Goal: Information Seeking & Learning: Learn about a topic

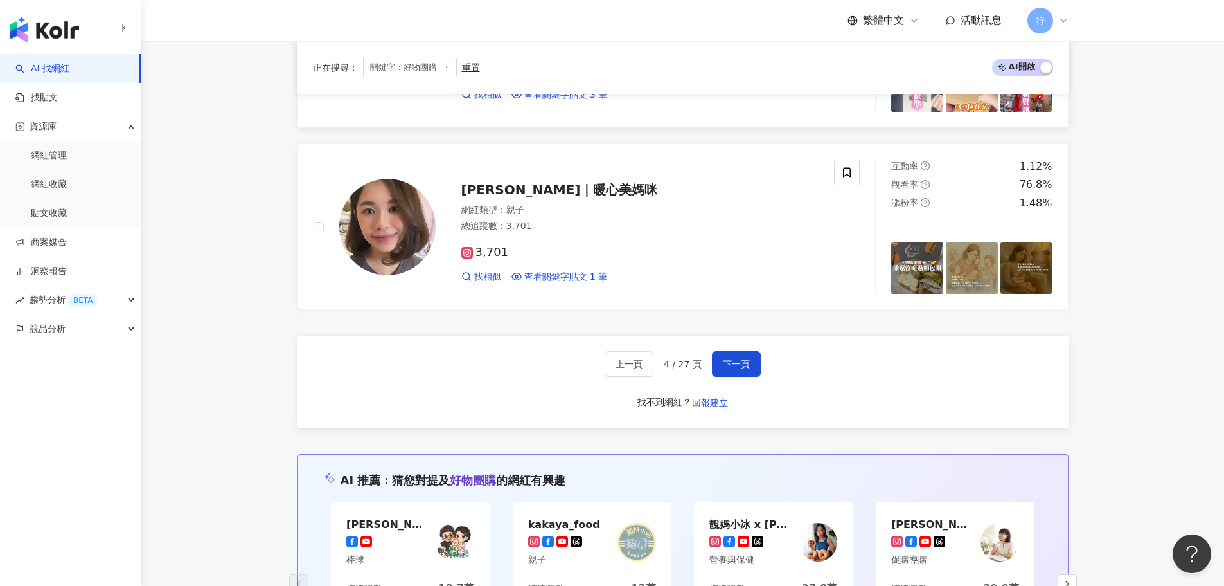
scroll to position [2185, 0]
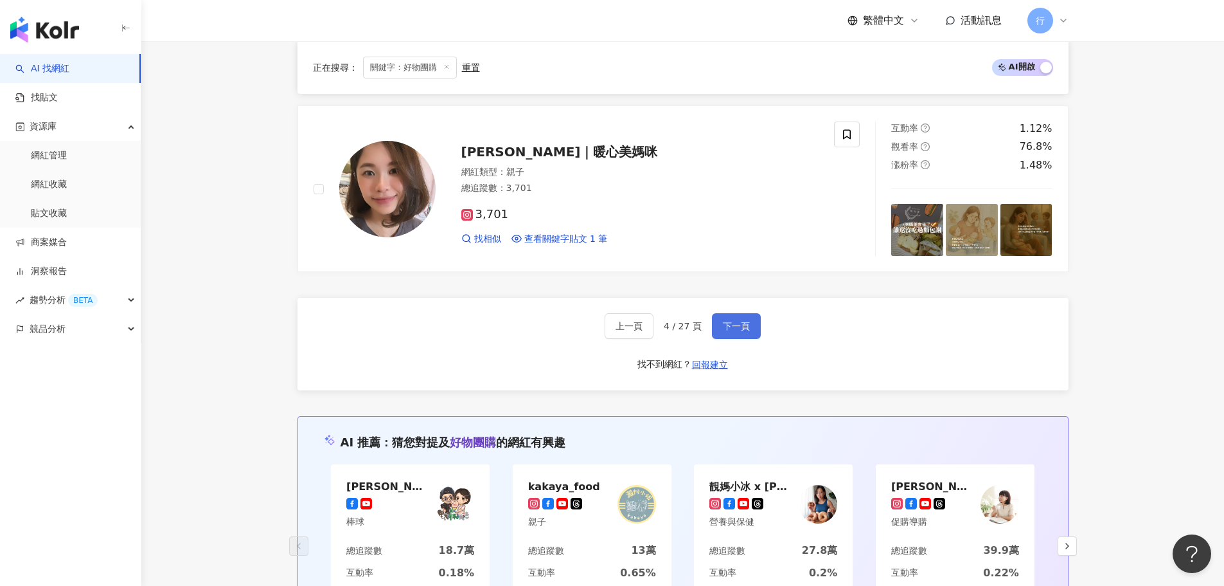
click at [748, 318] on button "下一頁" at bounding box center [736, 326] width 49 height 26
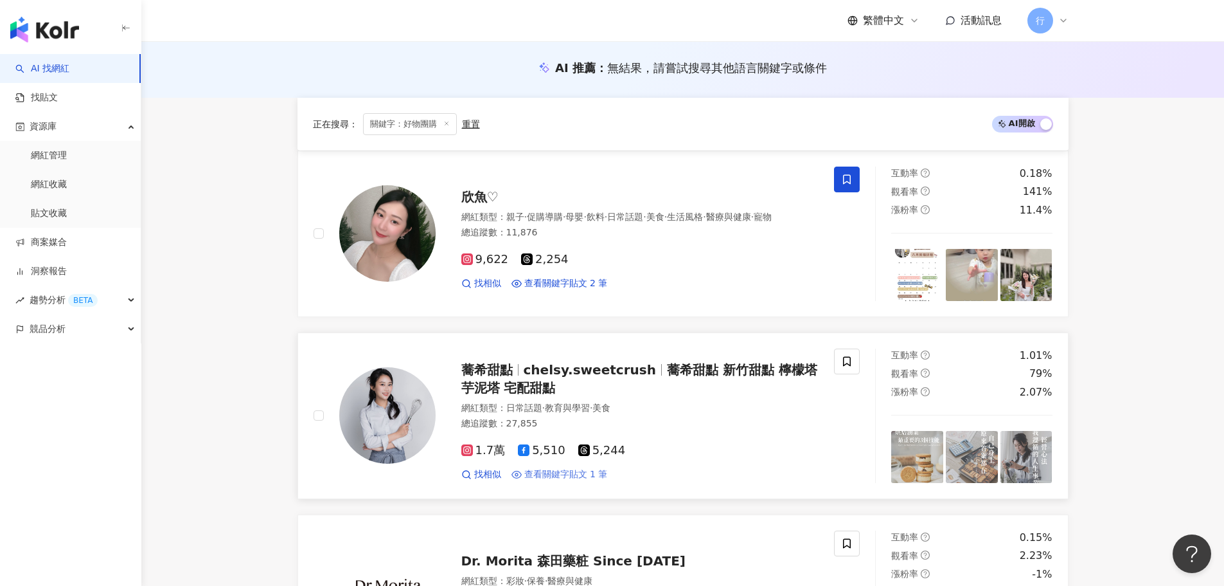
scroll to position [321, 0]
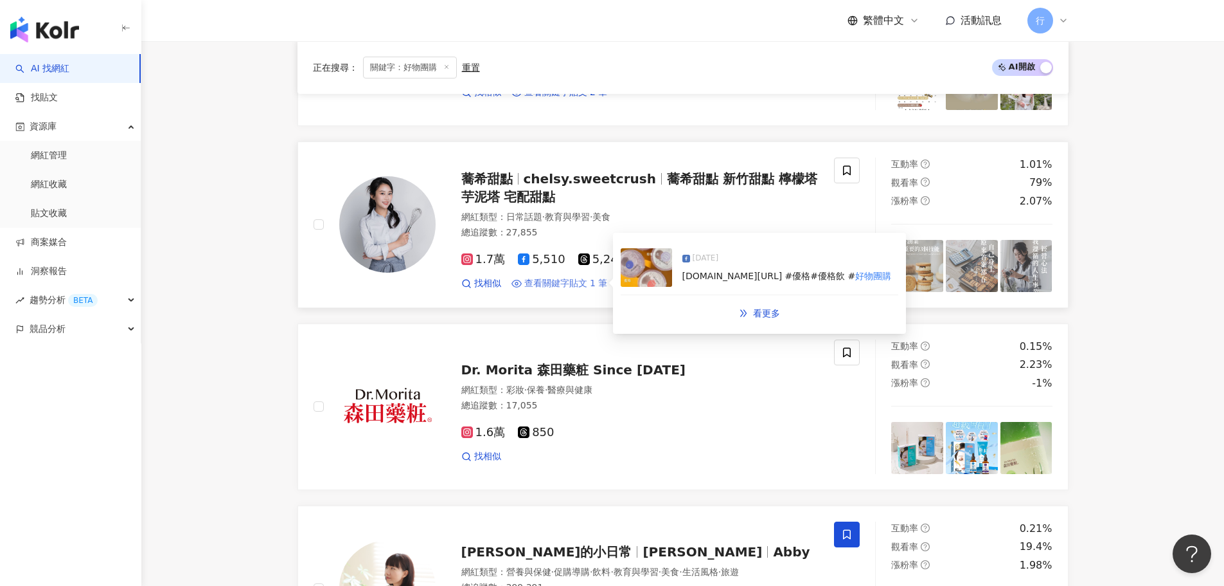
click at [587, 285] on span "查看關鍵字貼文 1 筆" at bounding box center [566, 283] width 84 height 13
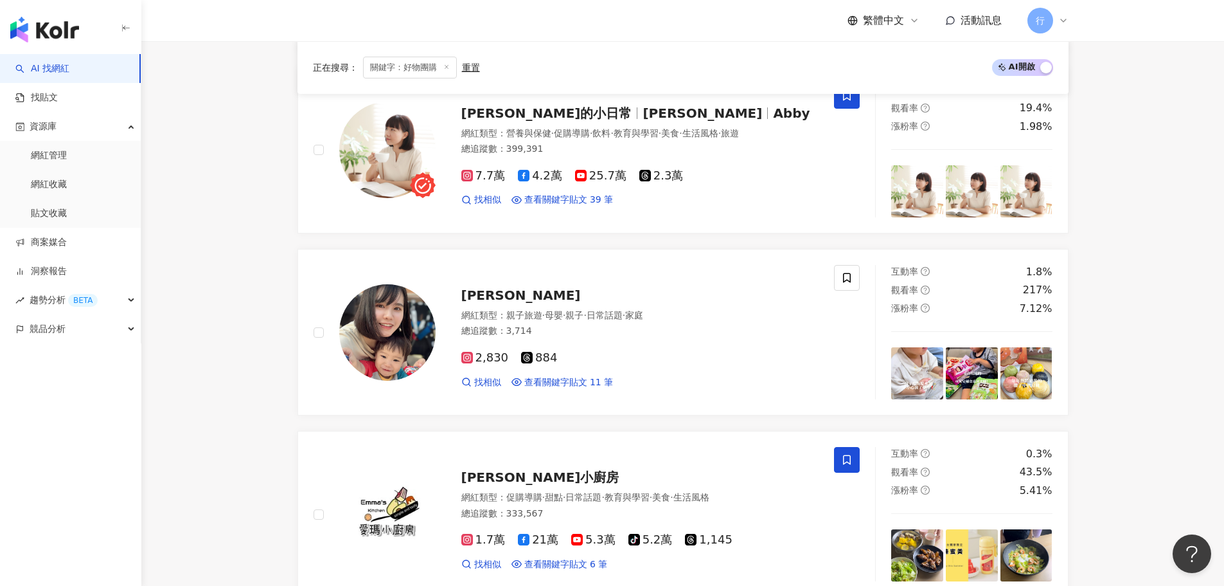
scroll to position [771, 0]
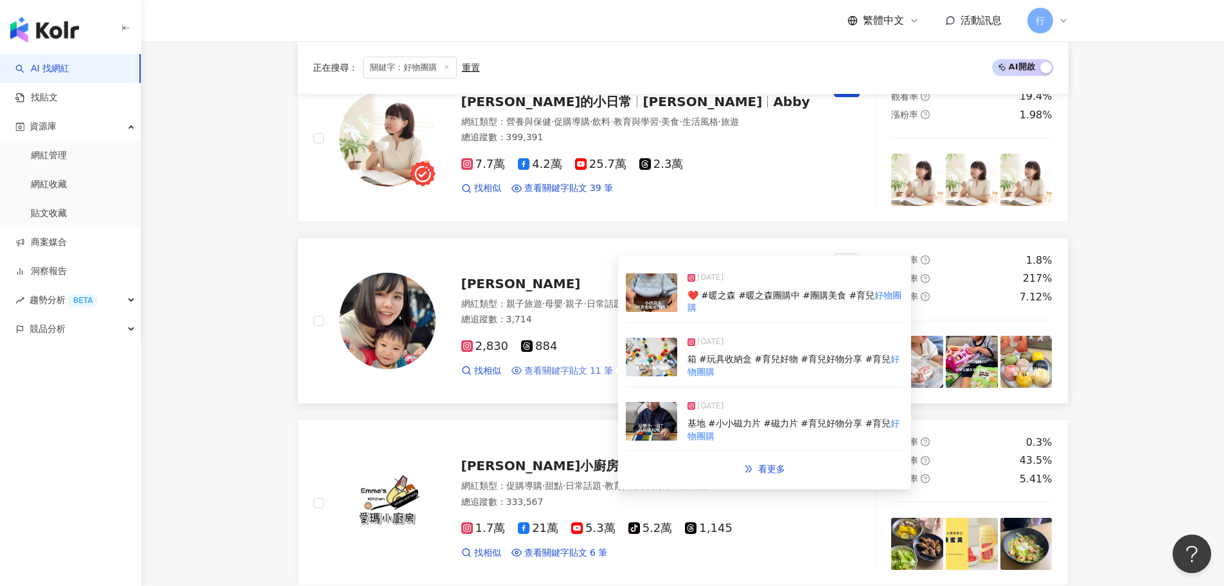
click at [595, 371] on span "查看關鍵字貼文 11 筆" at bounding box center [568, 370] width 89 height 13
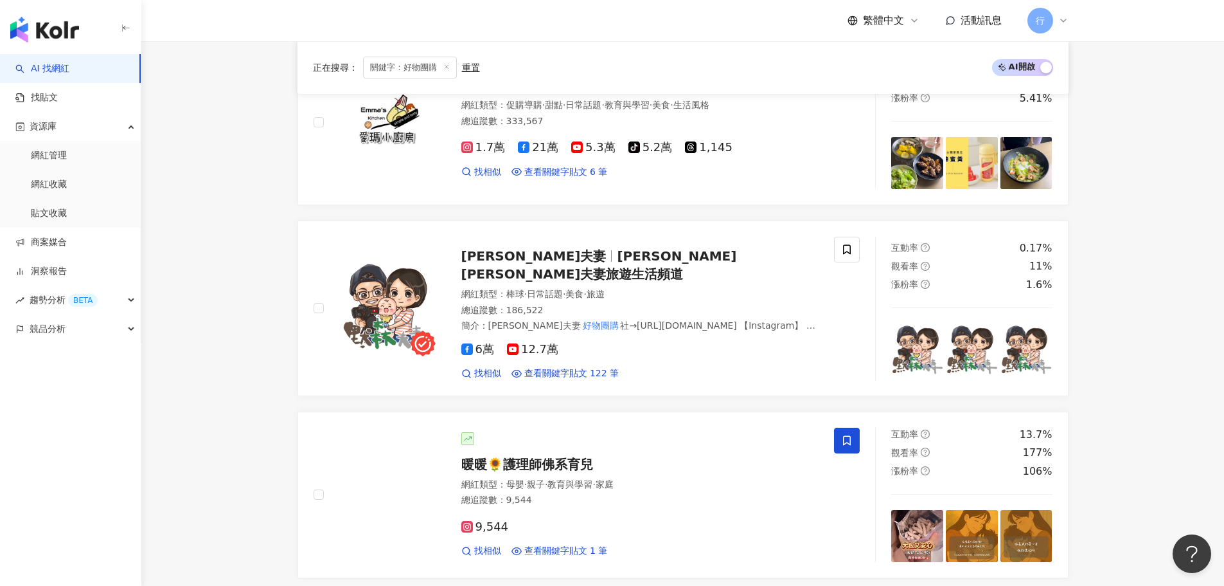
scroll to position [1157, 0]
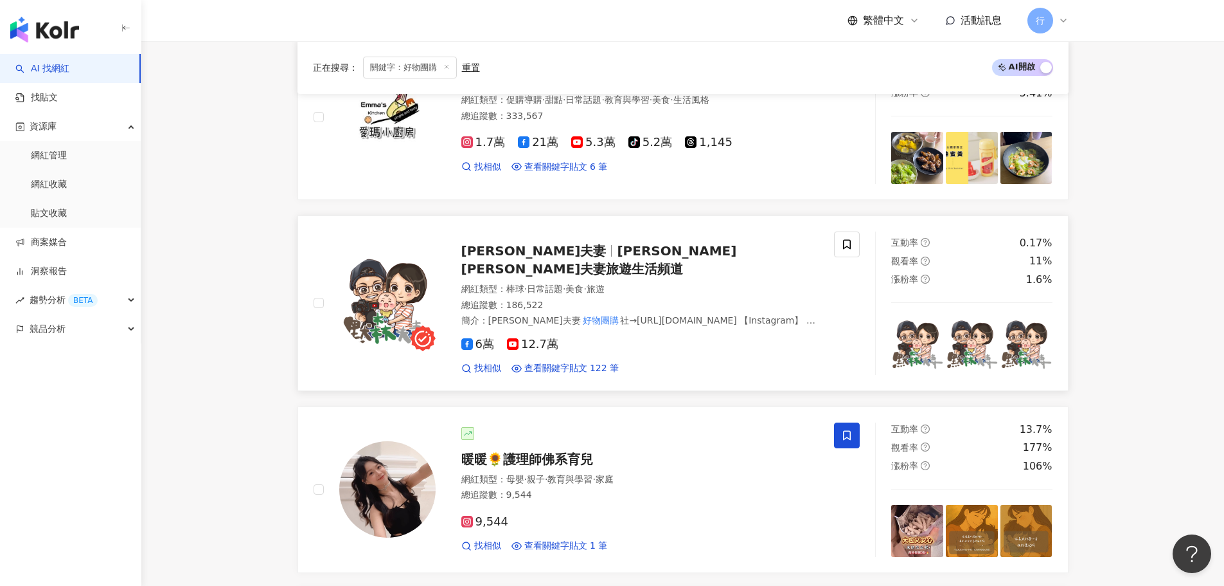
click at [524, 256] on span "[PERSON_NAME][PERSON_NAME]夫妻旅遊生活頻道" at bounding box center [599, 259] width 276 height 33
click at [850, 253] on span at bounding box center [847, 244] width 26 height 26
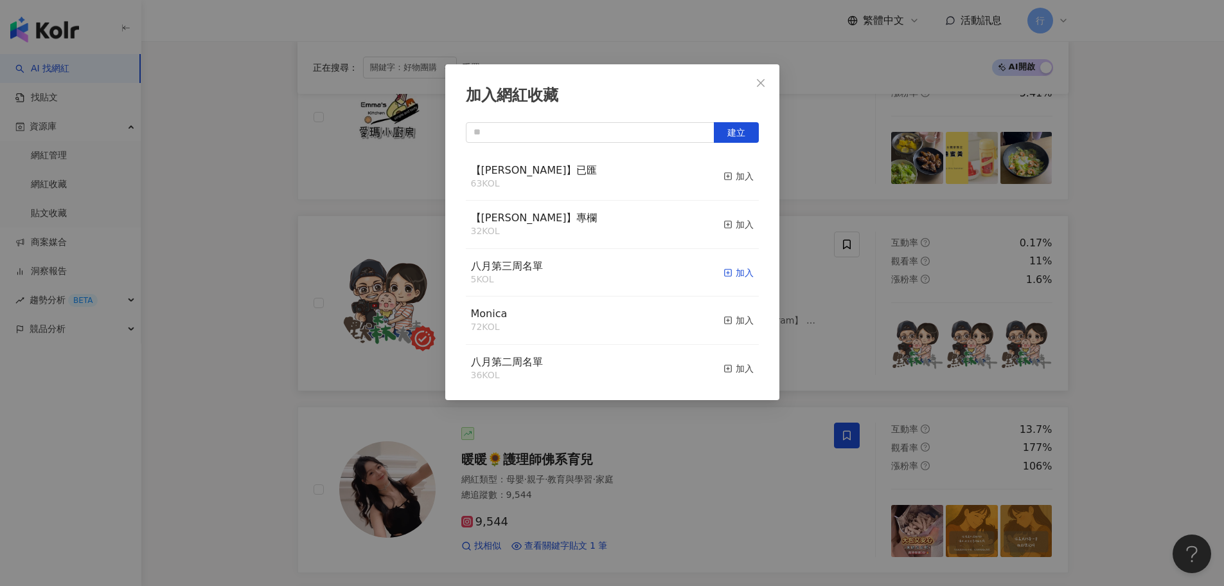
click at [737, 274] on div "加入" at bounding box center [739, 272] width 30 height 14
click at [762, 80] on icon "close" at bounding box center [761, 83] width 10 height 10
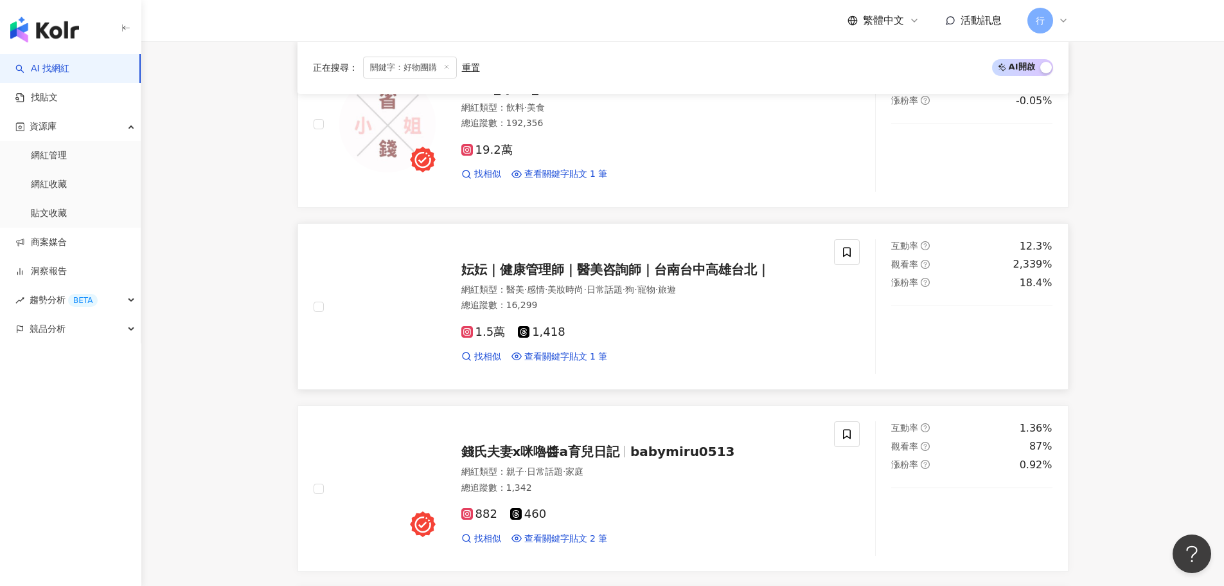
scroll to position [1735, 0]
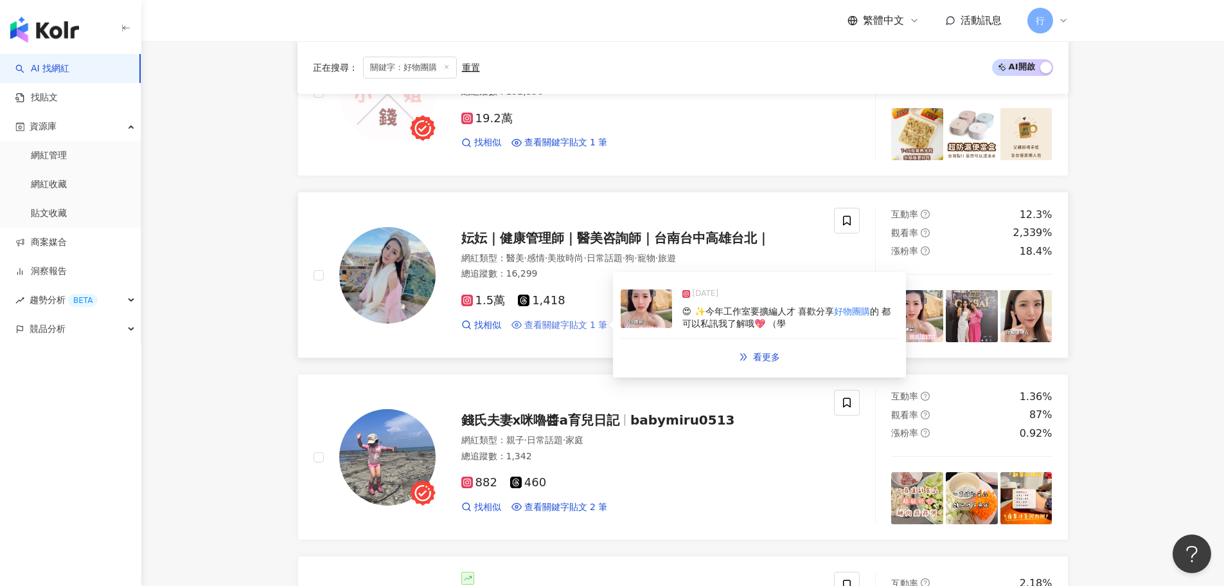
click at [562, 319] on span "查看關鍵字貼文 1 筆" at bounding box center [566, 325] width 84 height 13
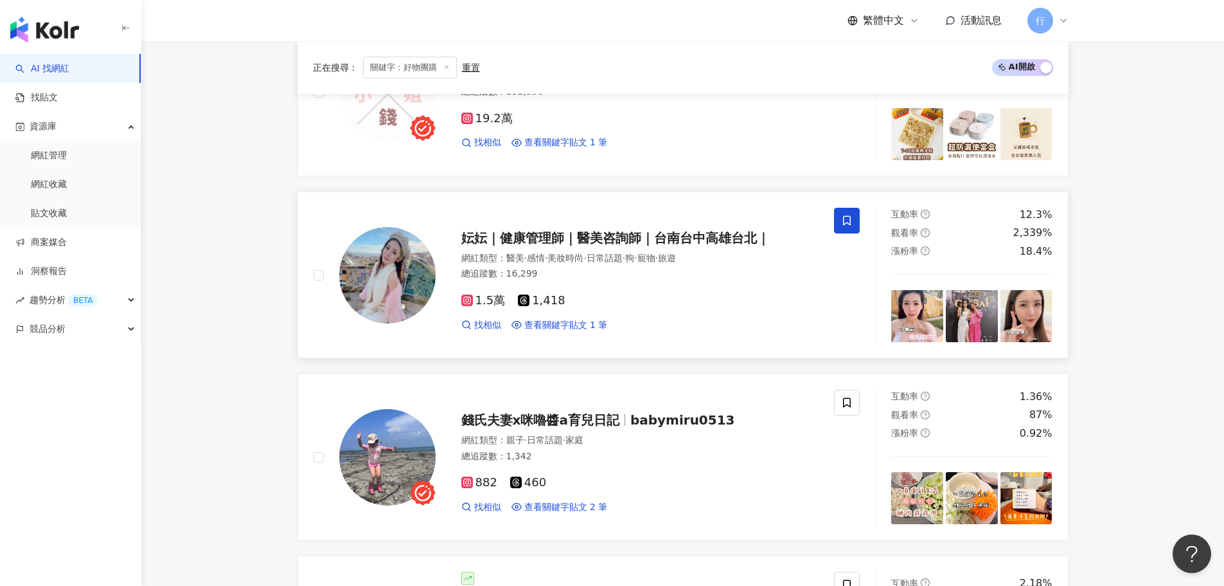
click at [845, 219] on span at bounding box center [847, 221] width 26 height 26
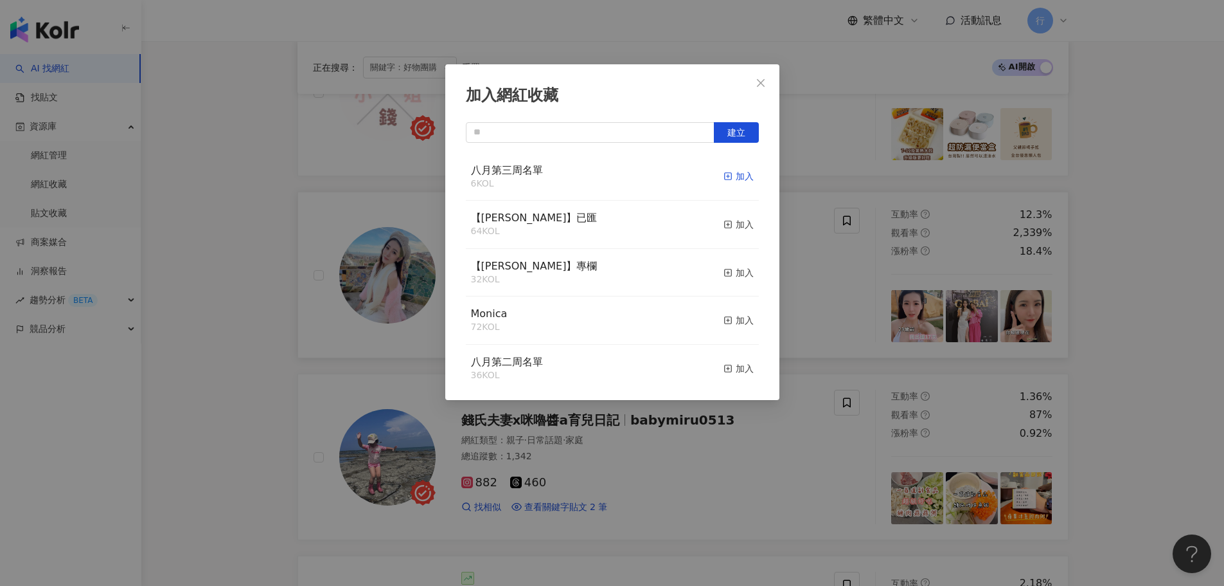
click at [724, 175] on div "加入" at bounding box center [739, 176] width 30 height 14
click at [765, 84] on icon "close" at bounding box center [761, 83] width 10 height 10
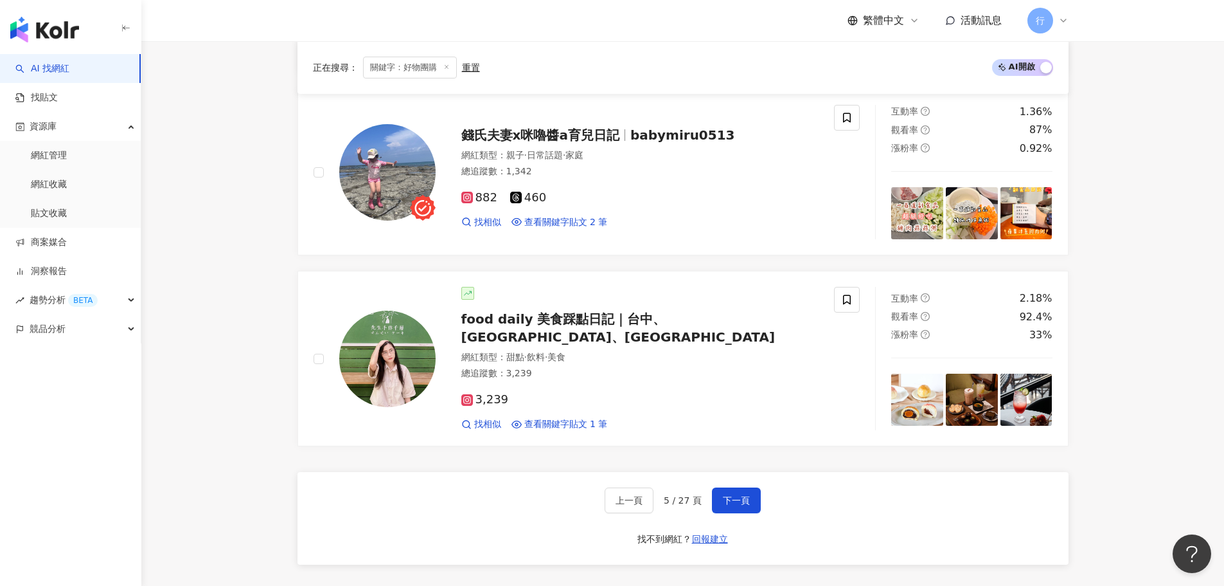
scroll to position [2057, 0]
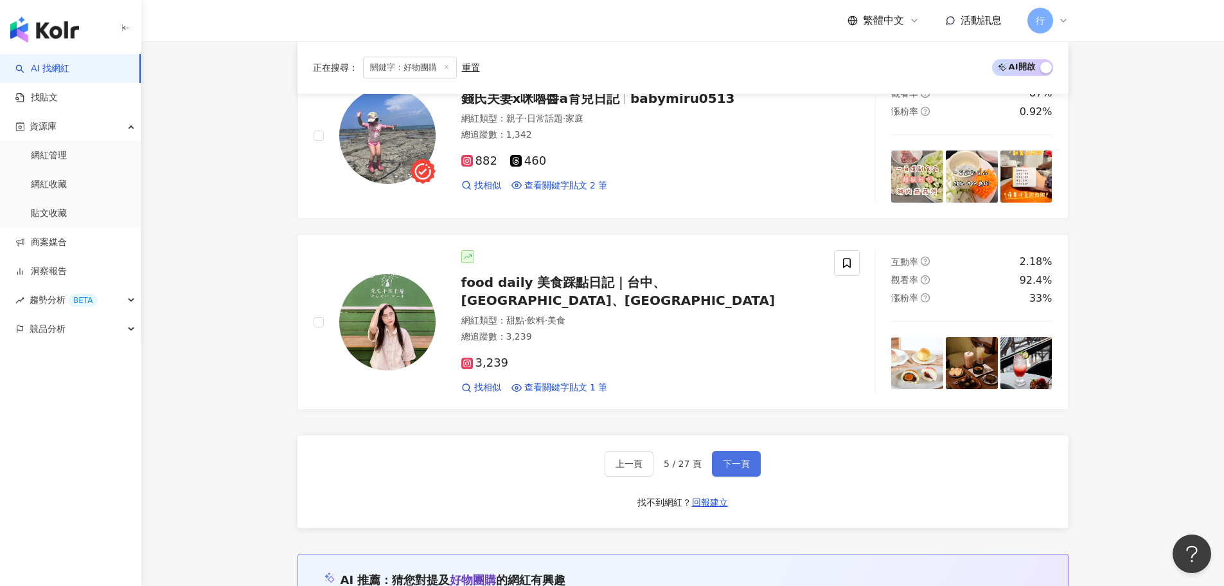
click at [734, 458] on span "下一頁" at bounding box center [736, 463] width 27 height 10
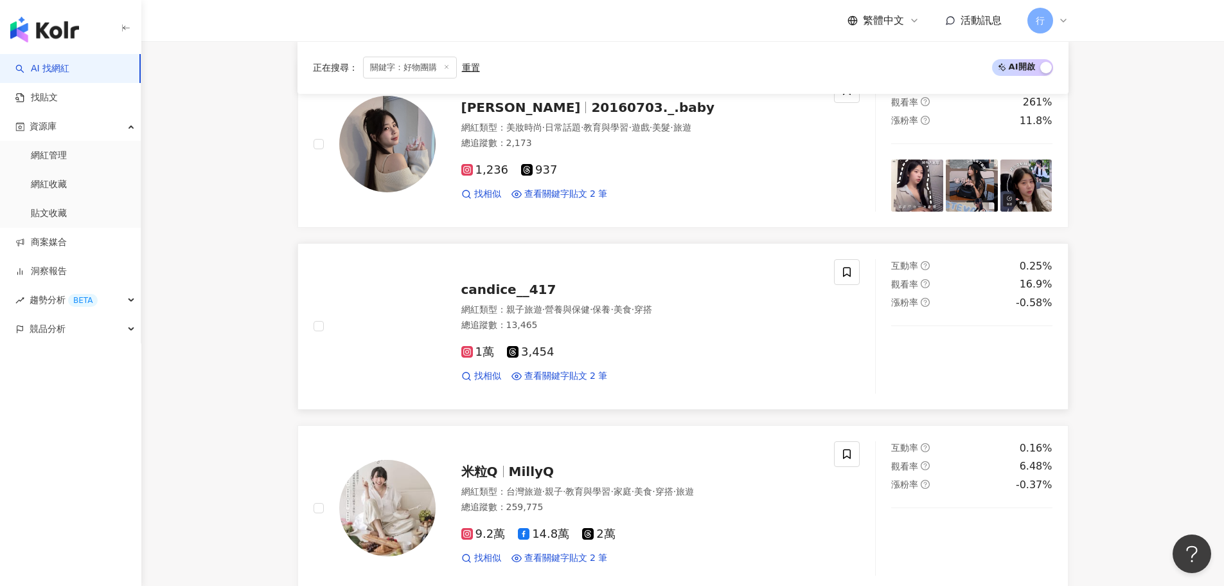
scroll to position [321, 0]
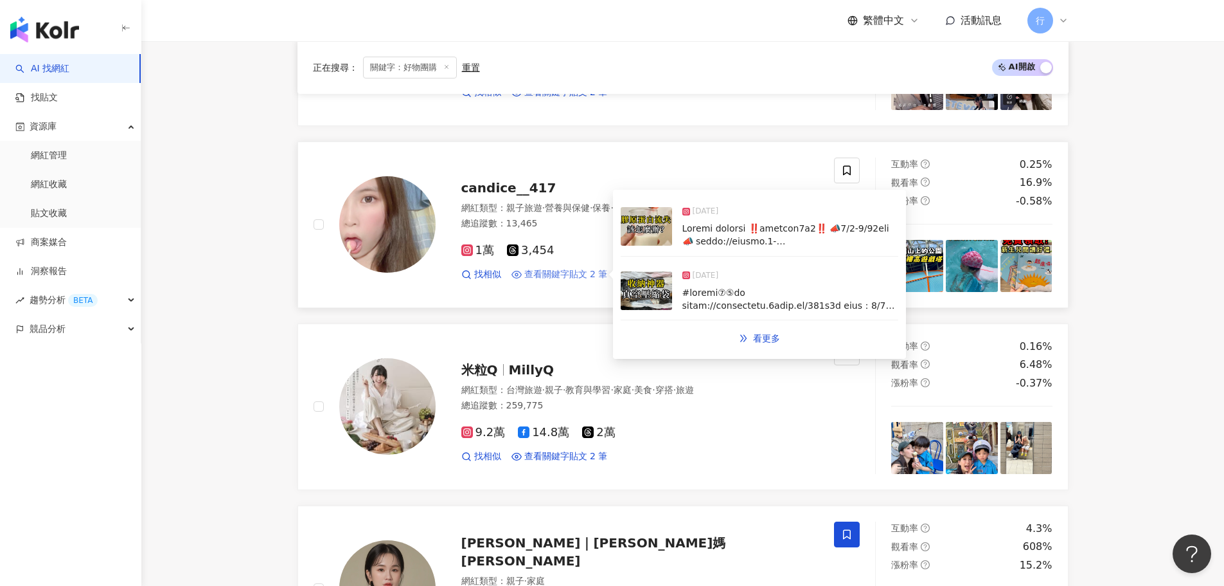
click at [583, 273] on span "查看關鍵字貼文 2 筆" at bounding box center [566, 274] width 84 height 13
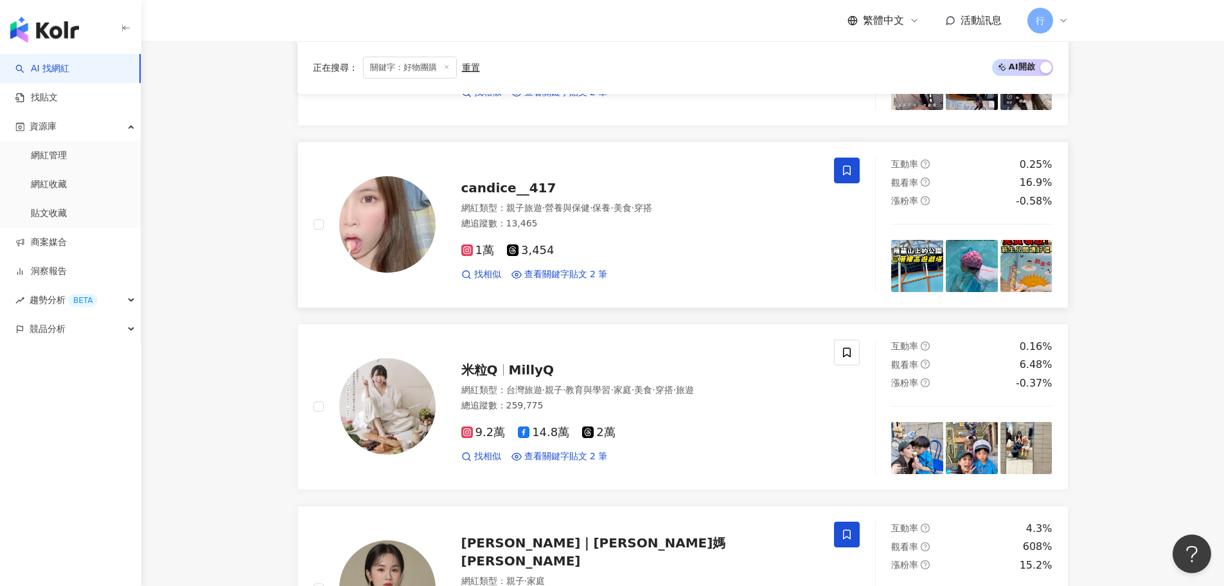
click at [850, 178] on span at bounding box center [847, 170] width 26 height 26
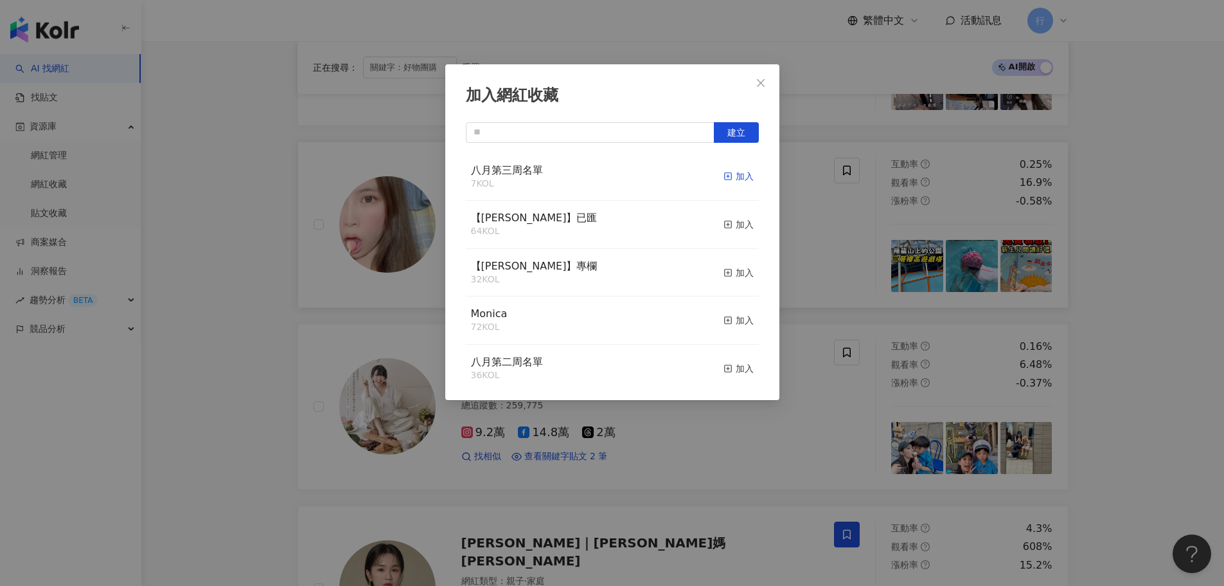
click at [733, 177] on div "加入" at bounding box center [739, 176] width 30 height 14
click at [762, 84] on icon "close" at bounding box center [761, 83] width 10 height 10
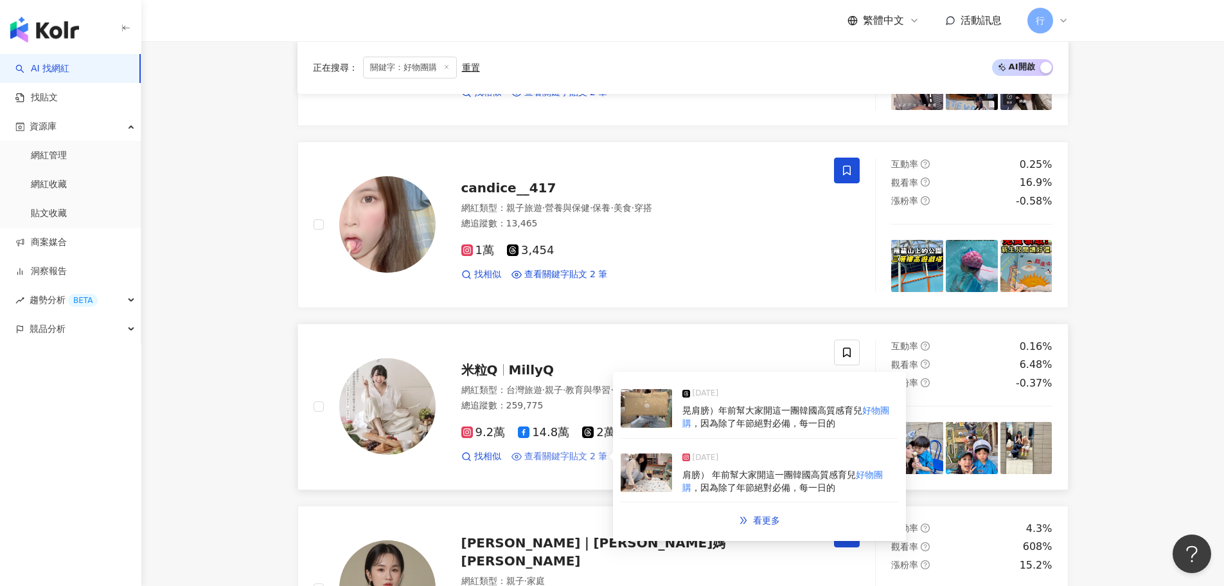
click at [556, 459] on span "查看關鍵字貼文 2 筆" at bounding box center [566, 456] width 84 height 13
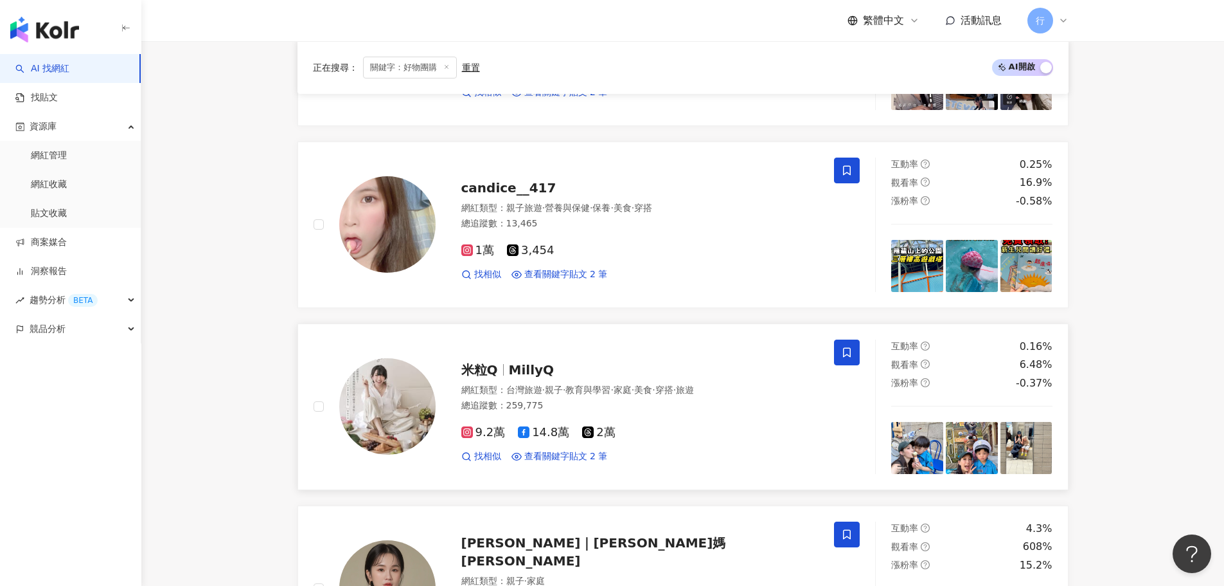
click at [850, 357] on icon at bounding box center [847, 352] width 12 height 12
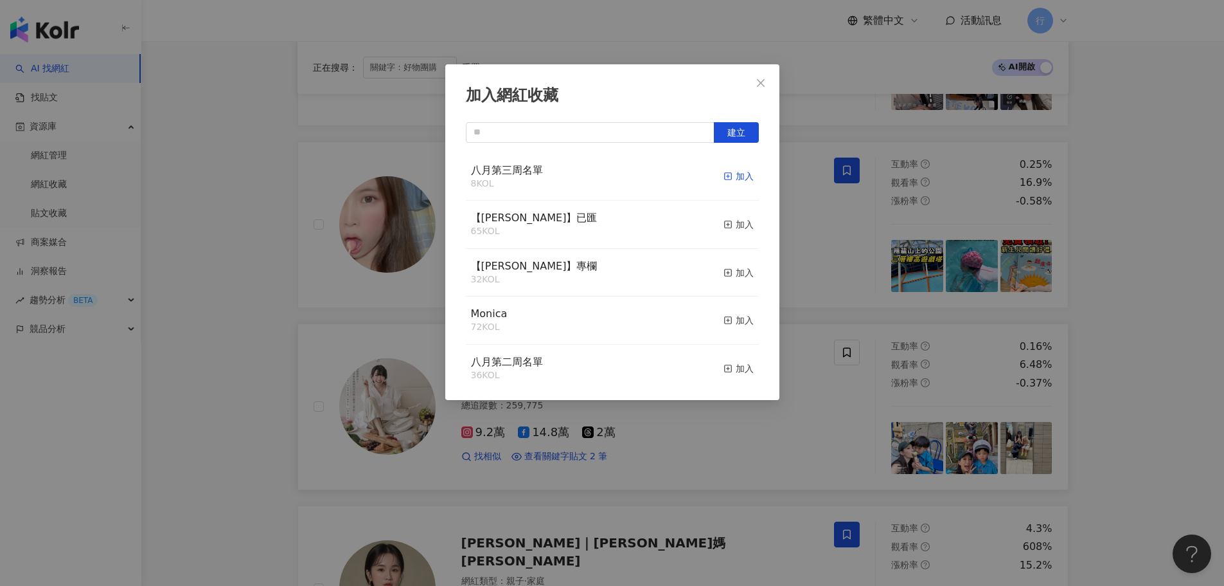
click at [728, 175] on div "加入" at bounding box center [739, 176] width 30 height 14
click at [765, 85] on icon "close" at bounding box center [761, 83] width 10 height 10
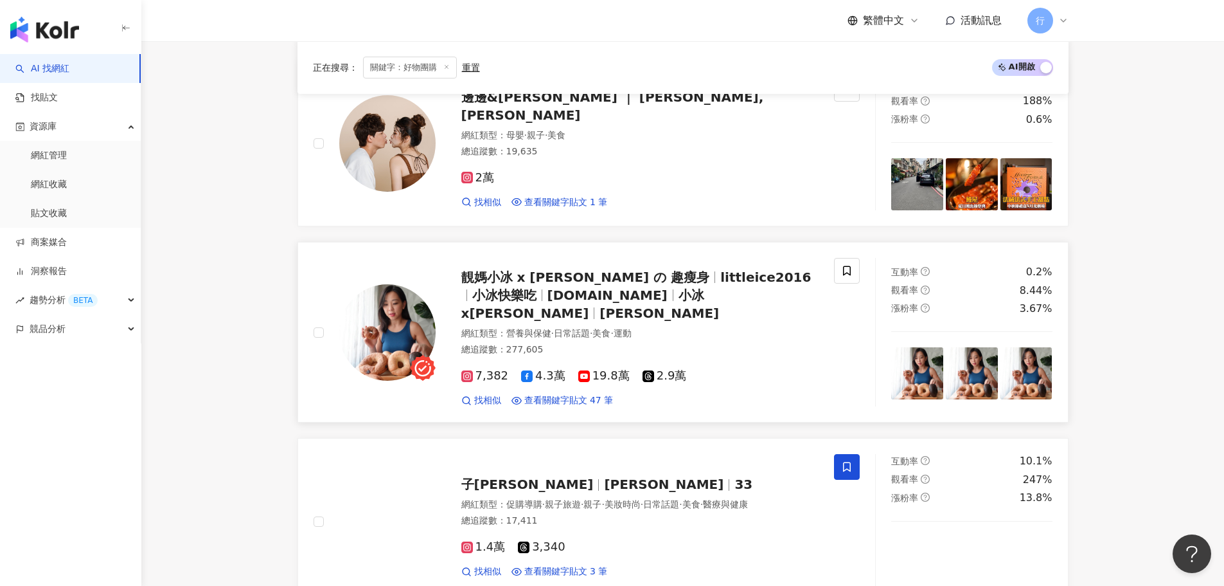
scroll to position [1157, 0]
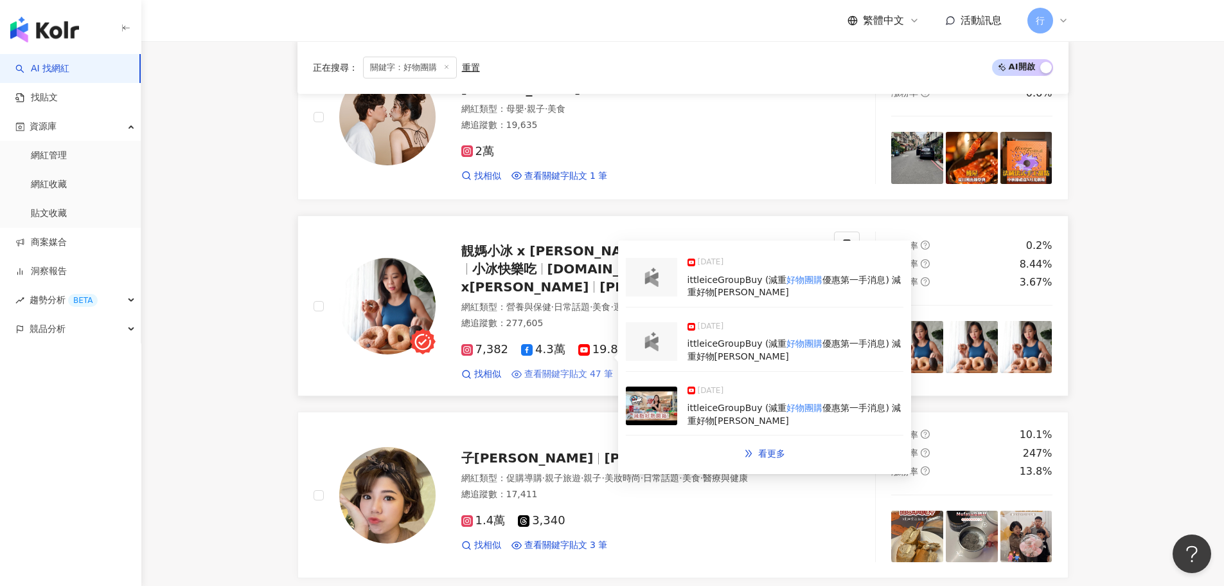
click at [571, 368] on span "查看關鍵字貼文 47 筆" at bounding box center [568, 374] width 89 height 13
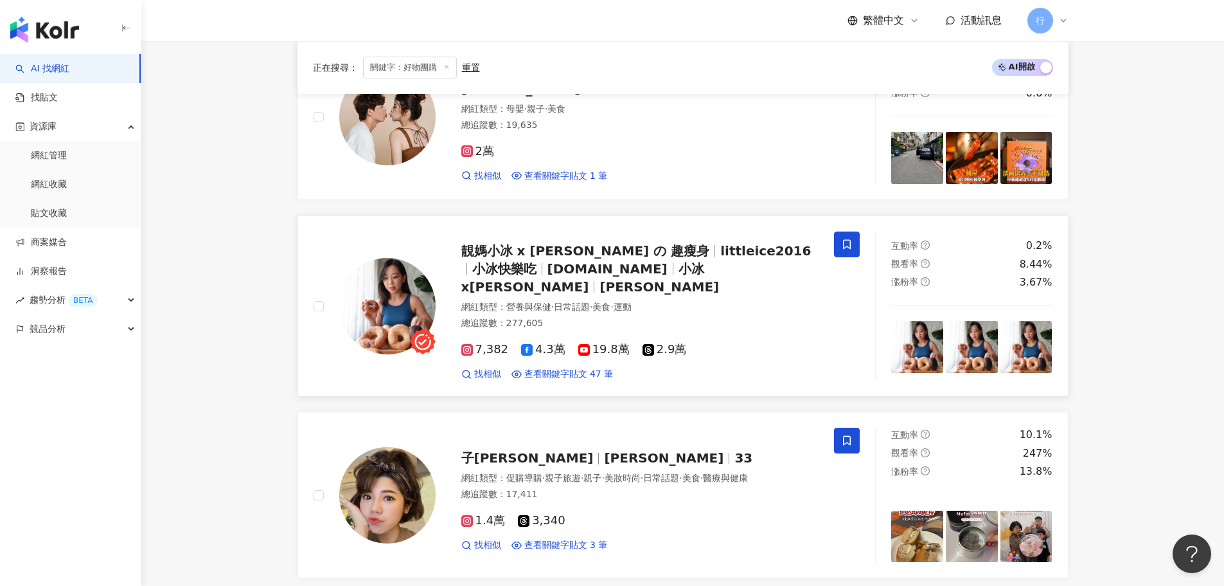
click at [846, 244] on icon at bounding box center [847, 244] width 12 height 12
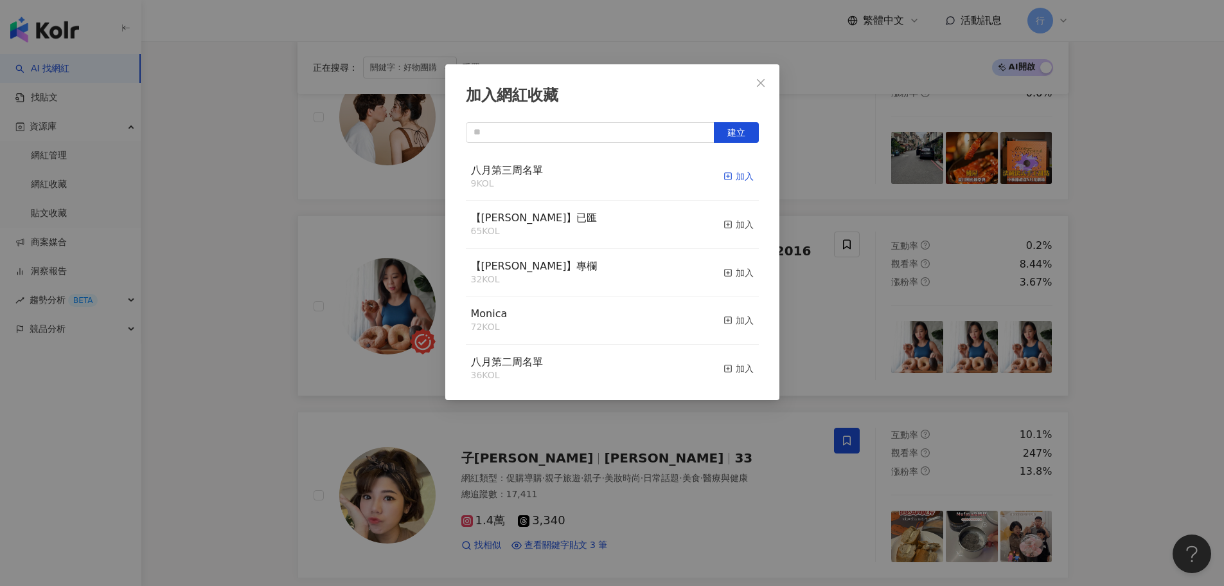
click at [725, 176] on div "加入" at bounding box center [739, 176] width 30 height 14
click at [225, 260] on div "加入網紅收藏 建立 八月第三周名單 9 KOL 加入 【RAY】已匯 65 KOL 加入 【RAY】專欄 32 KOL 加入 Monica 72 KOL 加入…" at bounding box center [612, 293] width 1224 height 586
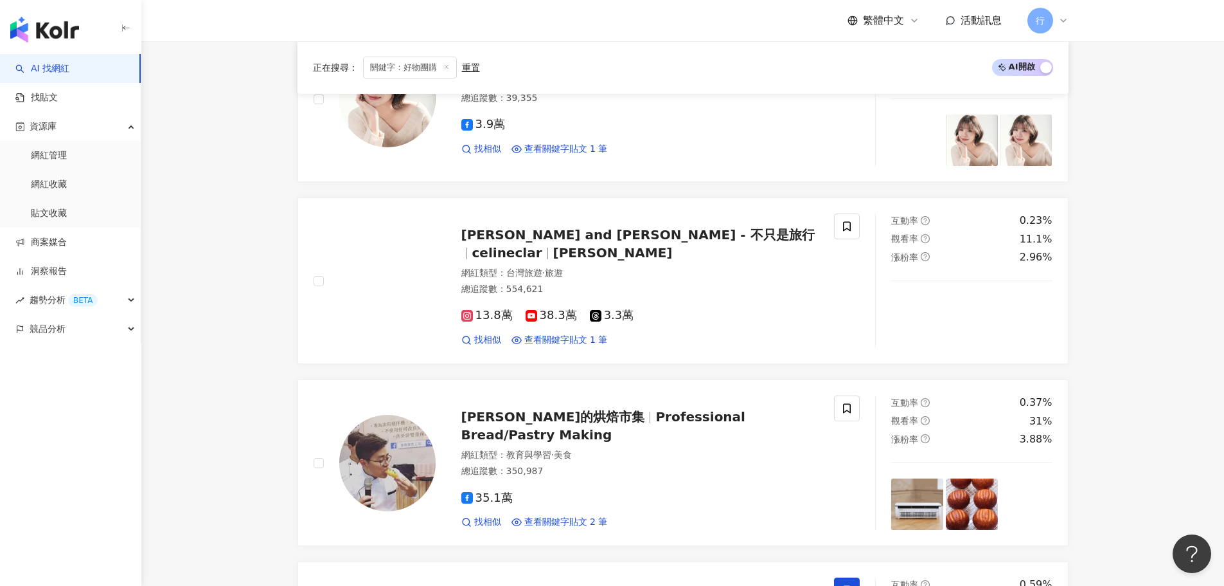
scroll to position [1735, 0]
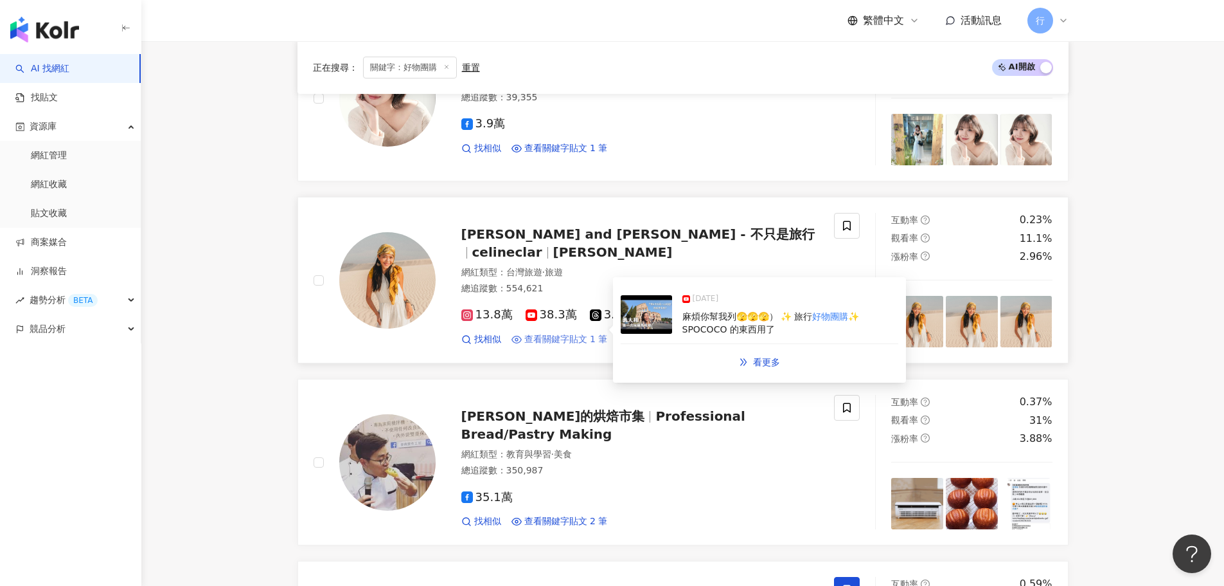
click at [557, 333] on span "查看關鍵字貼文 1 筆" at bounding box center [566, 339] width 84 height 13
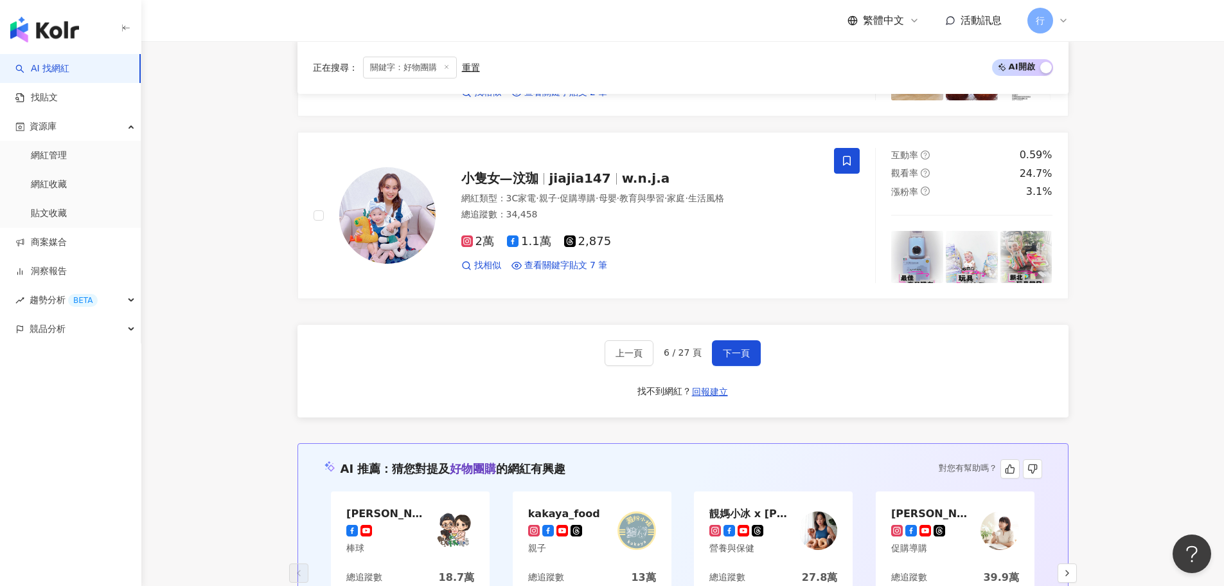
scroll to position [2249, 0]
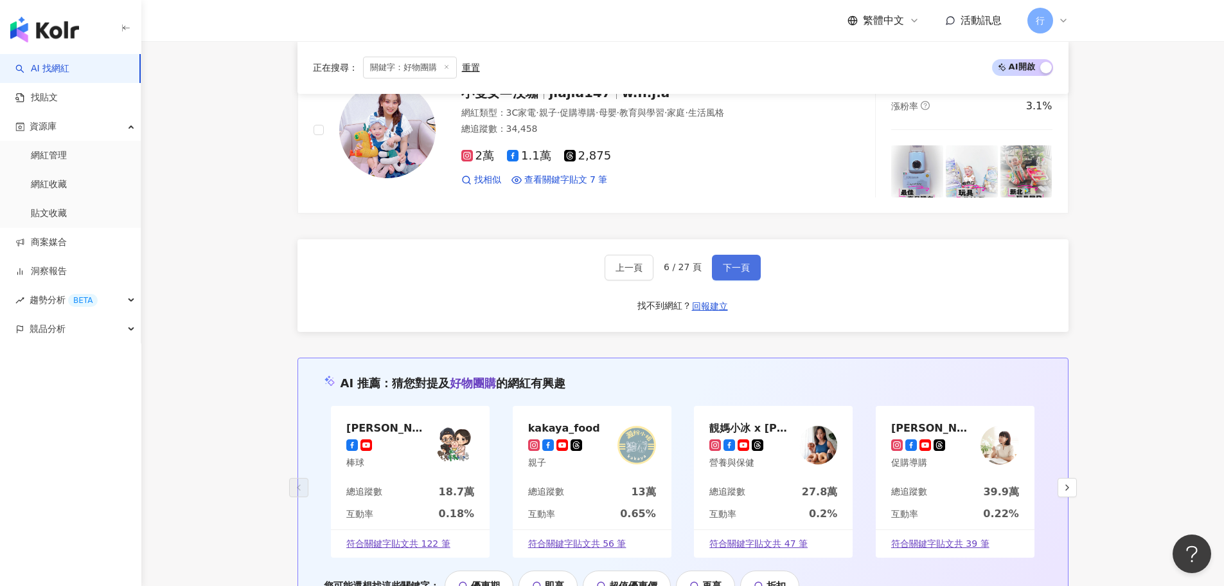
click at [728, 262] on span "下一頁" at bounding box center [736, 267] width 27 height 10
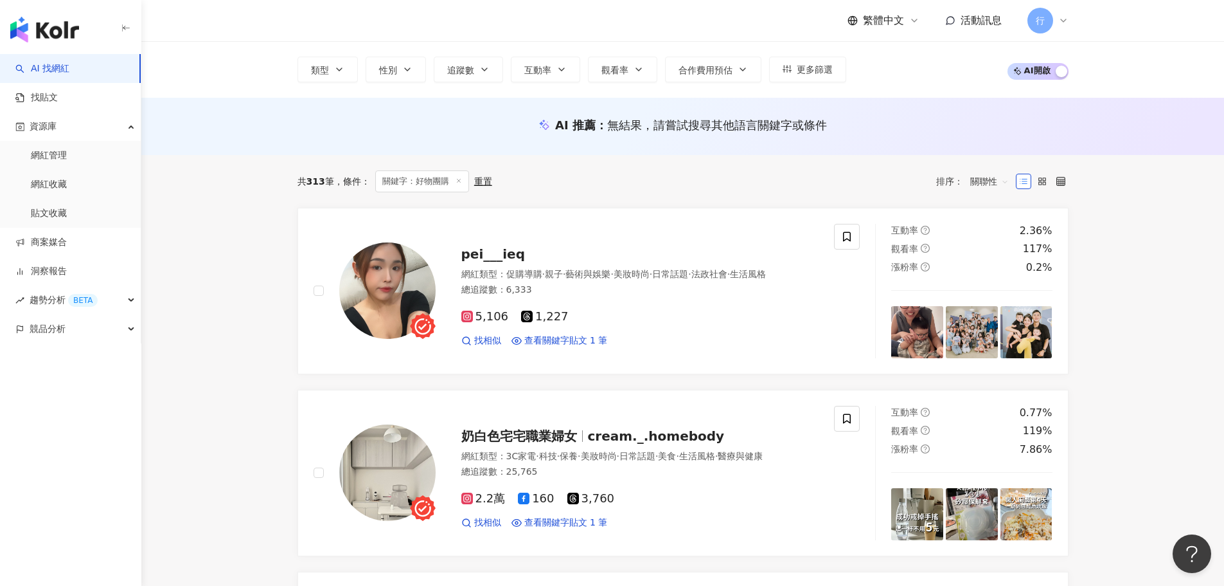
scroll to position [0, 0]
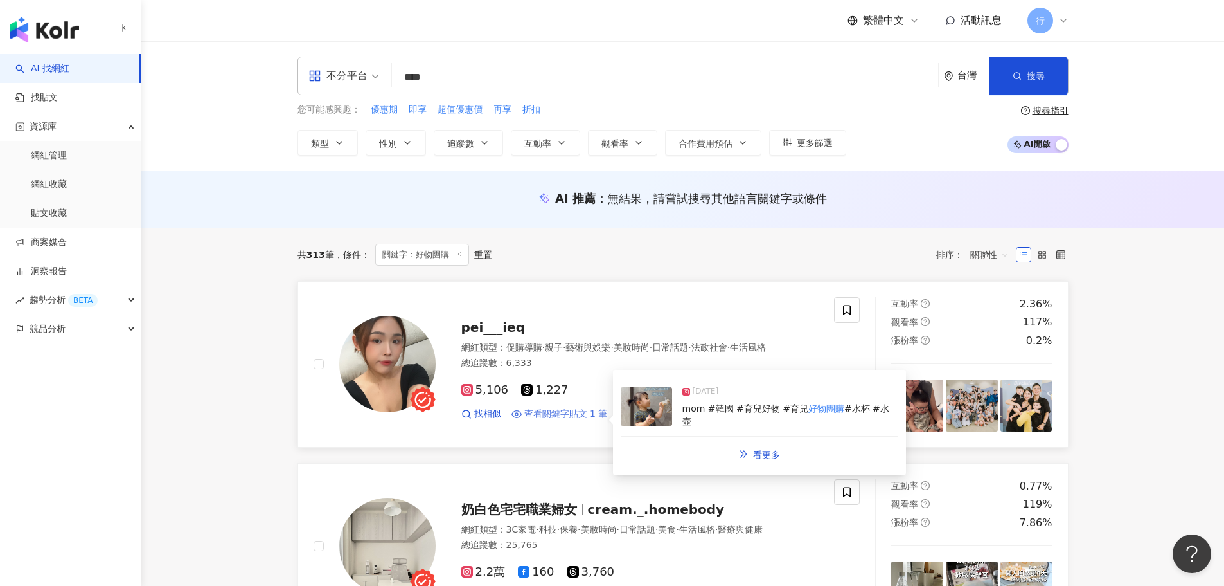
click at [581, 420] on span "查看關鍵字貼文 1 筆" at bounding box center [566, 413] width 84 height 13
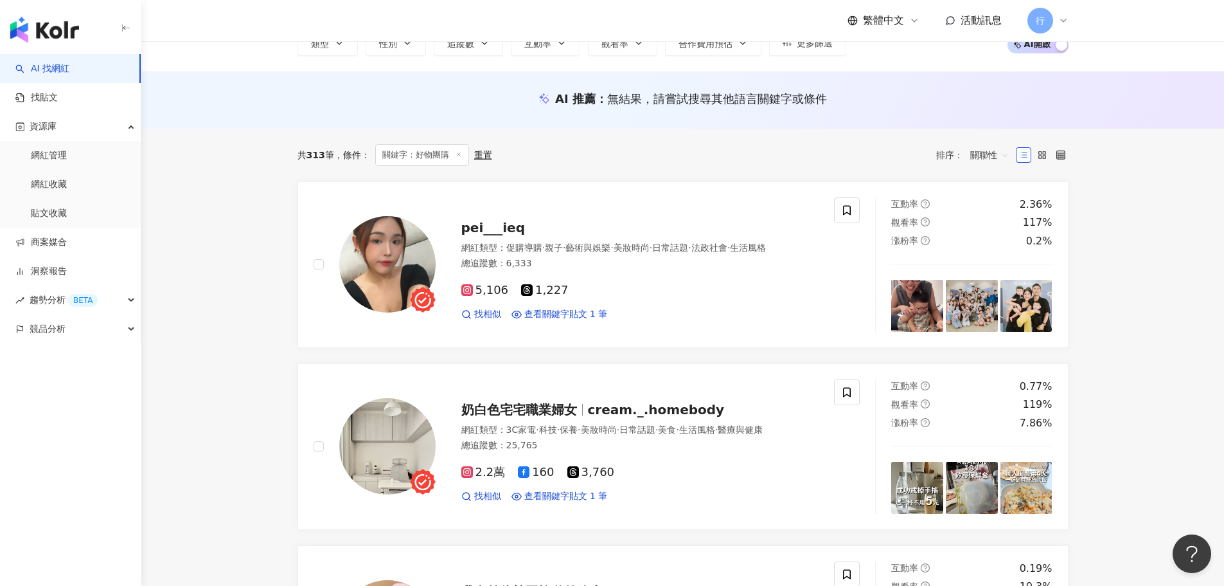
scroll to position [257, 0]
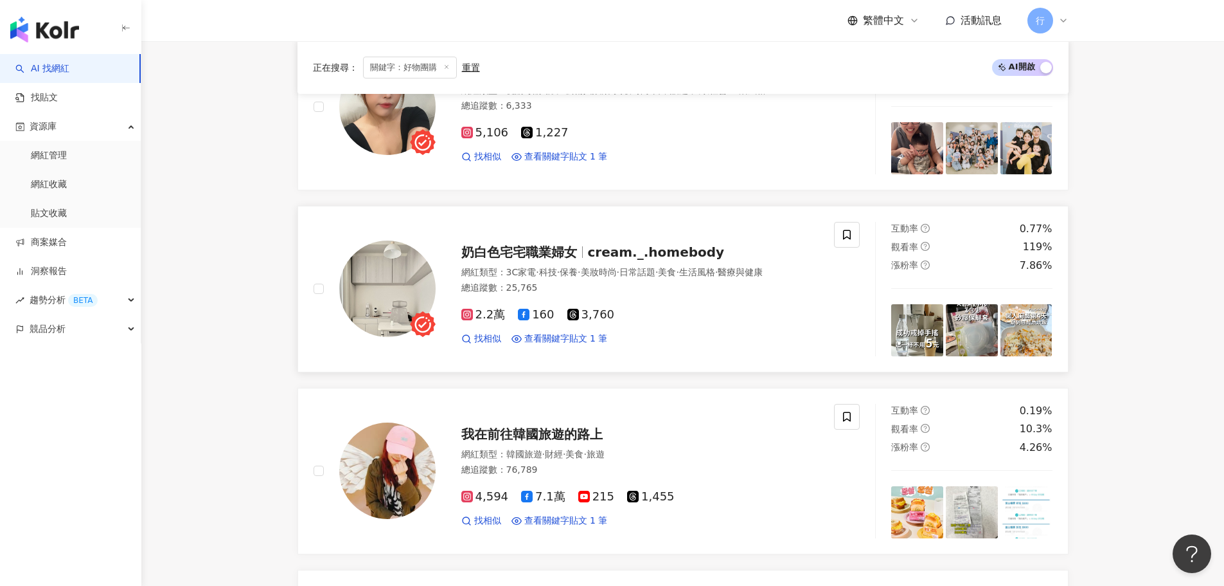
click at [565, 250] on span "奶白色宅宅職業婦女" at bounding box center [519, 251] width 116 height 15
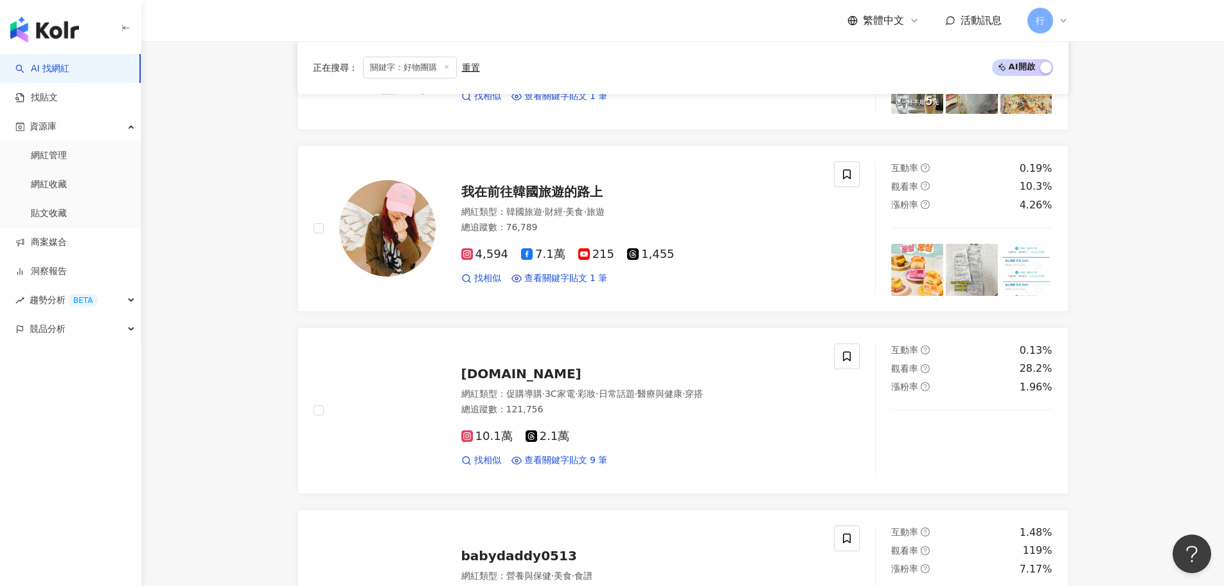
scroll to position [578, 0]
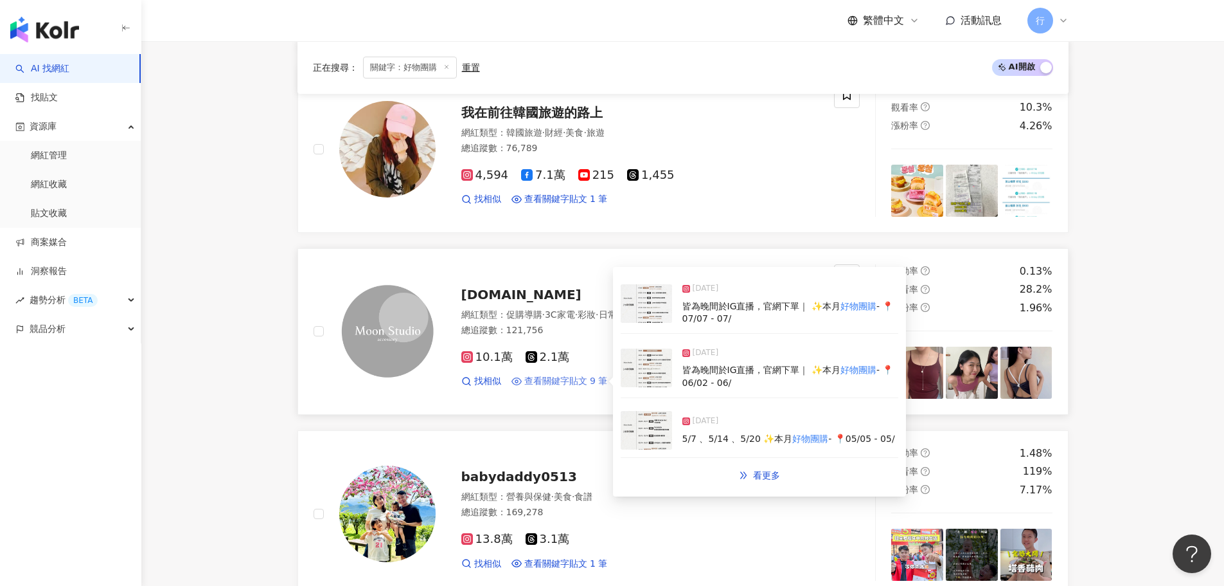
click at [580, 386] on span "查看關鍵字貼文 9 筆" at bounding box center [566, 381] width 84 height 13
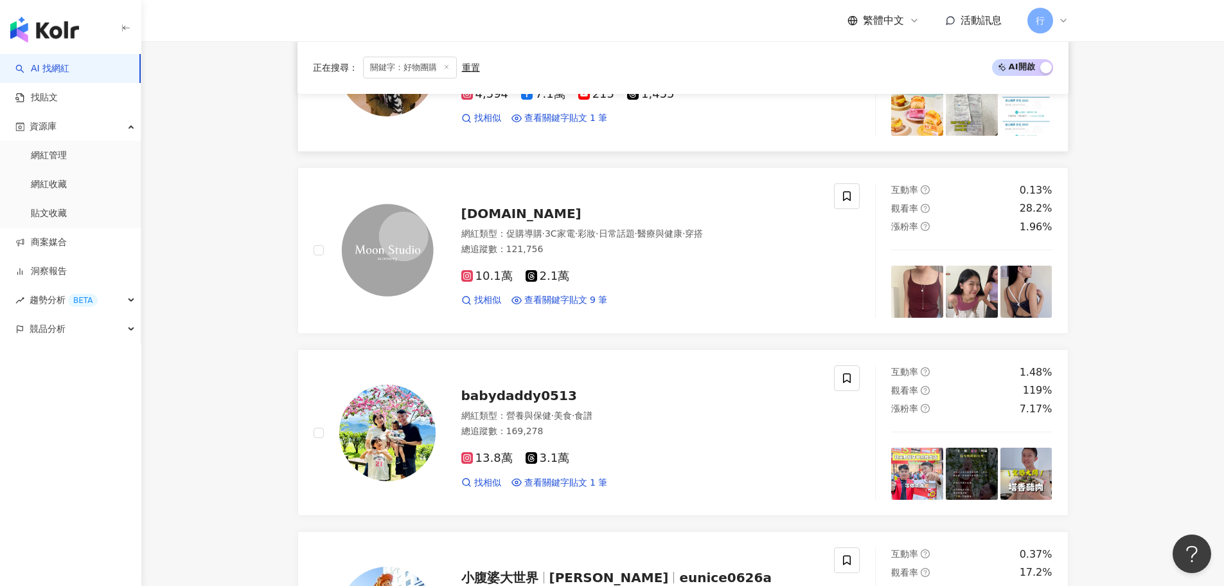
scroll to position [771, 0]
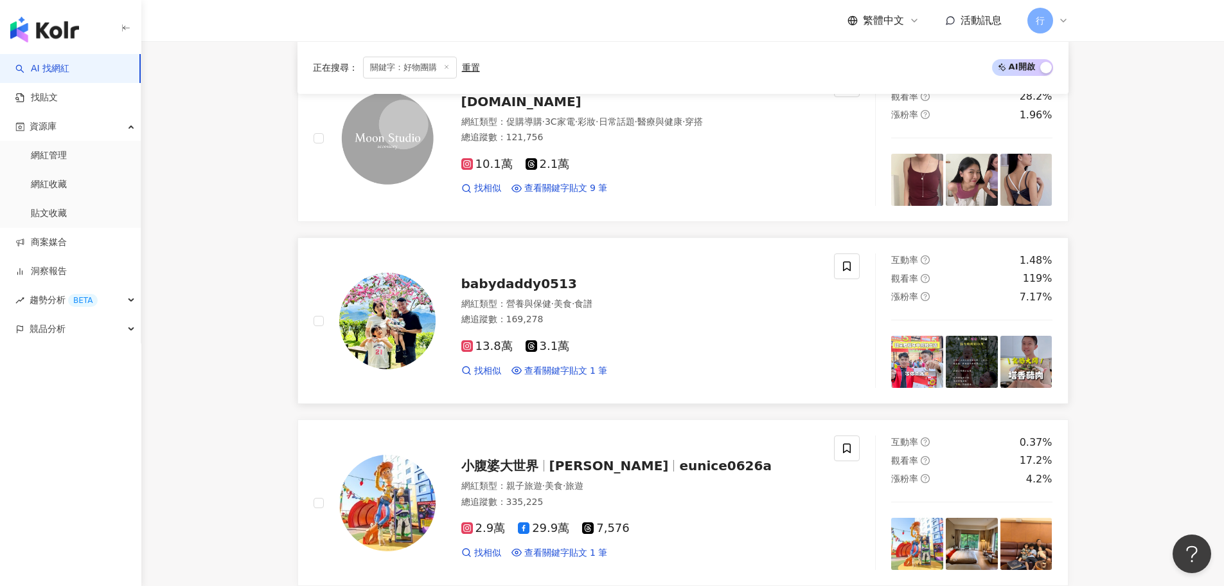
click at [519, 287] on span "babydaddy0513" at bounding box center [519, 283] width 116 height 15
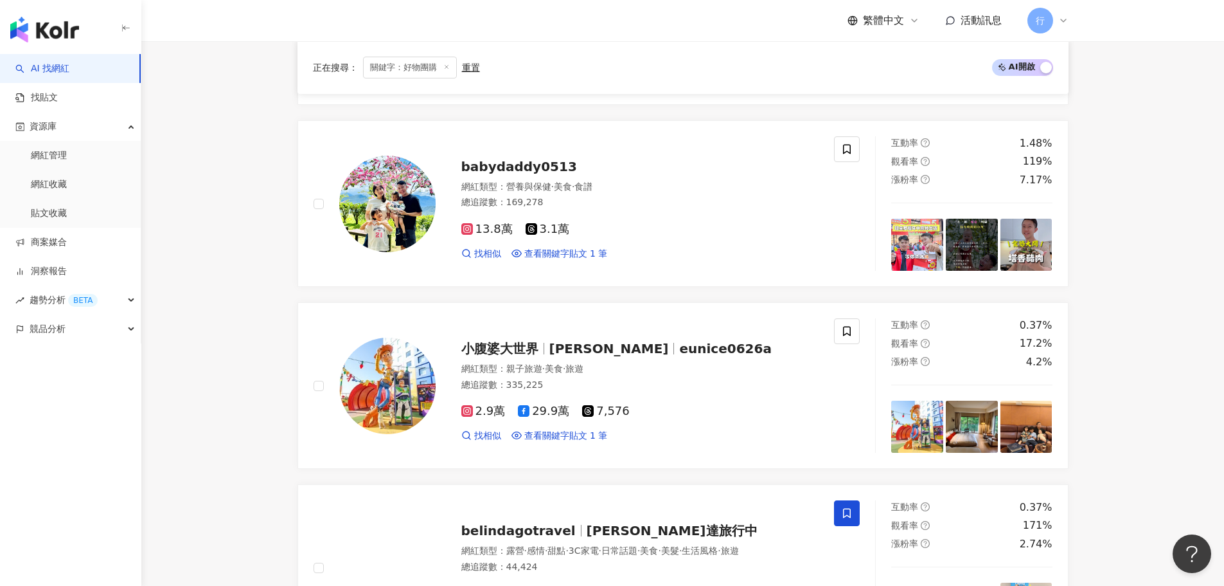
scroll to position [1028, 0]
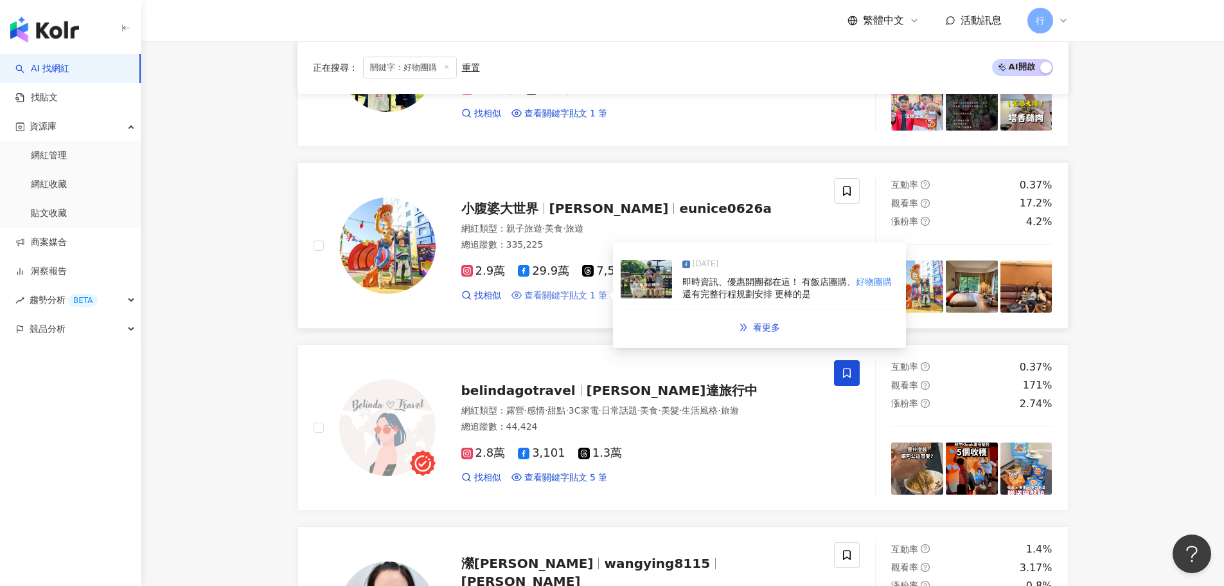
click at [584, 297] on span "查看關鍵字貼文 1 筆" at bounding box center [566, 295] width 84 height 13
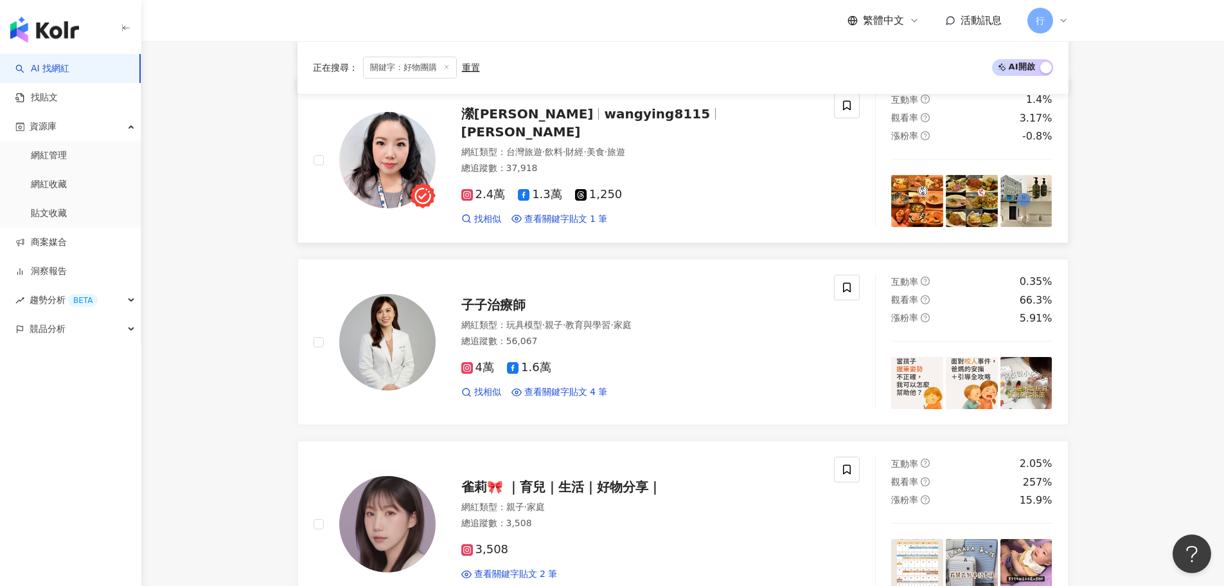
scroll to position [1478, 0]
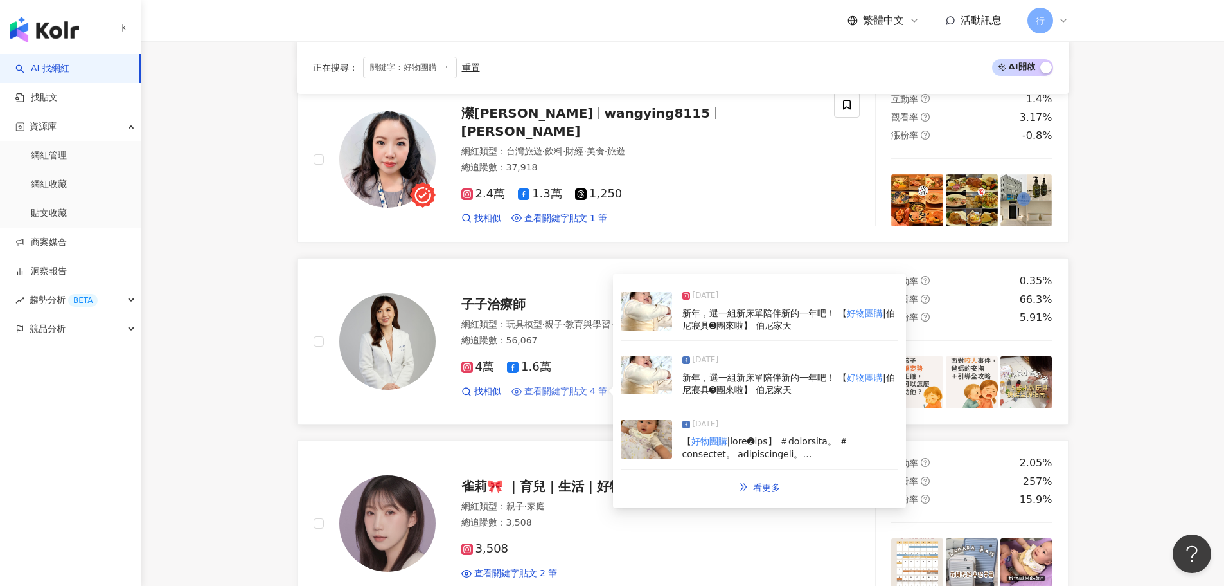
click at [582, 394] on span "查看關鍵字貼文 4 筆" at bounding box center [566, 391] width 84 height 13
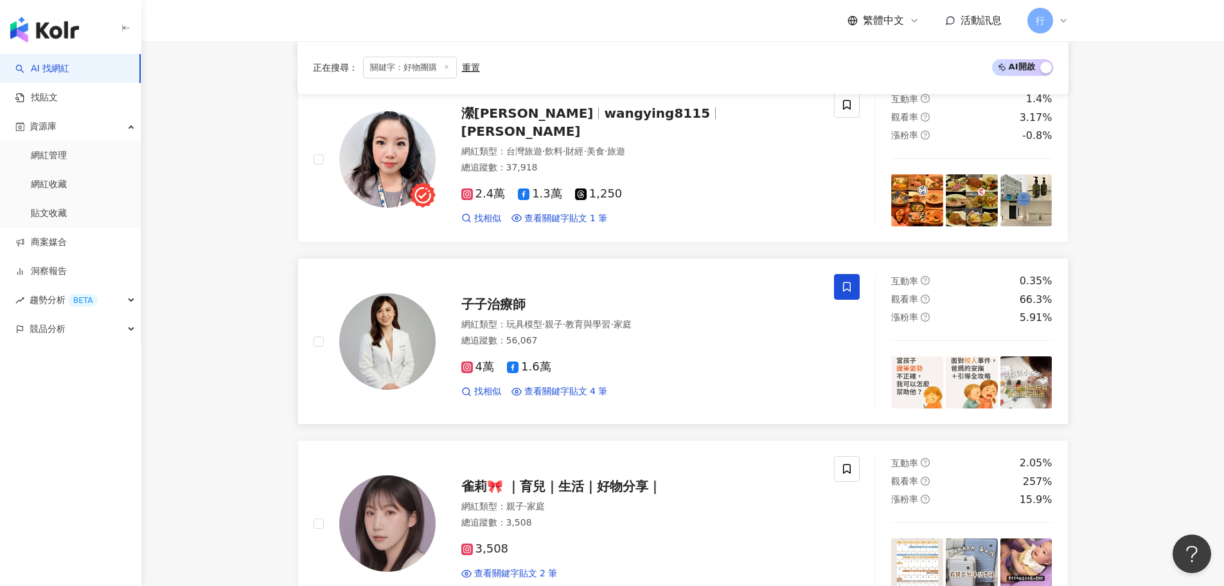
click at [853, 286] on span at bounding box center [847, 287] width 26 height 26
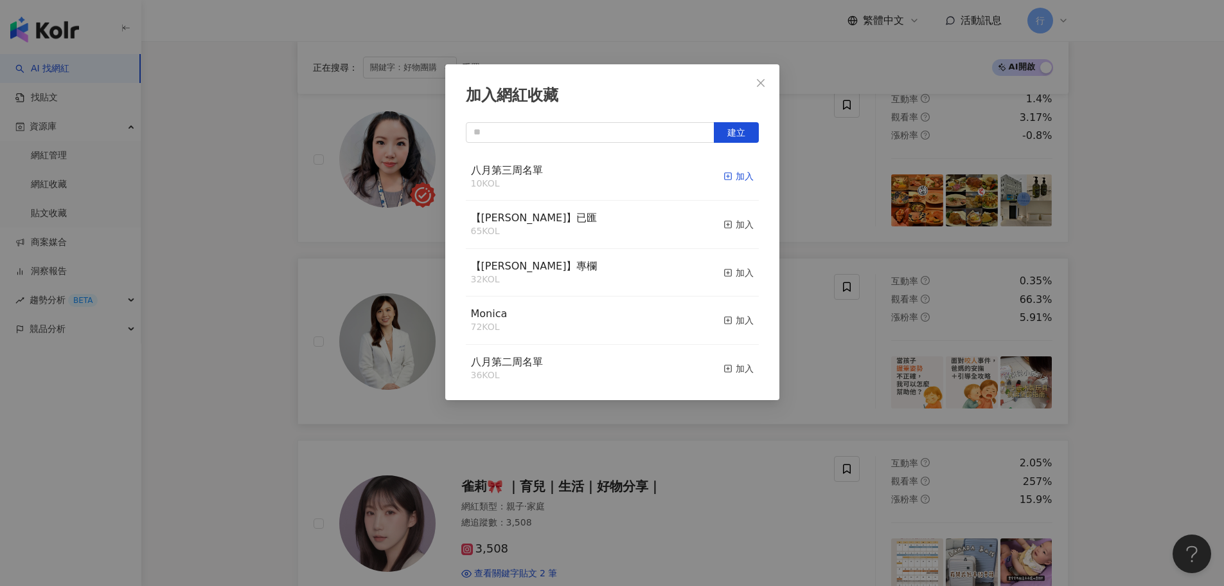
click at [732, 177] on div "加入" at bounding box center [739, 176] width 30 height 14
click at [258, 342] on div "加入網紅收藏 建立 八月第三周名單 10 KOL 加入 【RAY】已匯 65 KOL 加入 【RAY】專欄 32 KOL 加入 Monica 72 KOL 加…" at bounding box center [612, 293] width 1224 height 586
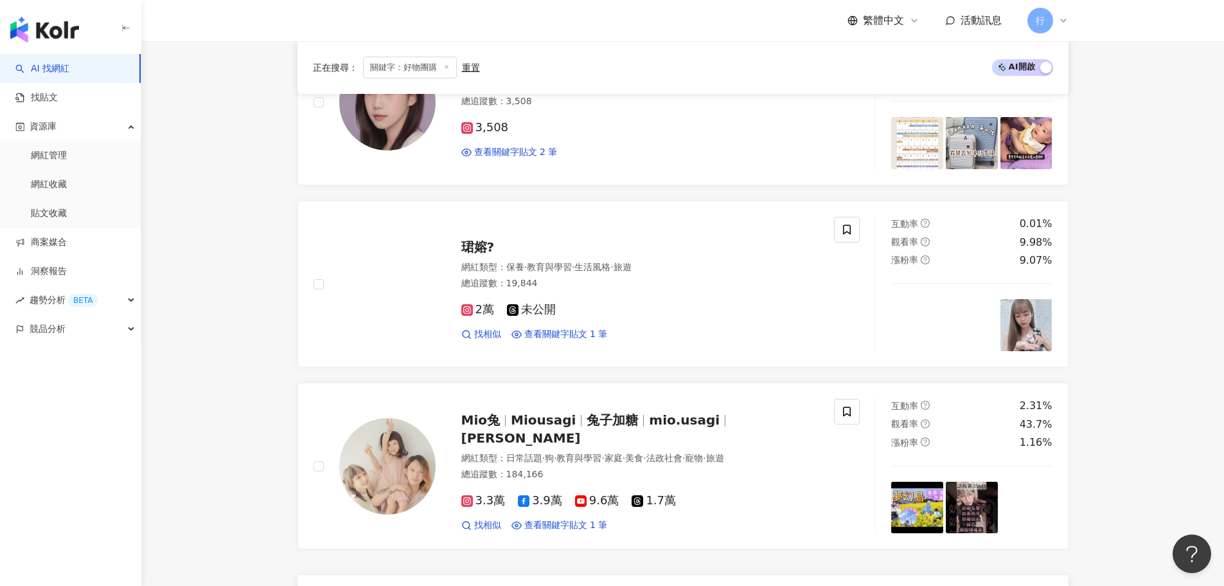
scroll to position [1928, 0]
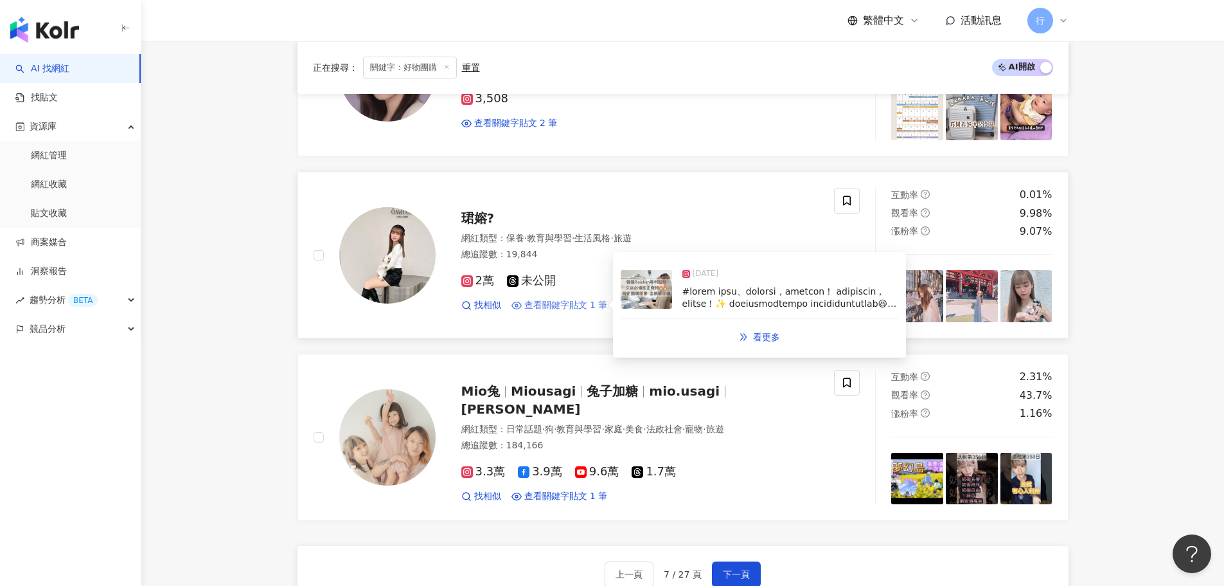
click at [575, 306] on span "查看關鍵字貼文 1 筆" at bounding box center [566, 305] width 84 height 13
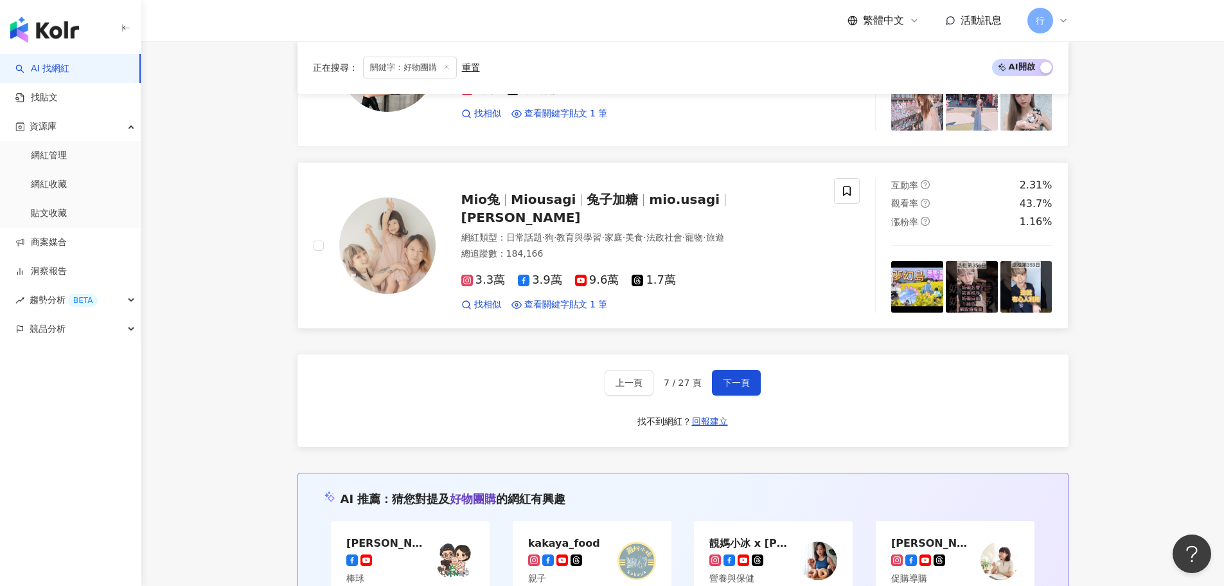
scroll to position [2121, 0]
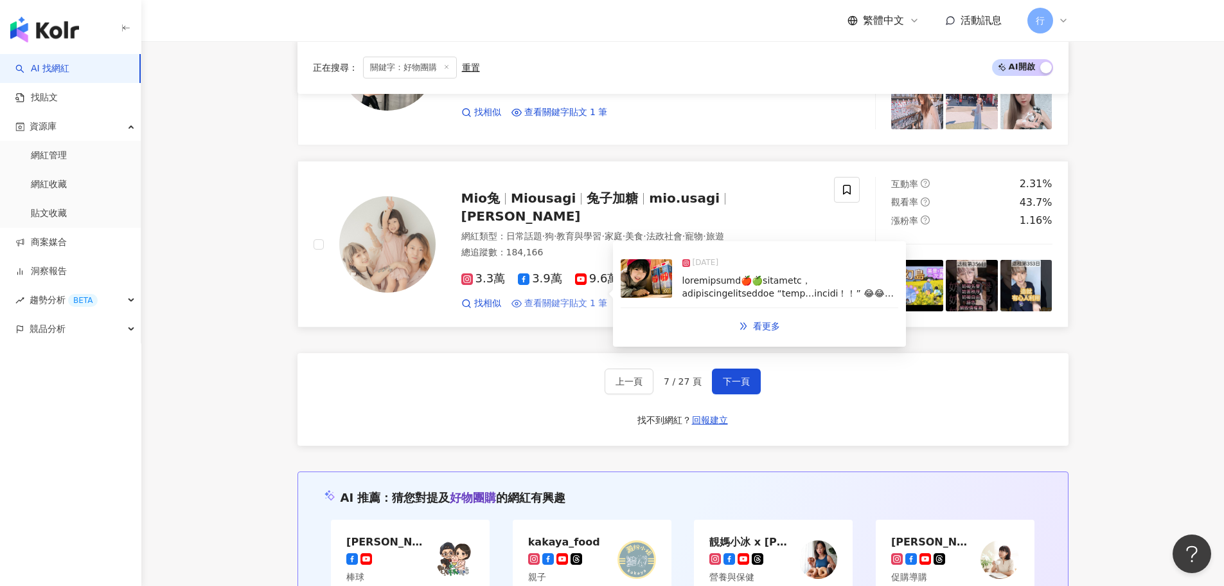
click at [592, 297] on span "查看關鍵字貼文 1 筆" at bounding box center [566, 303] width 84 height 13
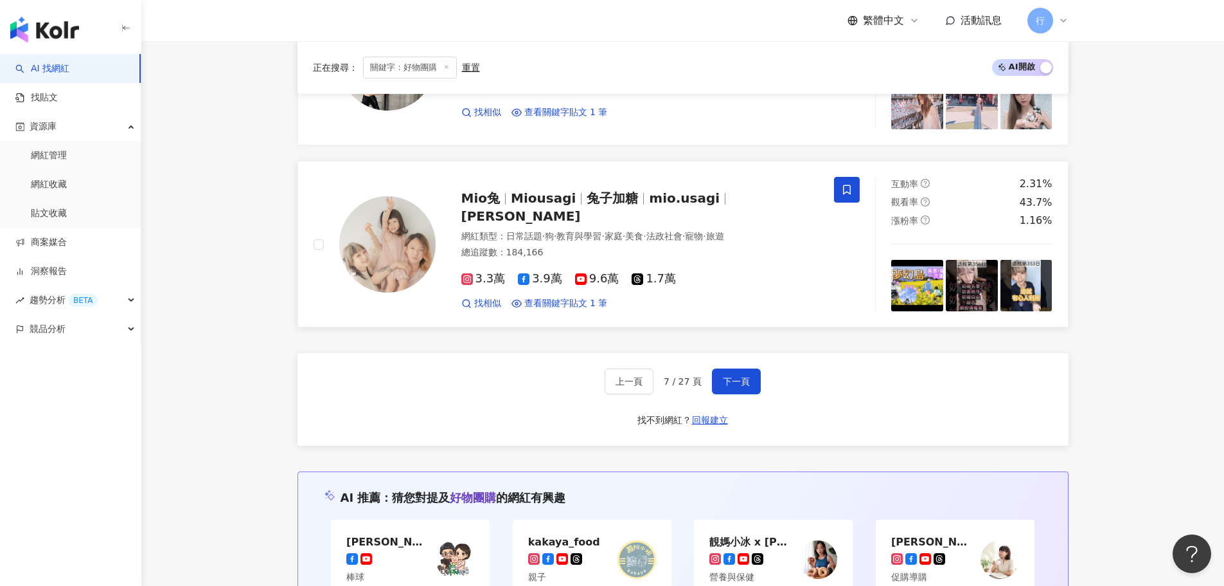
click at [849, 184] on icon at bounding box center [847, 190] width 12 height 12
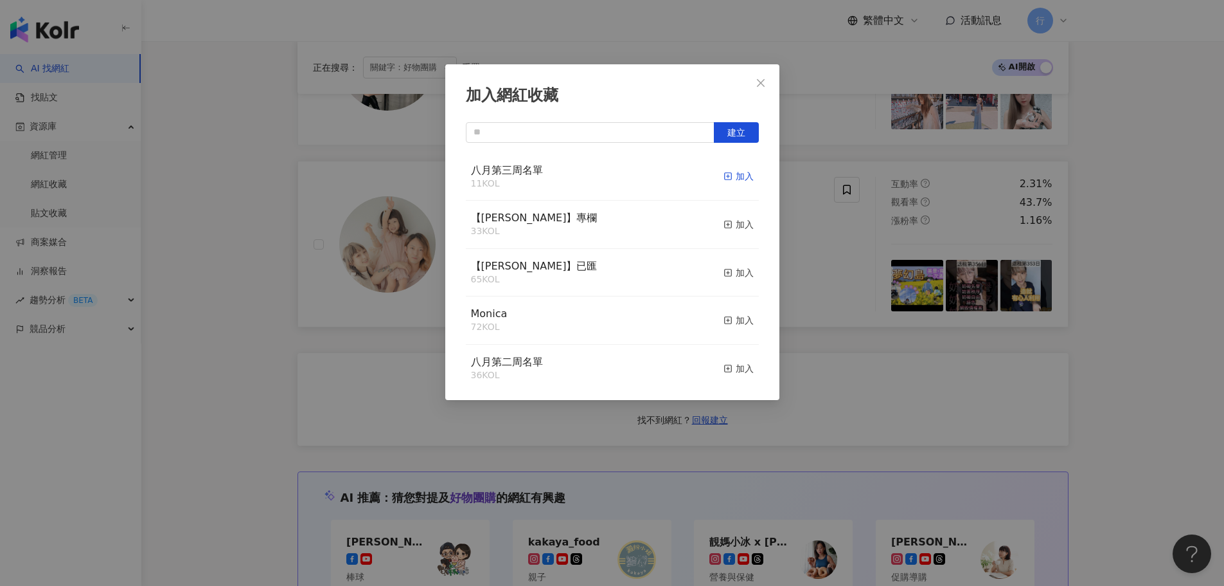
click at [731, 180] on div "加入" at bounding box center [739, 176] width 30 height 14
click at [756, 80] on icon "close" at bounding box center [761, 83] width 10 height 10
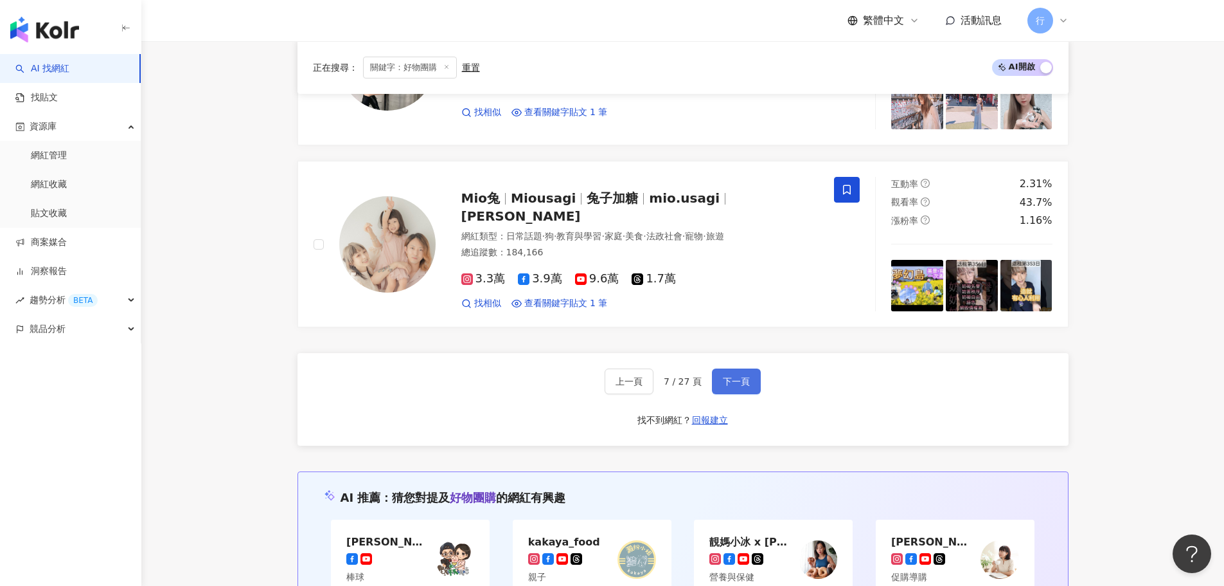
click at [751, 381] on button "下一頁" at bounding box center [736, 381] width 49 height 26
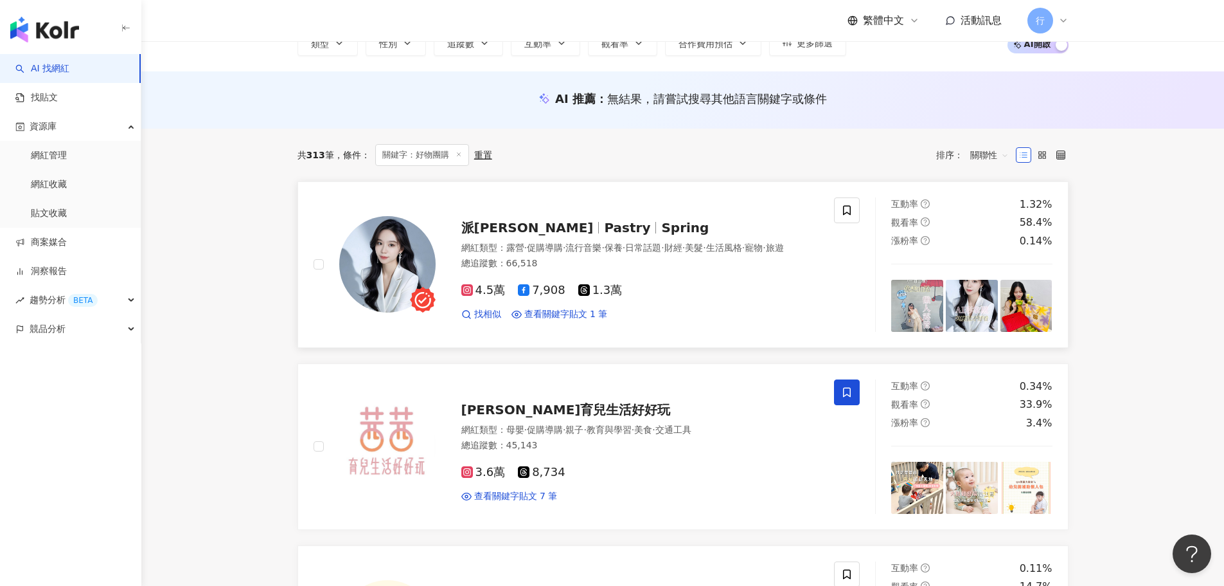
scroll to position [129, 0]
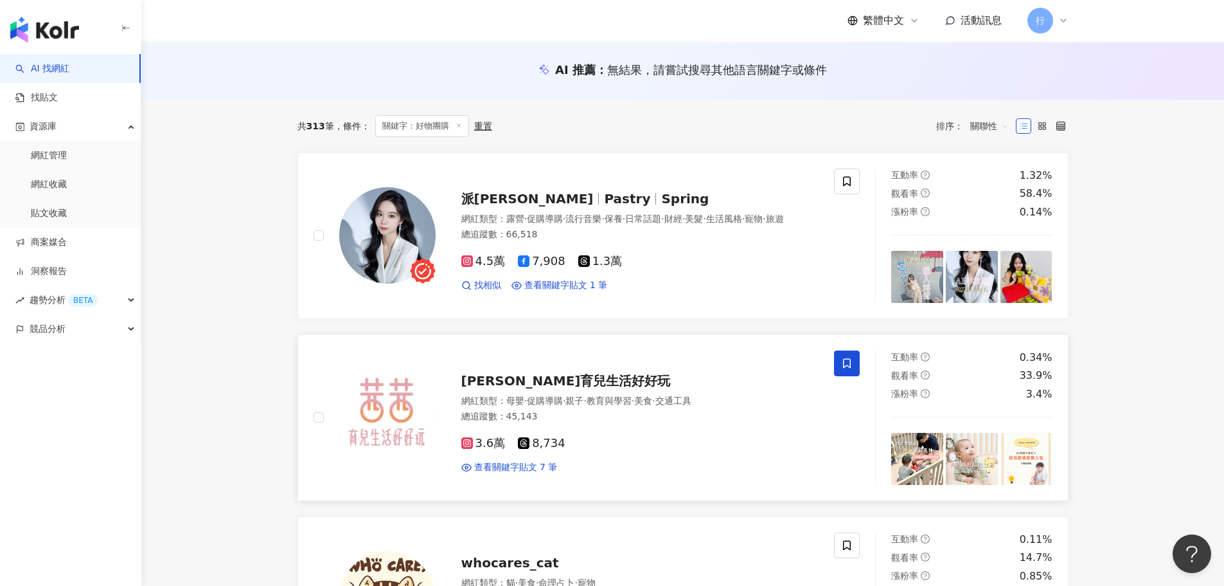
click at [548, 384] on span "茜茜育兒生活好好玩" at bounding box center [566, 380] width 210 height 15
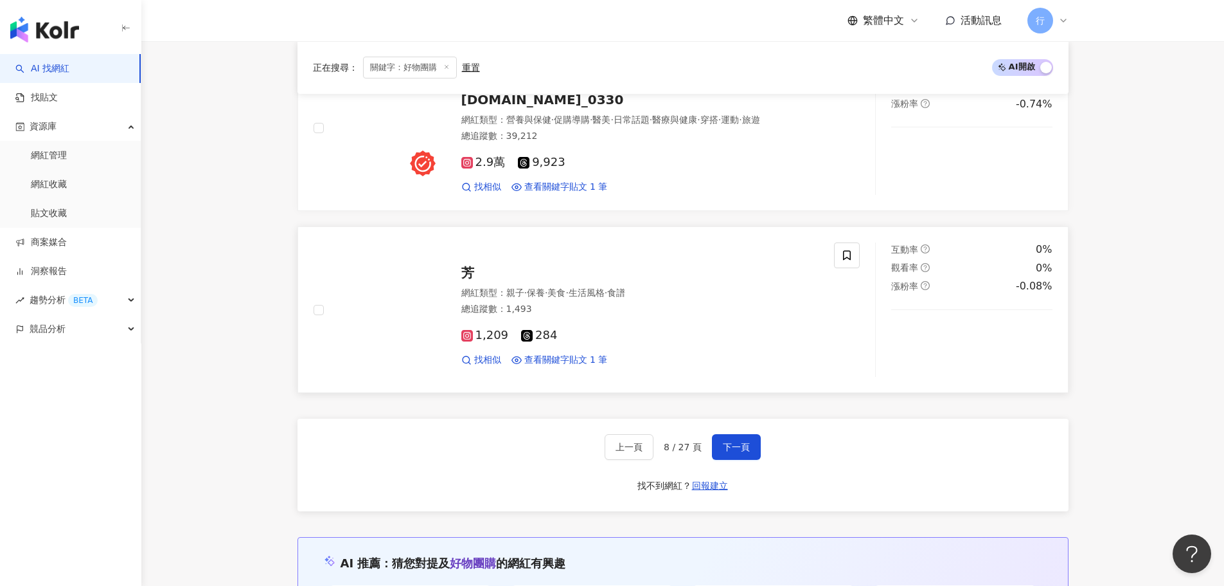
scroll to position [2057, 0]
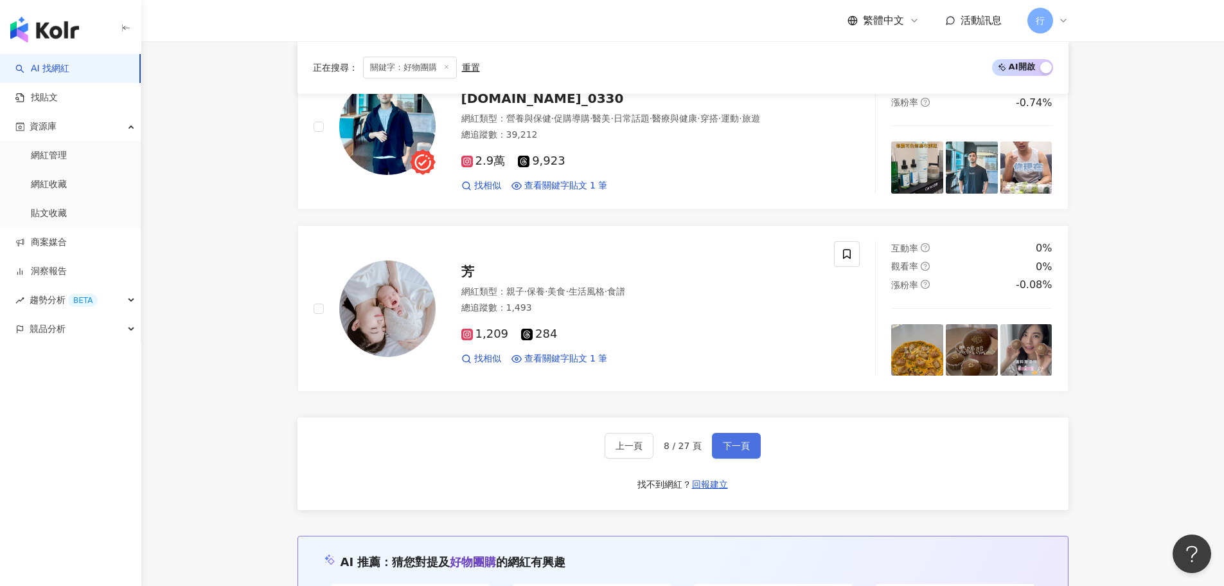
click at [728, 445] on span "下一頁" at bounding box center [736, 445] width 27 height 10
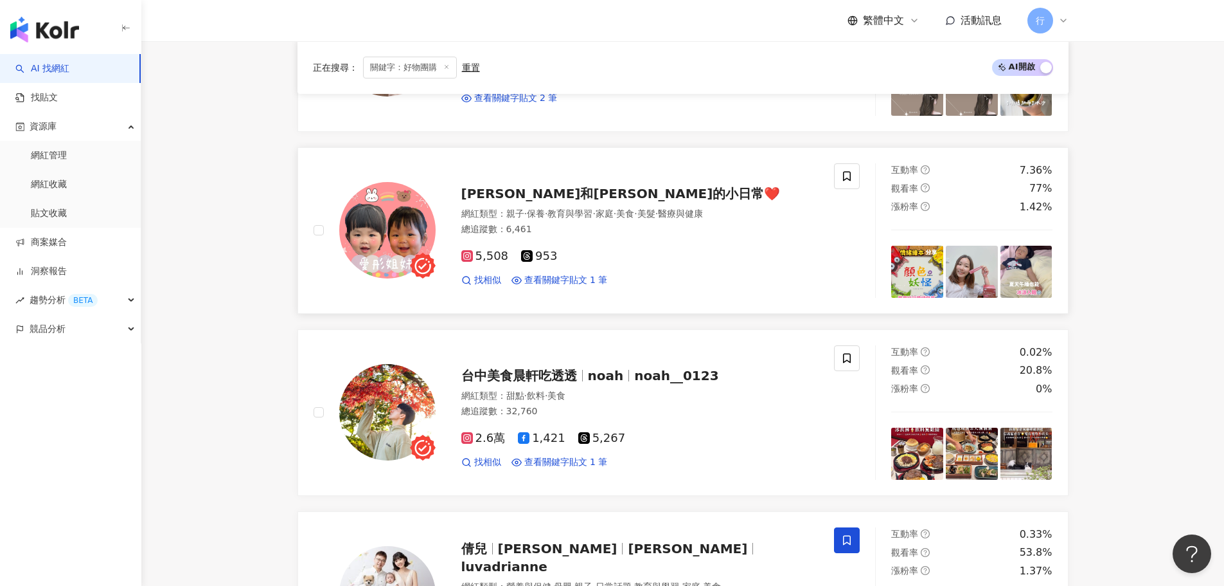
scroll to position [193, 0]
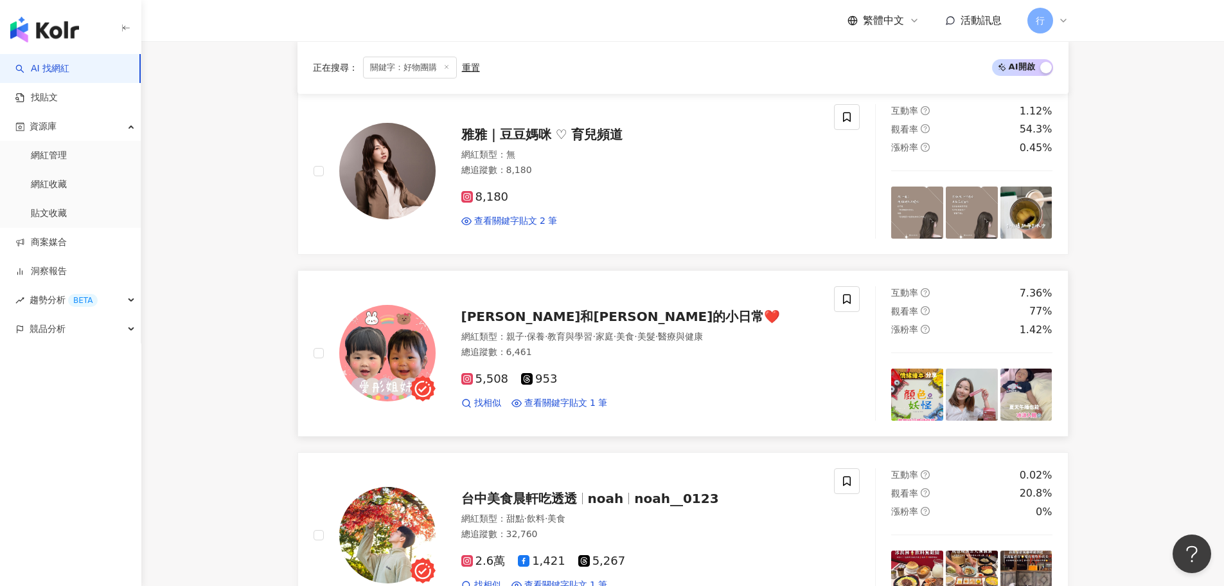
click at [339, 143] on img at bounding box center [387, 171] width 96 height 96
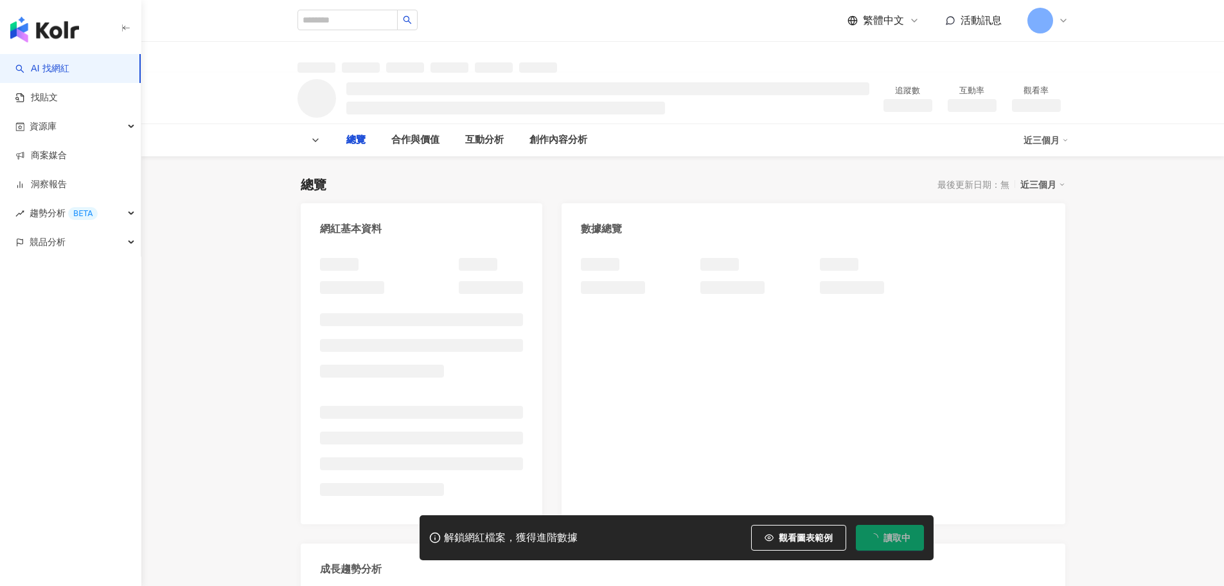
type input "****"
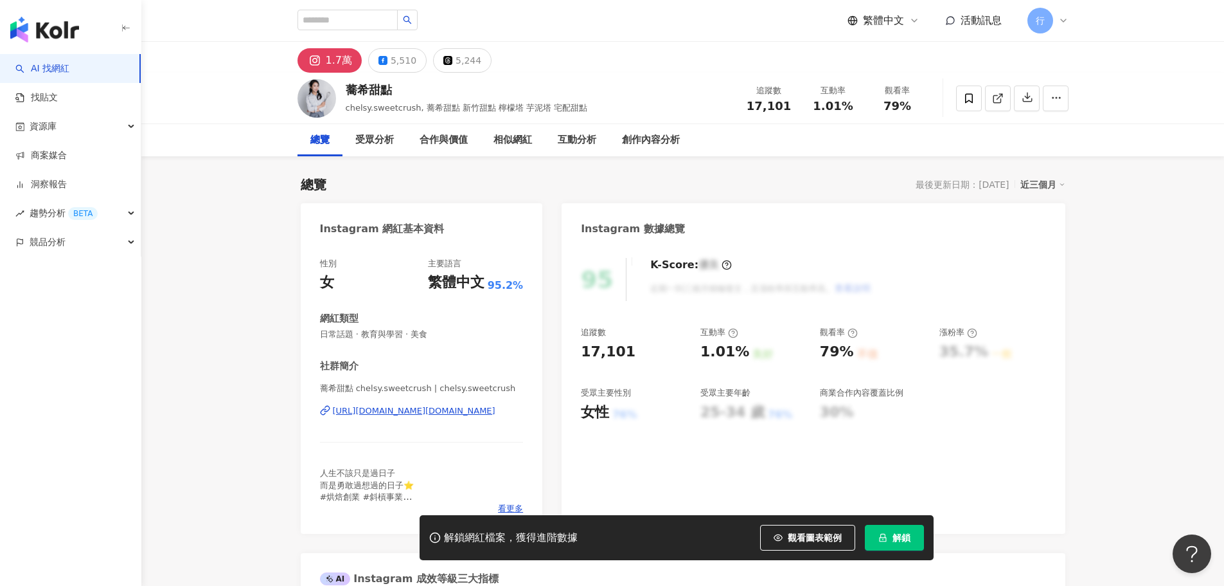
click at [386, 410] on div "https://www.instagram.com/chelsy.sweetcrush/" at bounding box center [414, 411] width 163 height 12
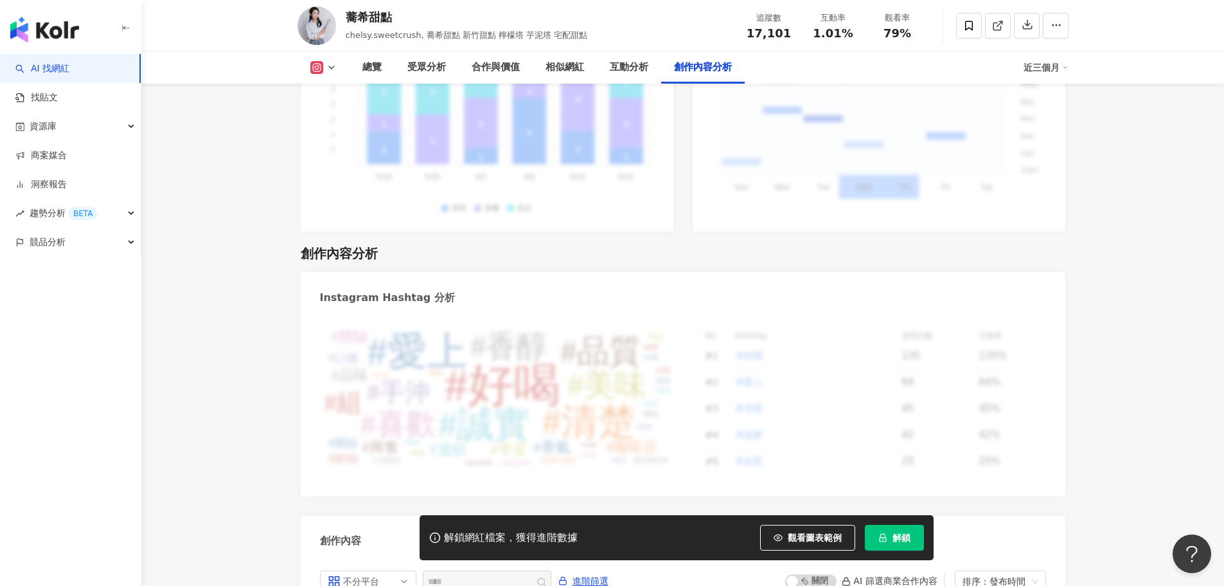
scroll to position [3947, 0]
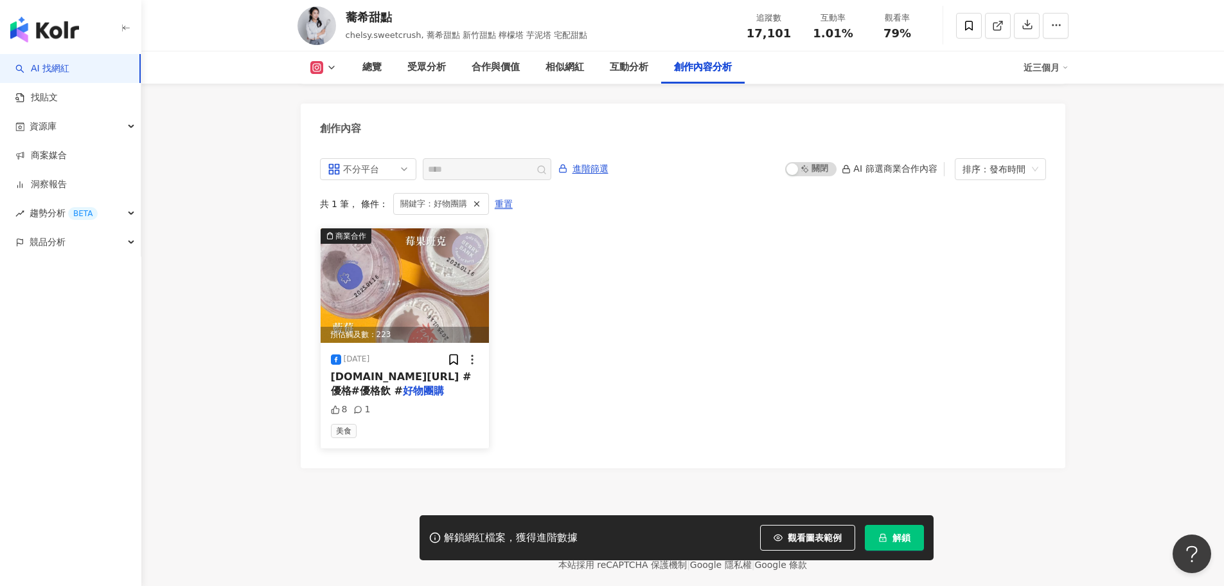
click at [404, 253] on img at bounding box center [405, 285] width 169 height 114
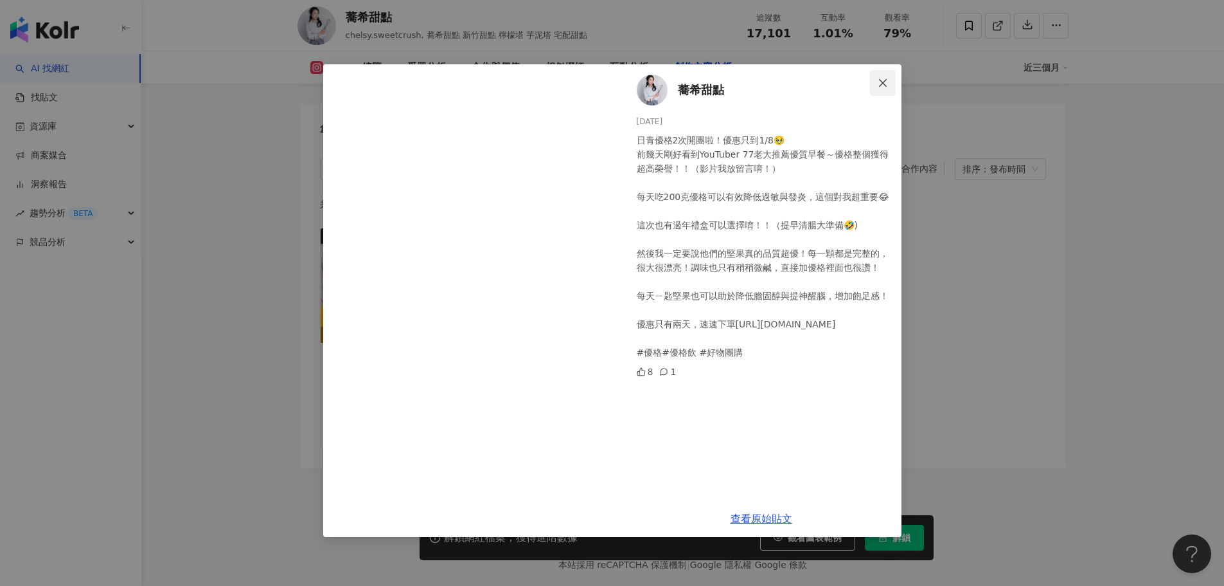
click at [883, 84] on icon "close" at bounding box center [883, 83] width 10 height 10
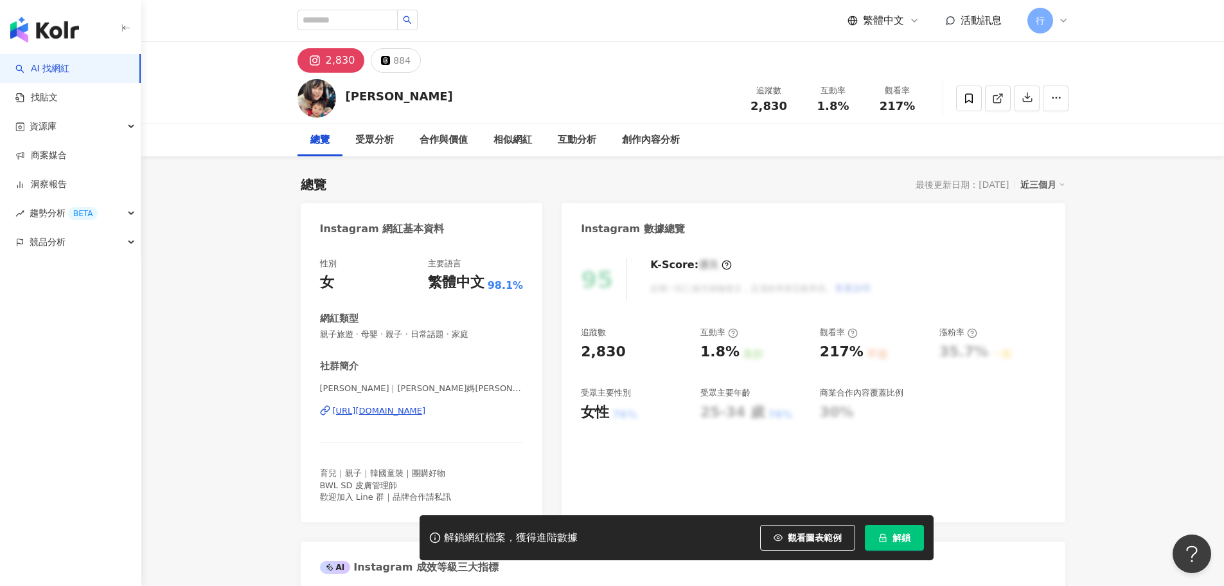
click at [401, 411] on div "https://www.instagram.com/jodielin017/" at bounding box center [379, 411] width 93 height 12
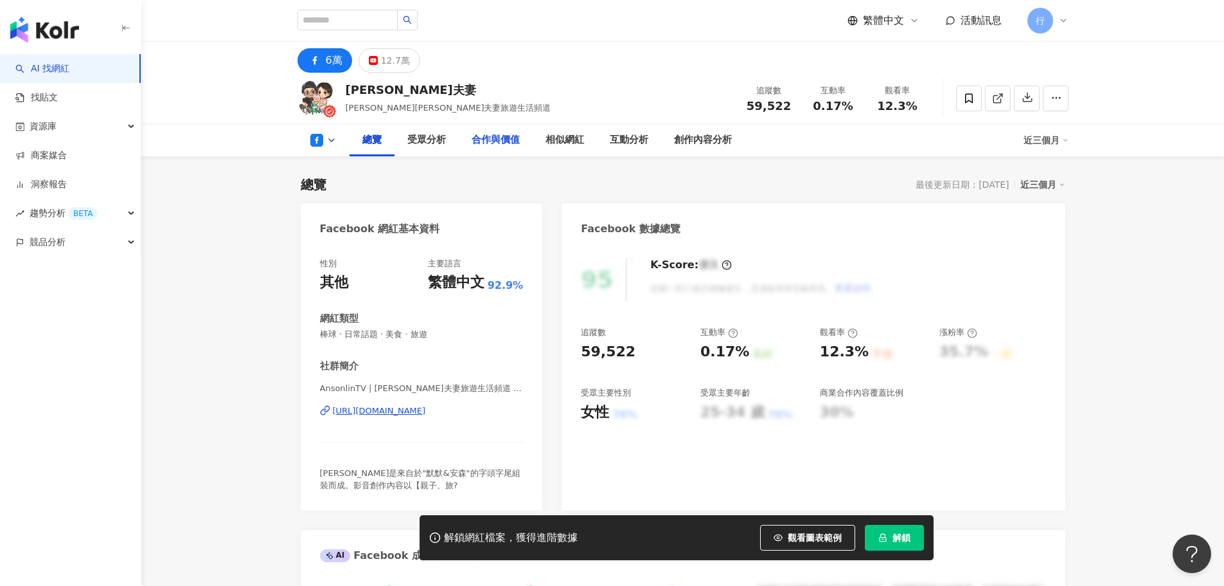
click at [497, 138] on div "合作與價值" at bounding box center [496, 139] width 48 height 15
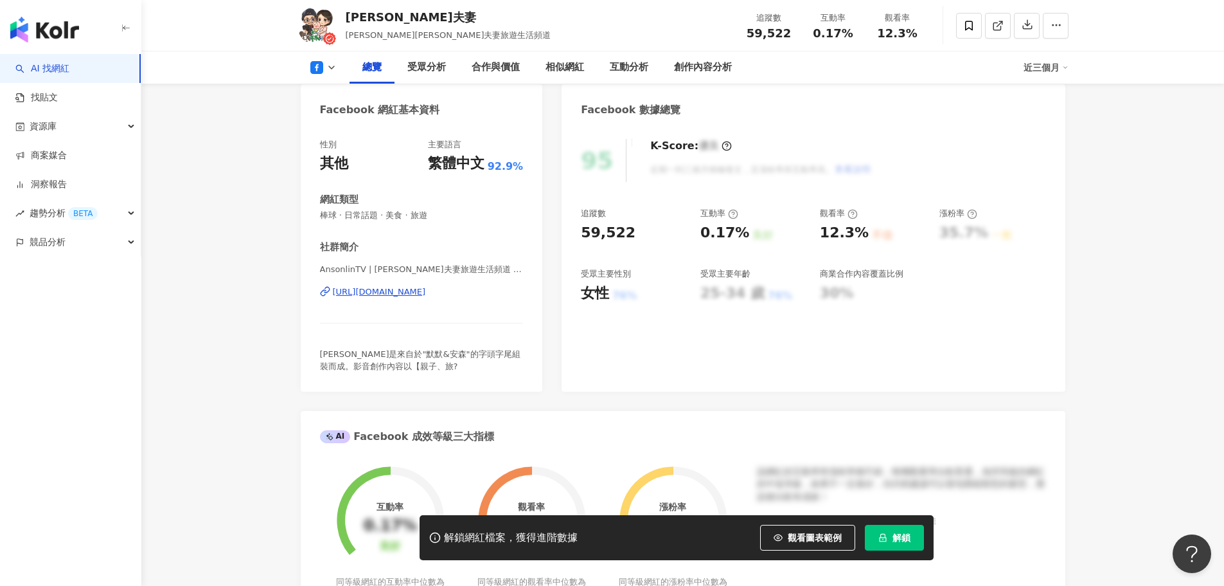
scroll to position [129, 0]
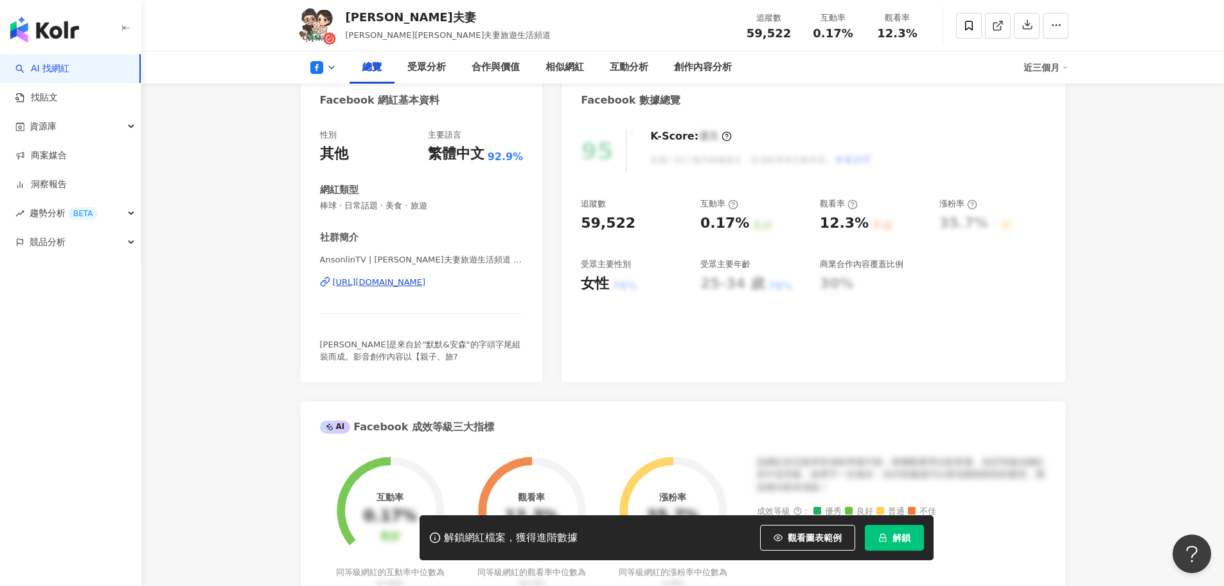
click at [426, 282] on div "https://www.facebook.com/1018053838340541" at bounding box center [379, 282] width 93 height 12
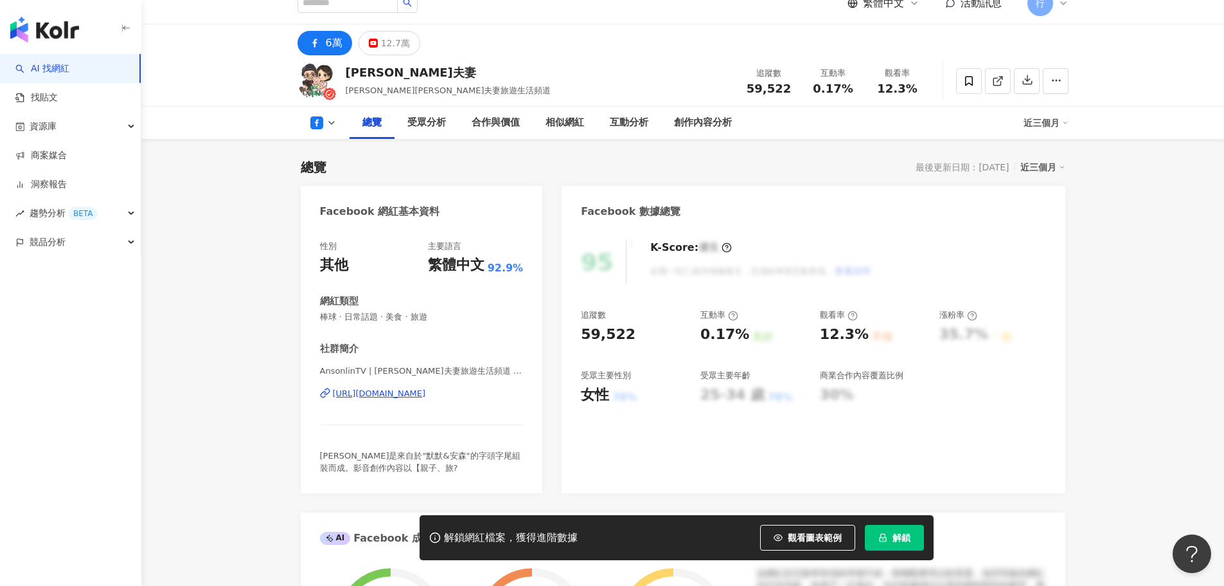
scroll to position [0, 0]
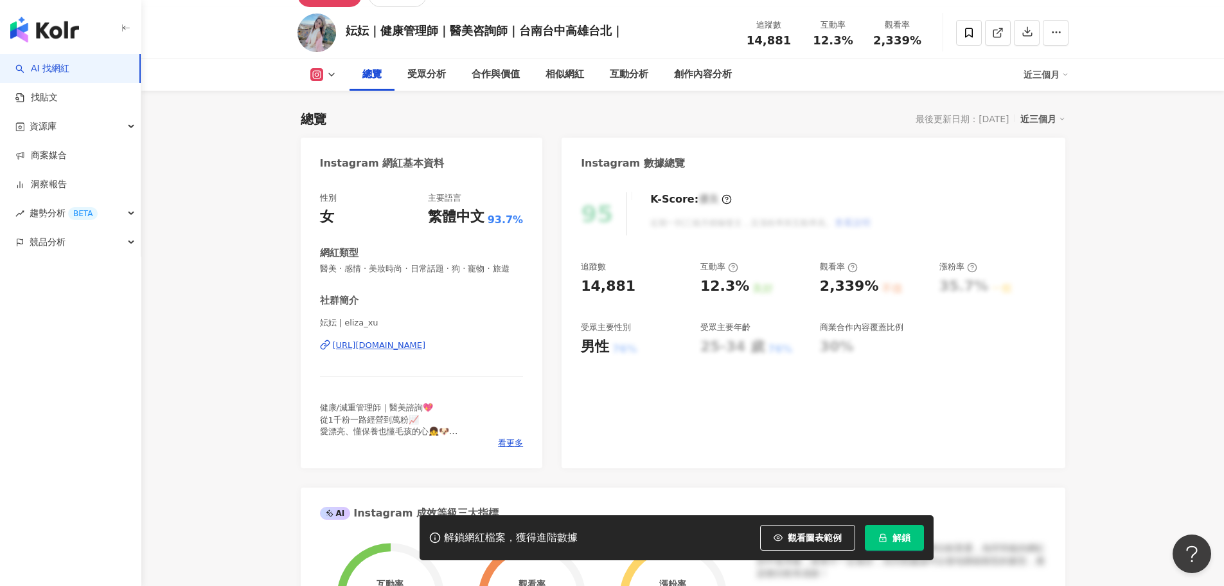
scroll to position [129, 0]
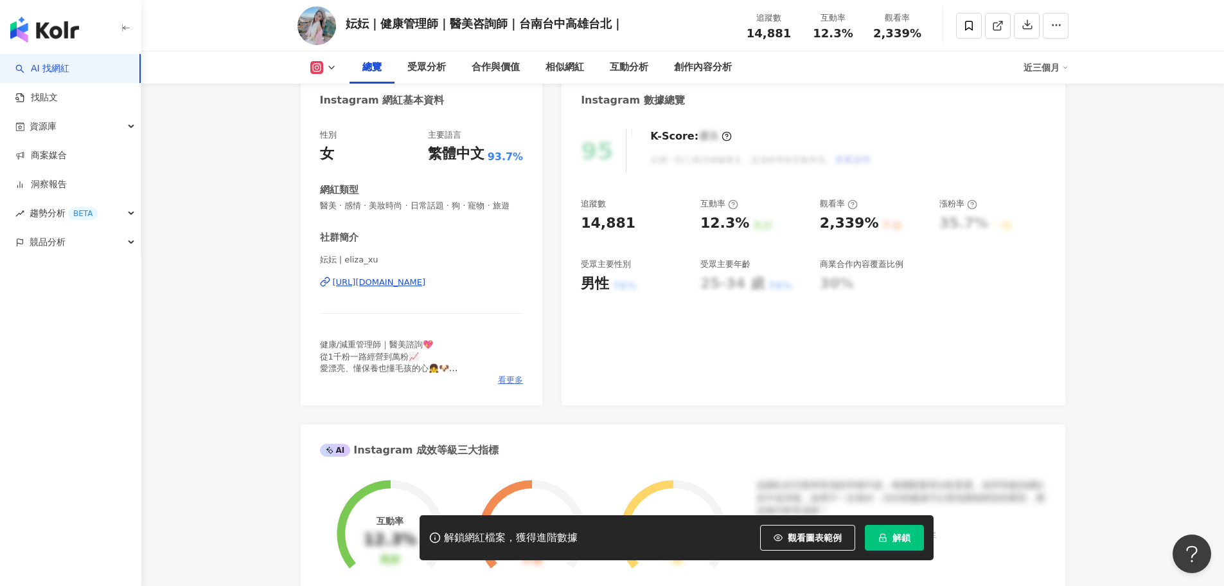
click at [514, 386] on span "看更多" at bounding box center [510, 380] width 25 height 12
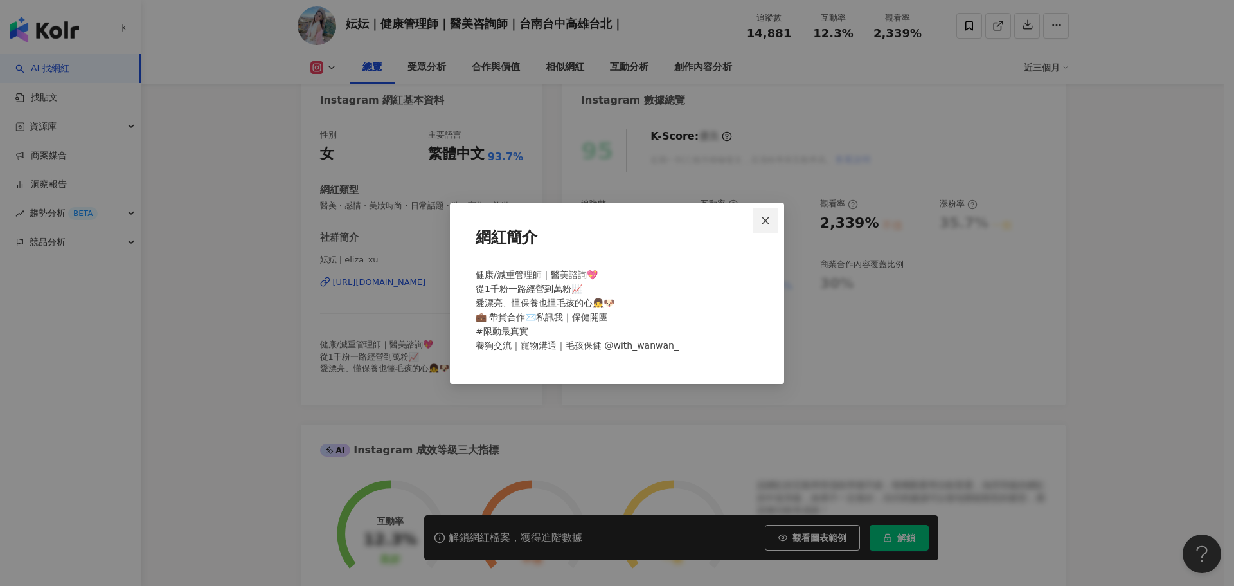
click at [769, 224] on icon "close" at bounding box center [766, 221] width 8 height 8
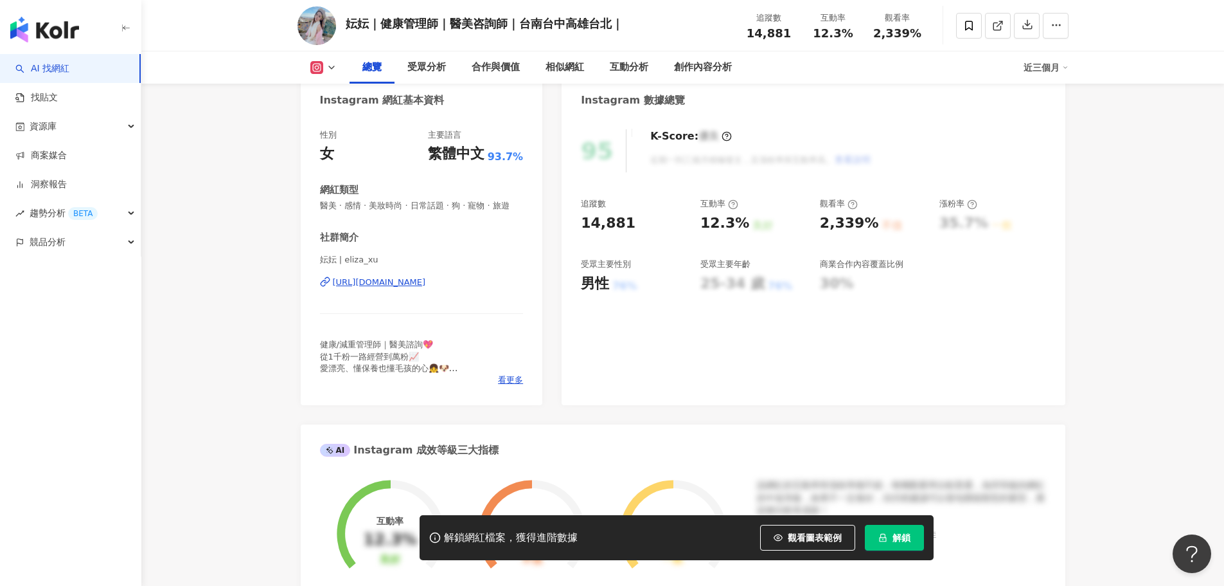
click at [426, 288] on div "https://www.instagram.com/eliza_xu/" at bounding box center [379, 282] width 93 height 12
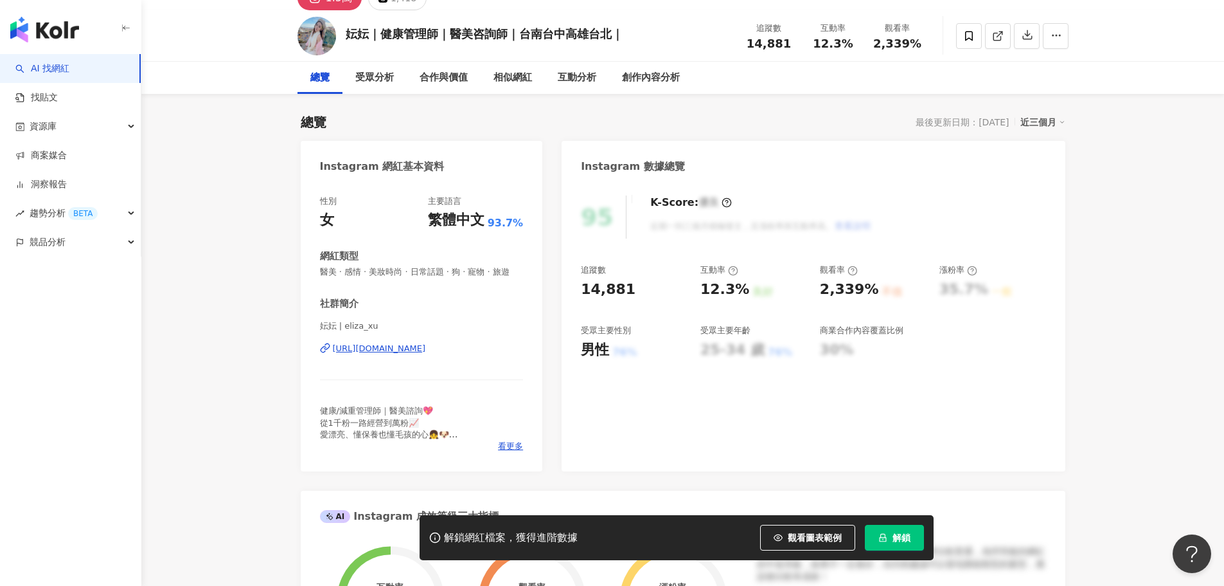
scroll to position [0, 0]
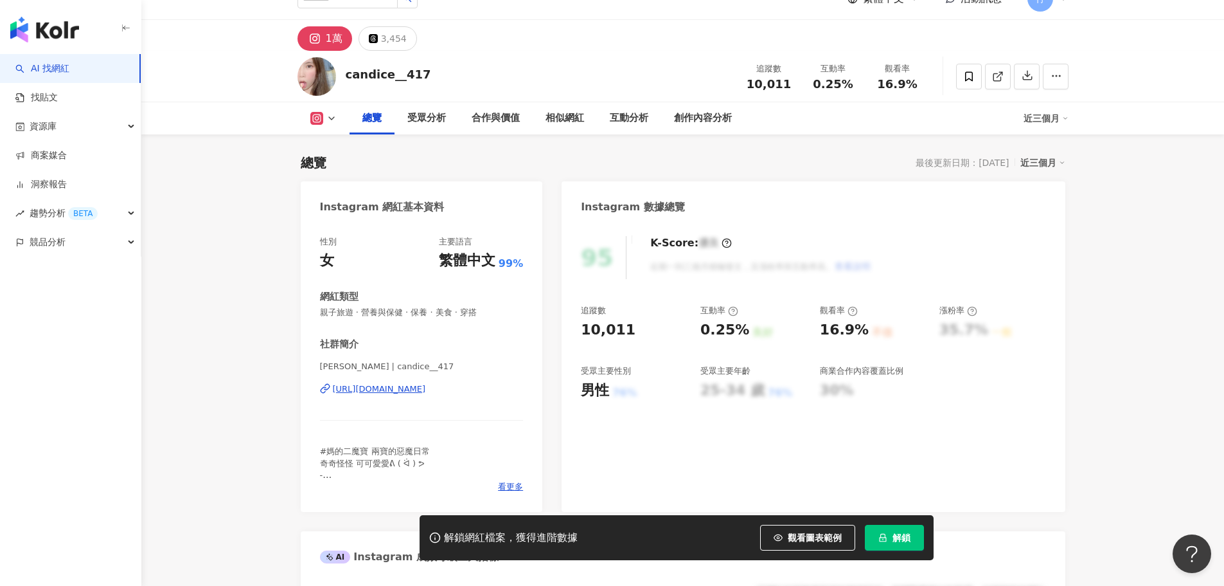
scroll to position [1, 0]
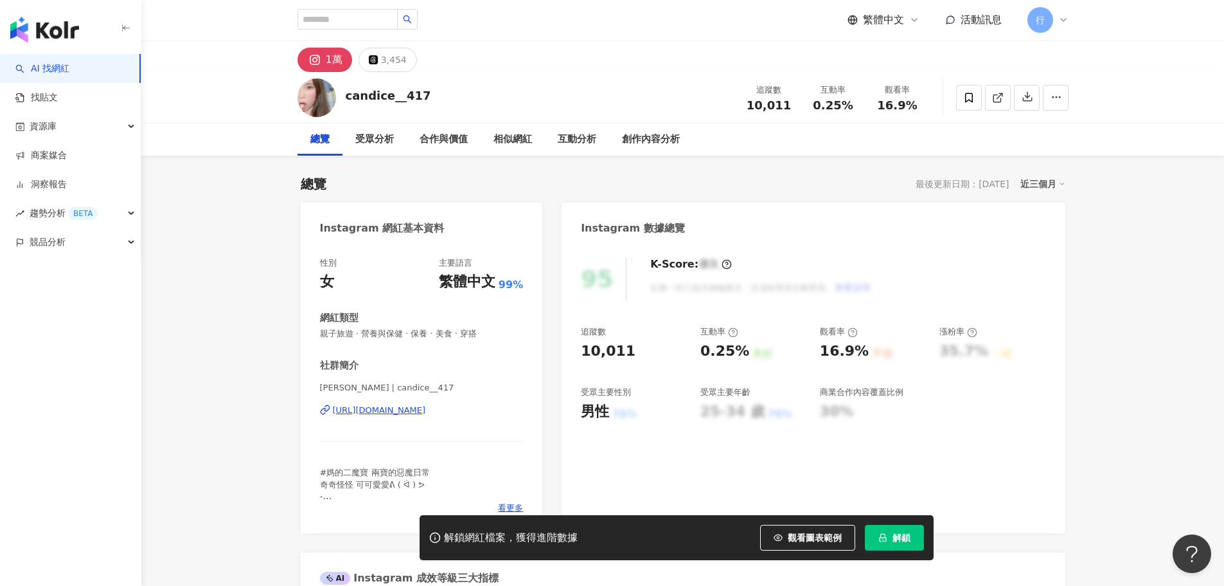
click at [411, 408] on div "https://www.instagram.com/candice__417/" at bounding box center [379, 410] width 93 height 12
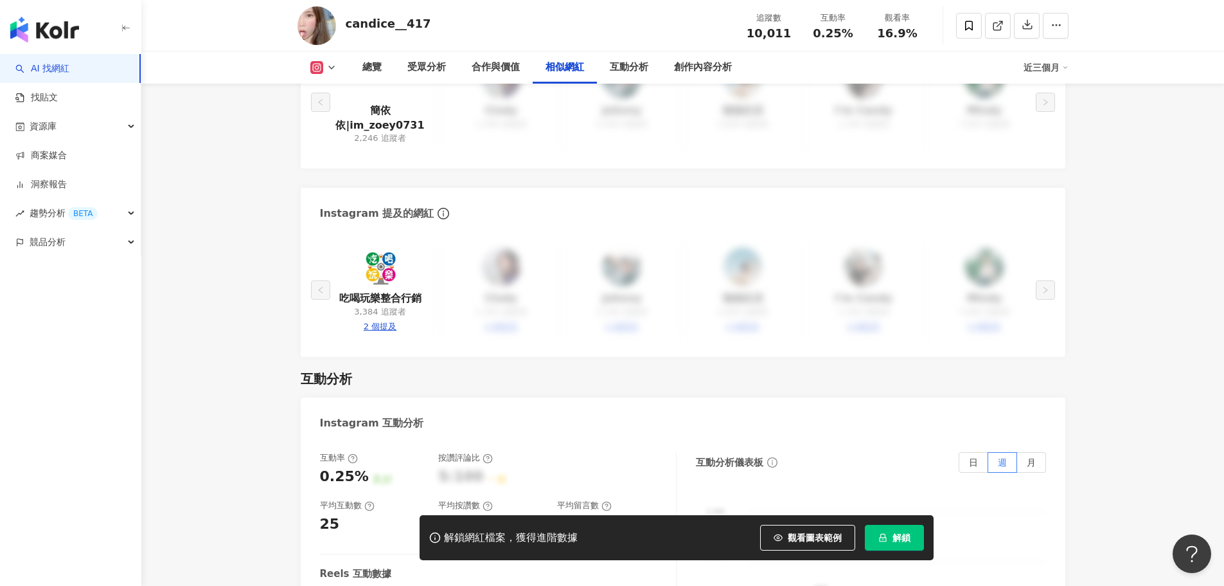
scroll to position [2250, 0]
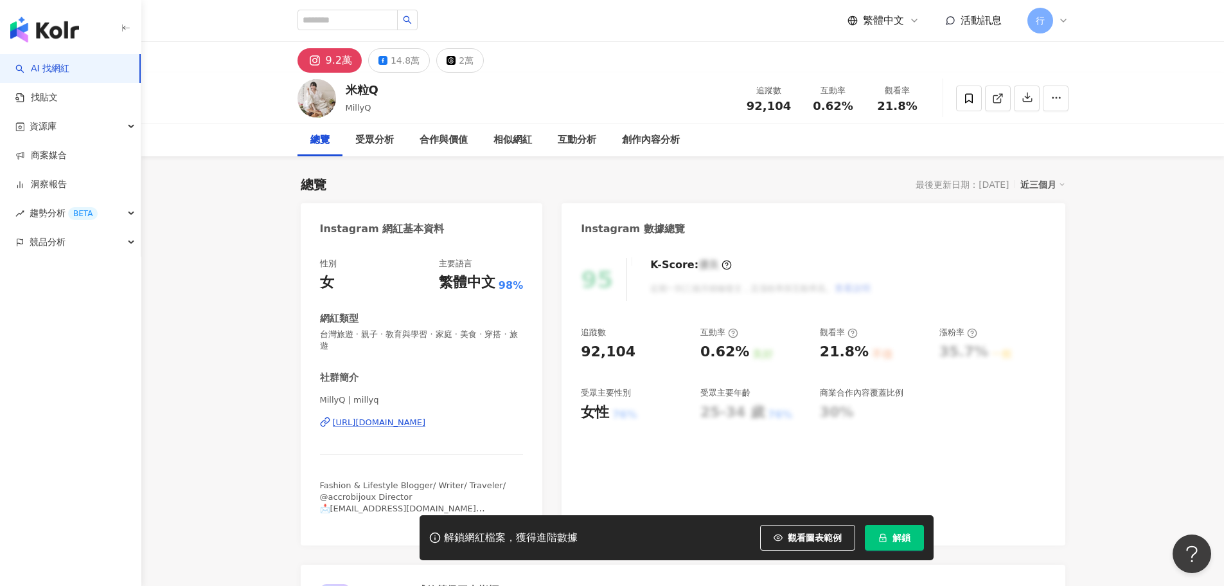
scroll to position [321, 0]
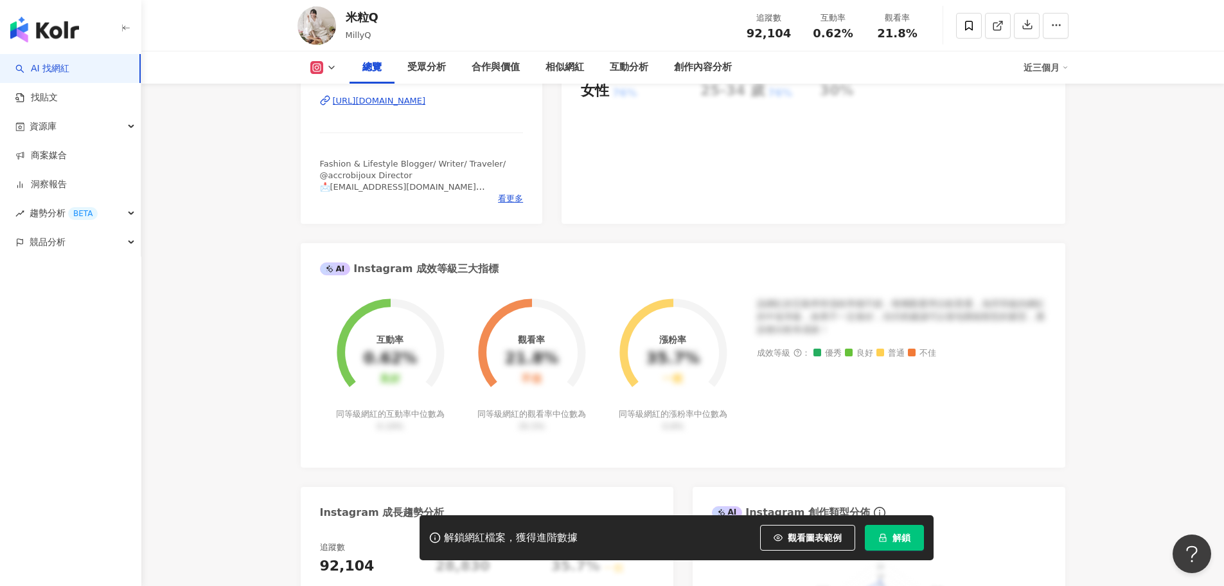
click at [389, 98] on div "https://www.instagram.com/millyq/" at bounding box center [379, 101] width 93 height 12
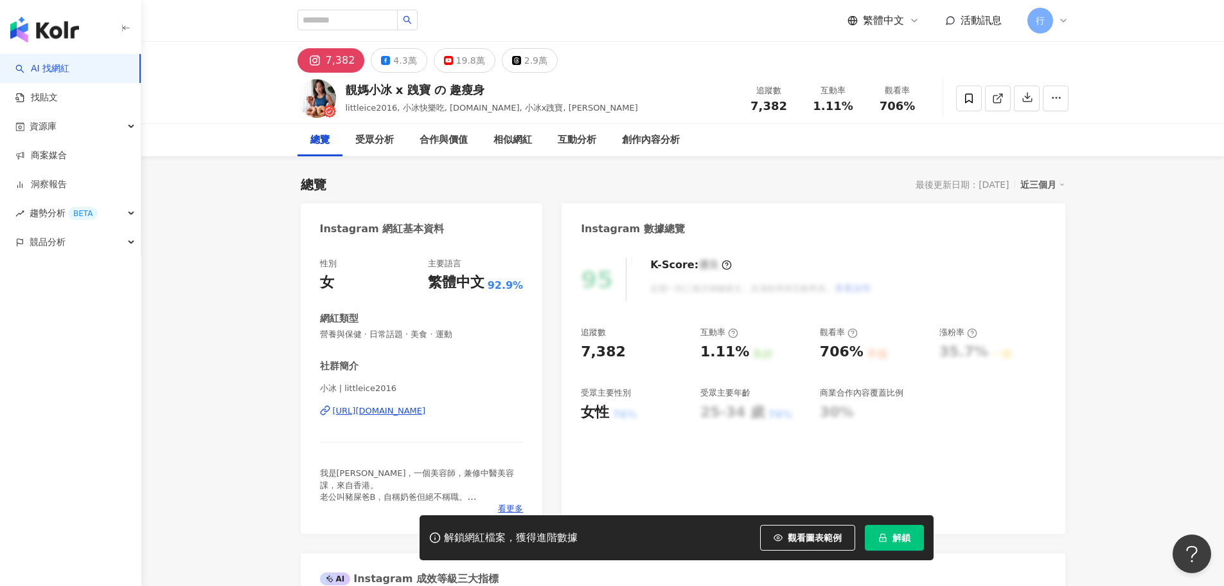
scroll to position [129, 0]
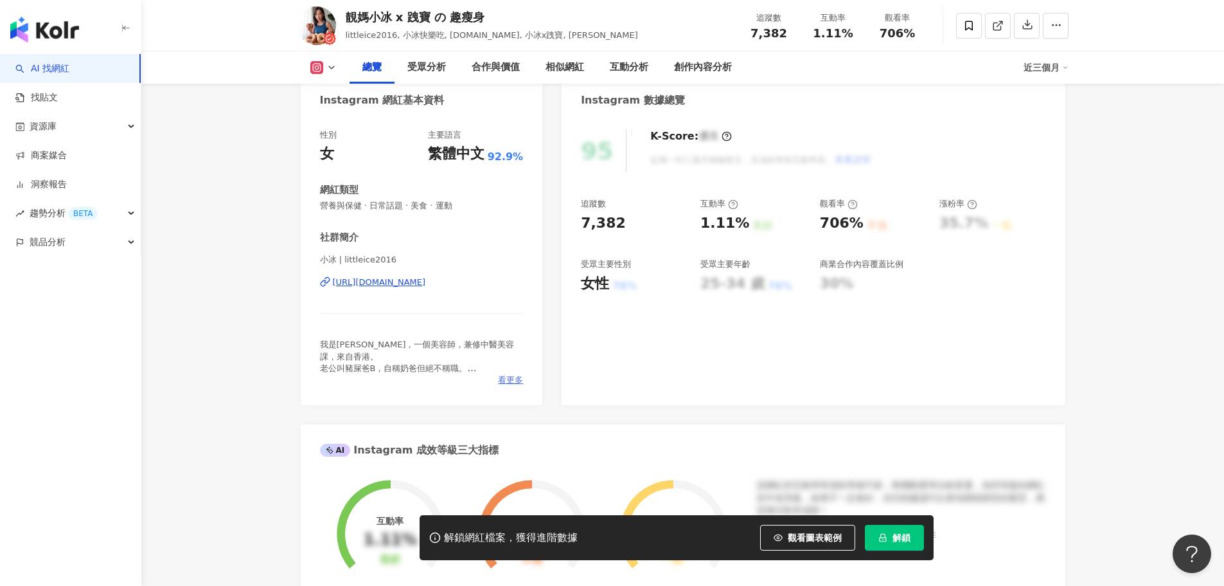
click at [503, 380] on span "看更多" at bounding box center [510, 380] width 25 height 12
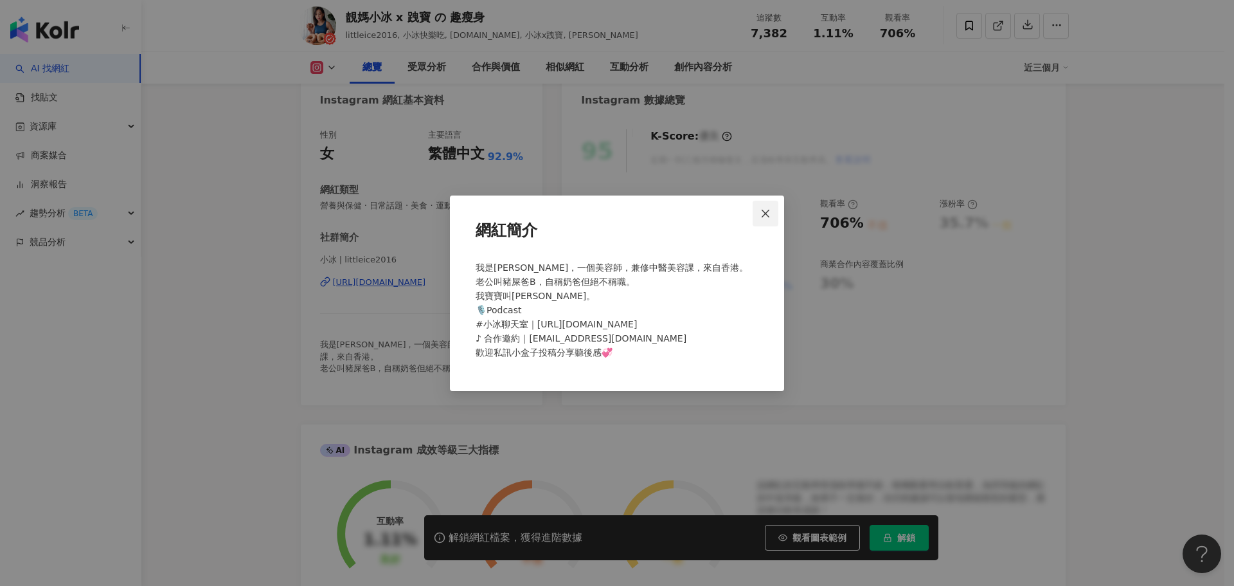
click at [771, 213] on icon "close" at bounding box center [765, 213] width 10 height 10
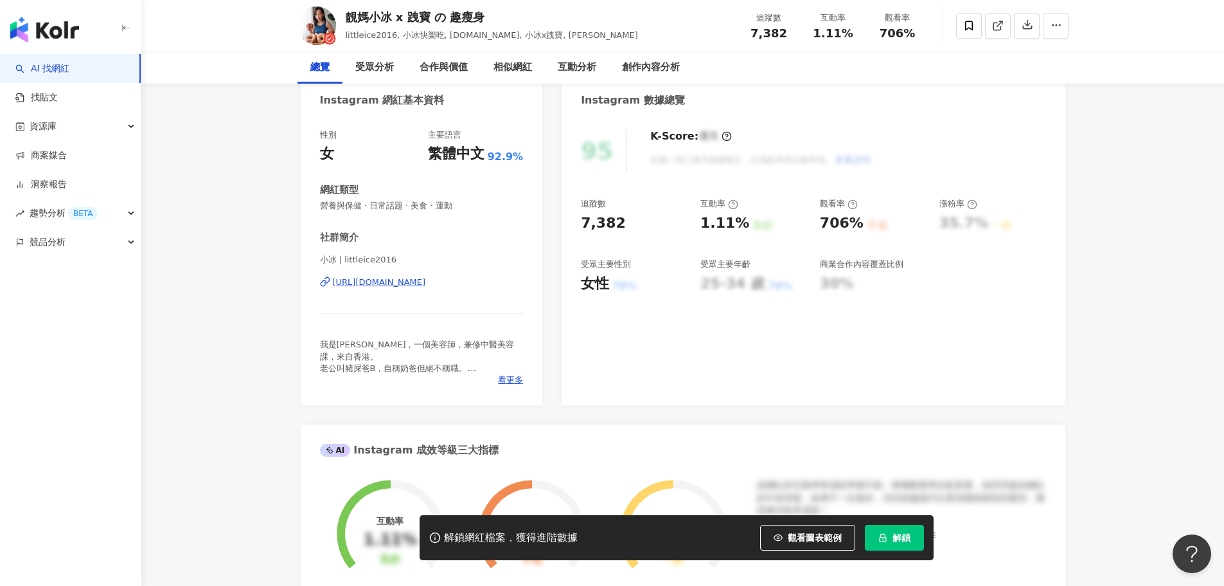
scroll to position [0, 0]
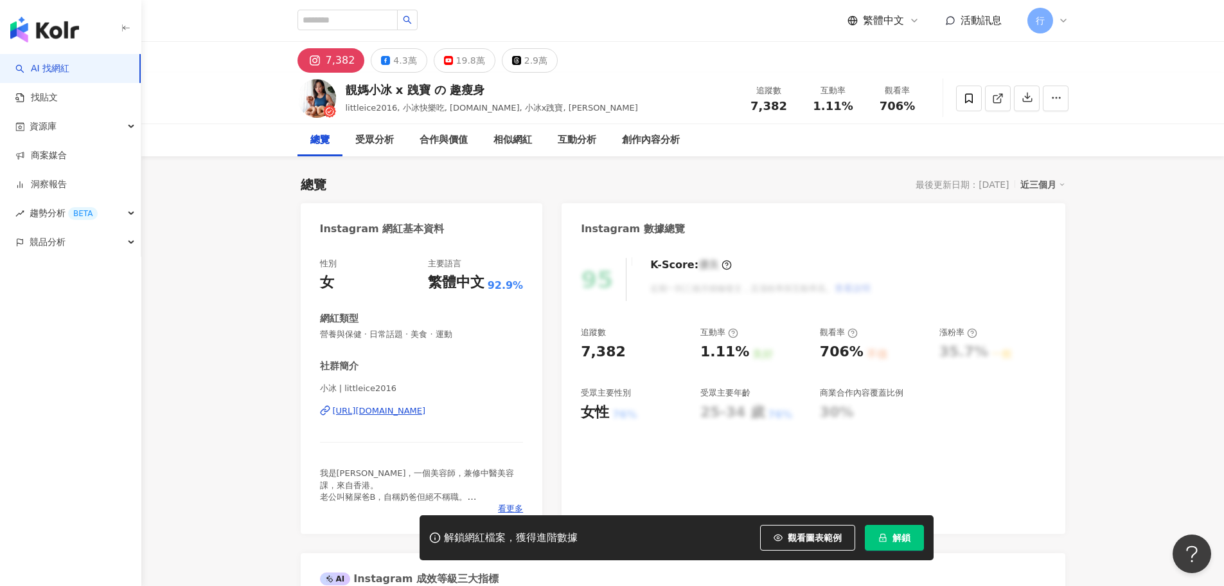
click at [406, 414] on div "https://www.instagram.com/littleice2016/" at bounding box center [379, 411] width 93 height 12
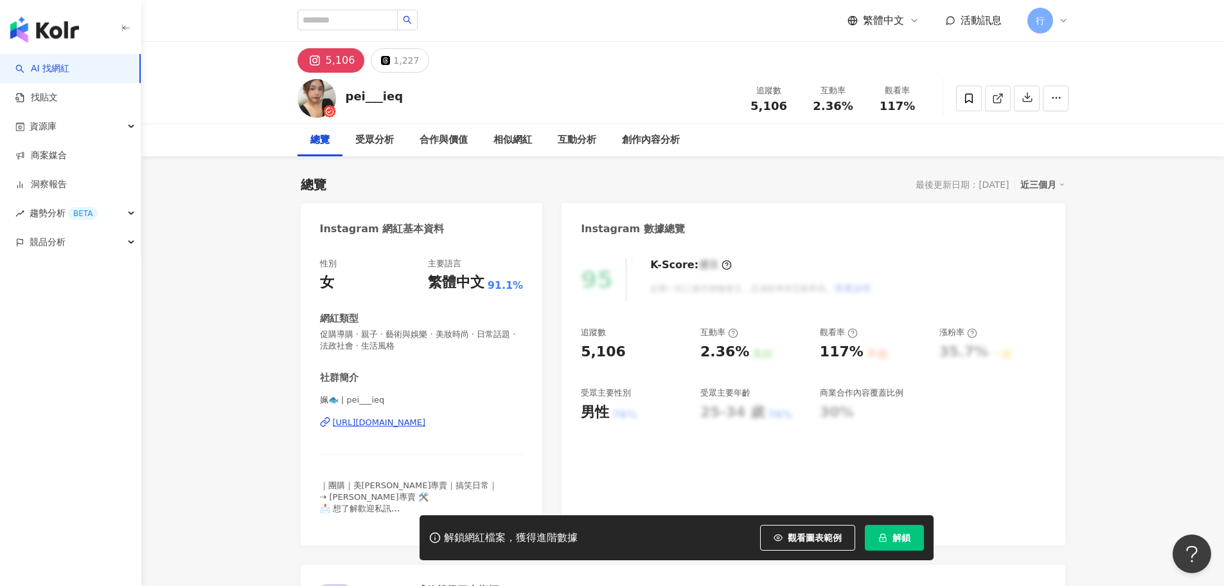
click at [424, 422] on div "https://www.instagram.com/pei___ieq/" at bounding box center [379, 422] width 93 height 12
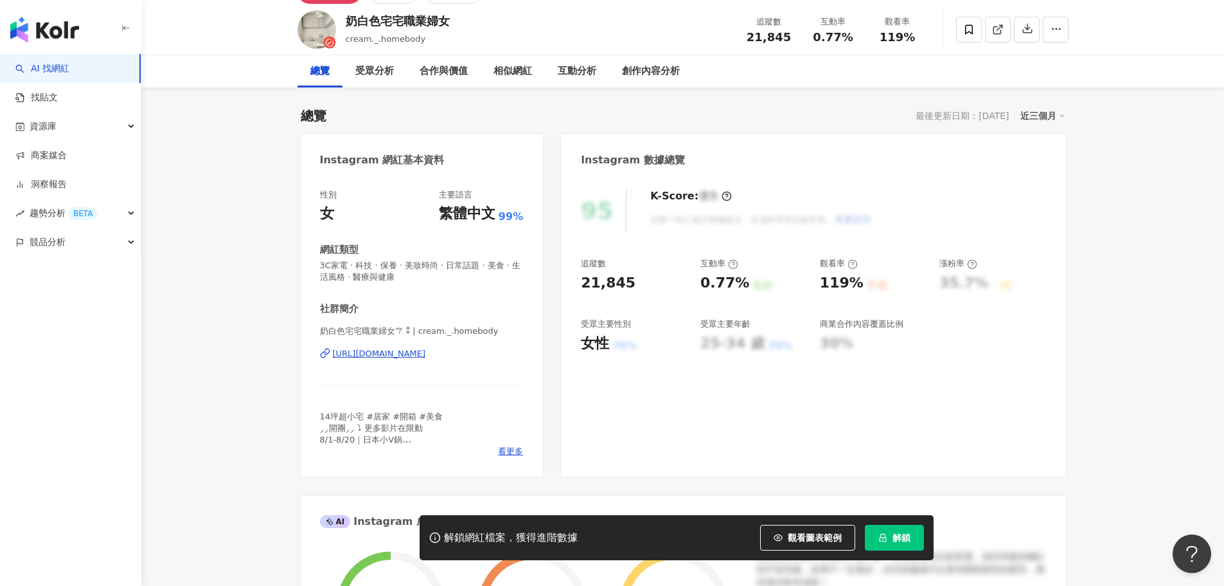
scroll to position [193, 0]
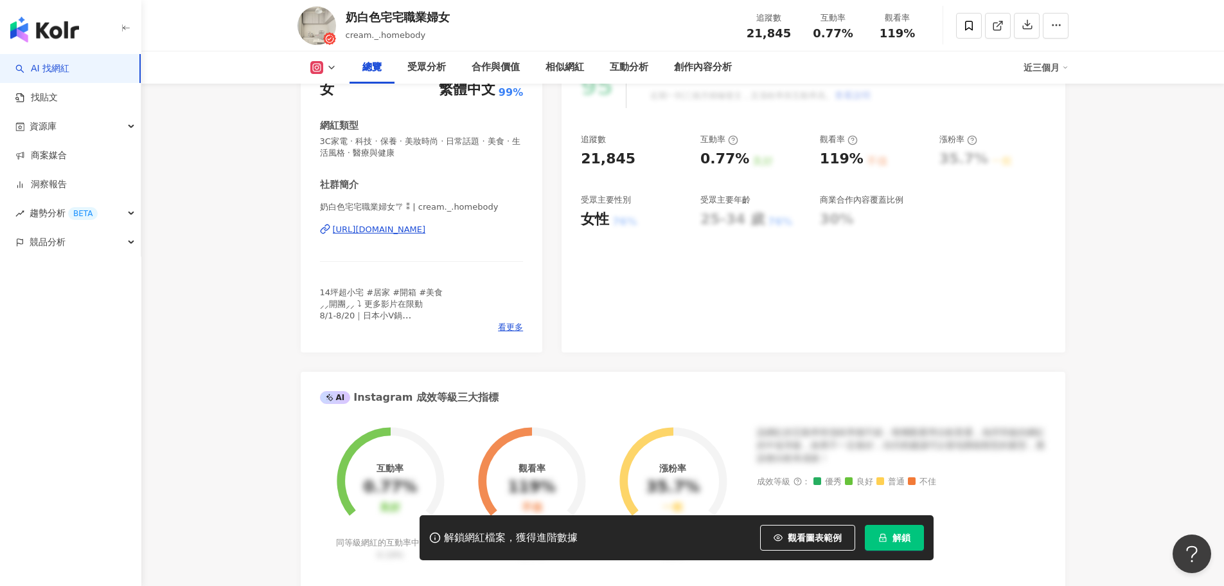
click at [426, 227] on div "https://www.instagram.com/cream._.homebody/" at bounding box center [379, 230] width 93 height 12
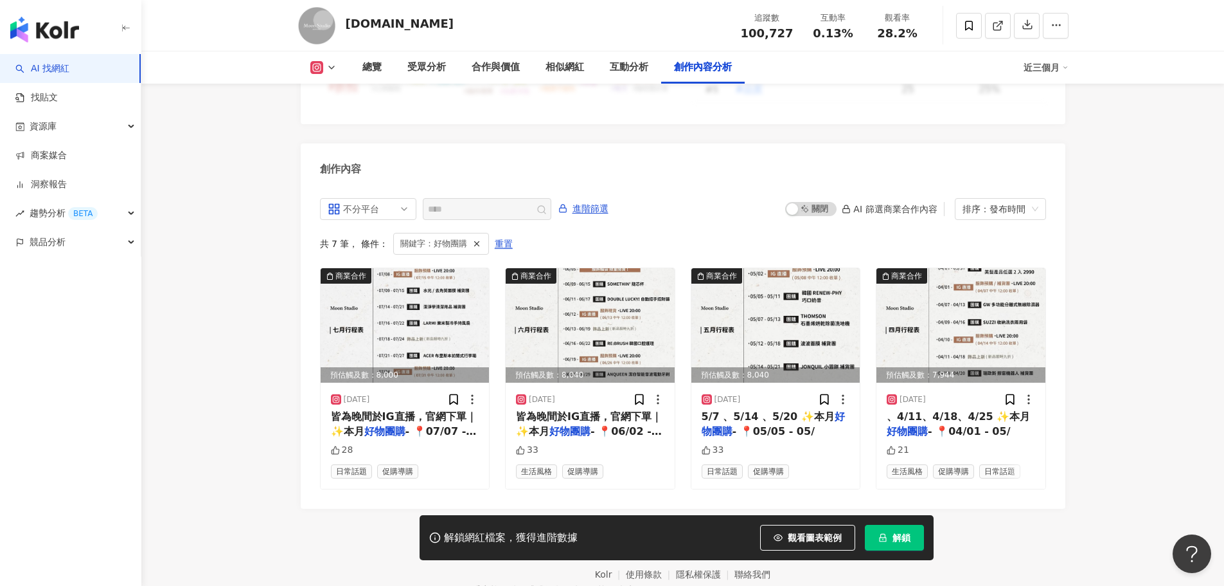
scroll to position [3889, 0]
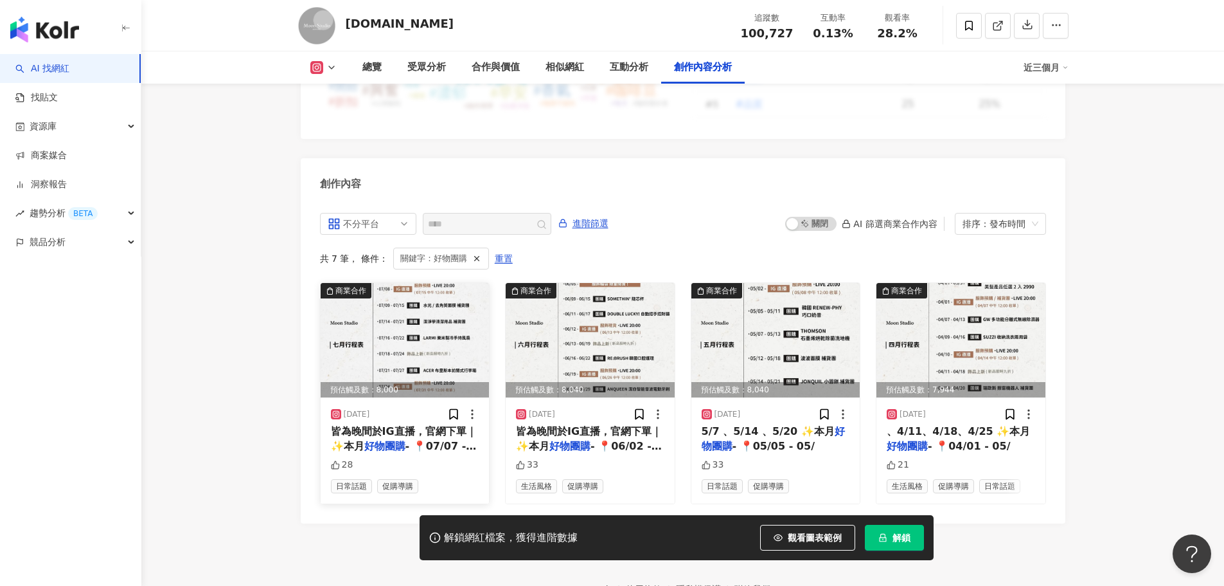
click at [430, 316] on img at bounding box center [405, 340] width 169 height 114
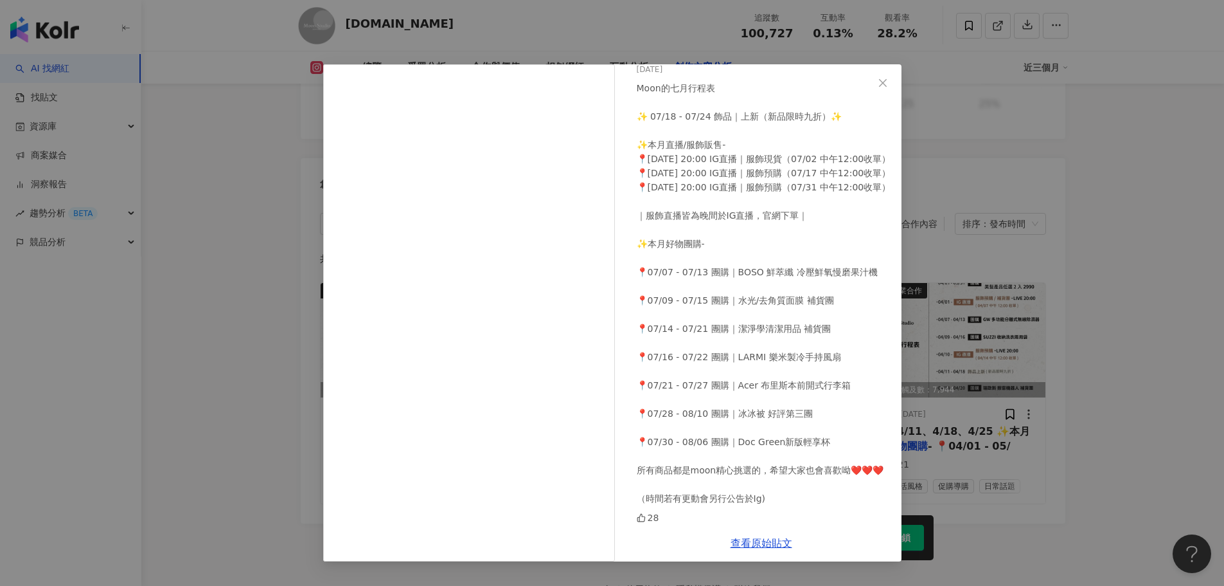
scroll to position [66, 0]
click at [881, 84] on icon "close" at bounding box center [883, 83] width 10 height 10
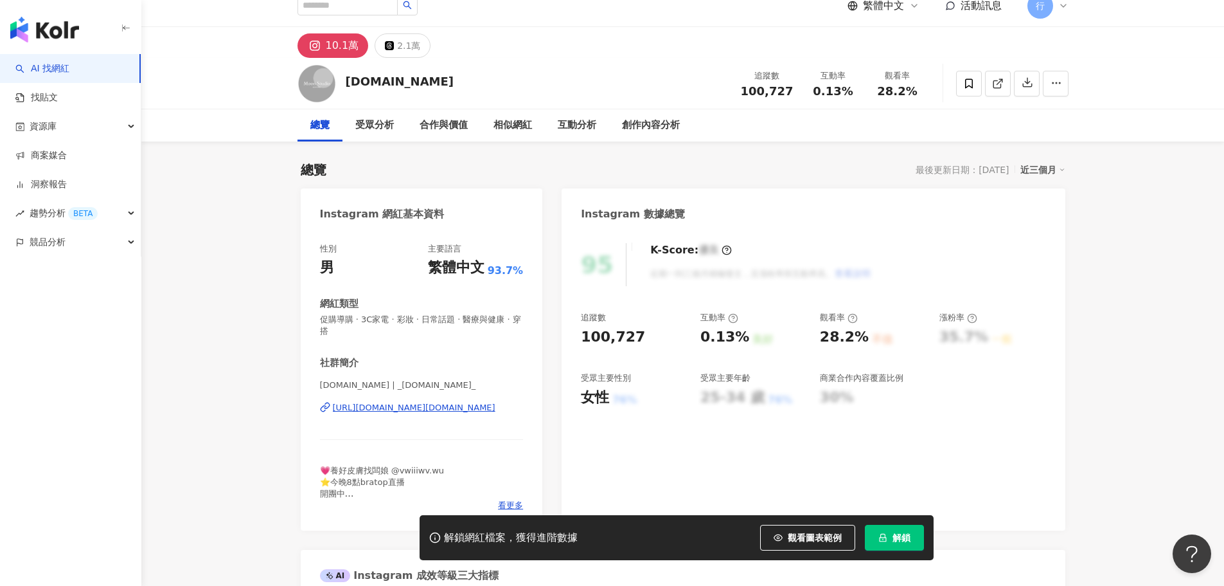
scroll to position [0, 0]
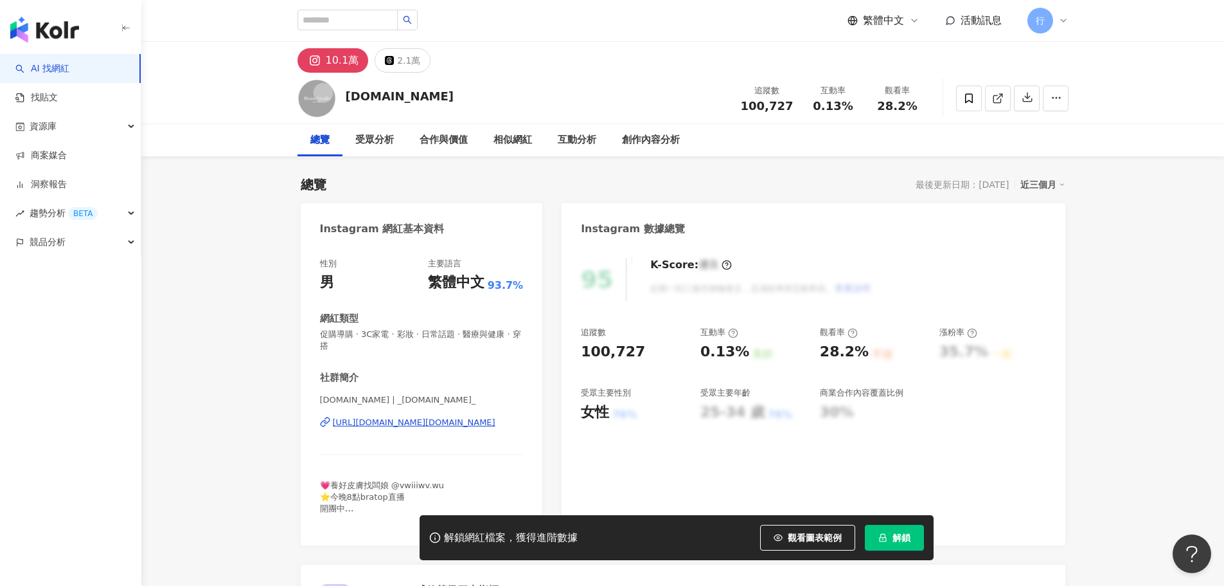
click at [424, 418] on div "https://www.instagram.com/_moon.studio_/" at bounding box center [414, 422] width 163 height 12
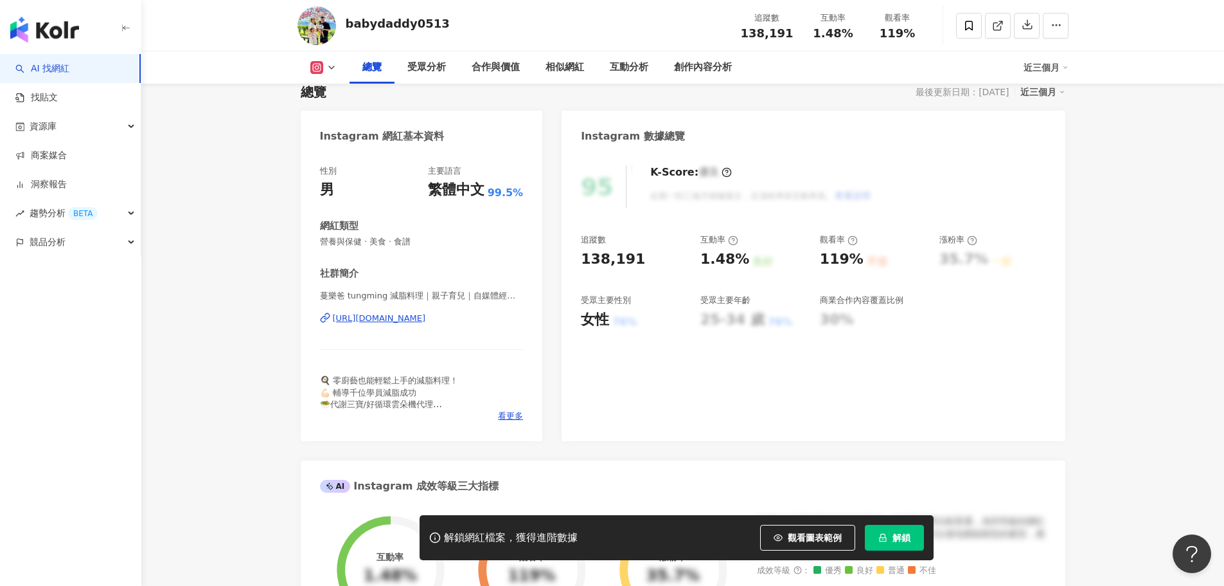
scroll to position [58, 0]
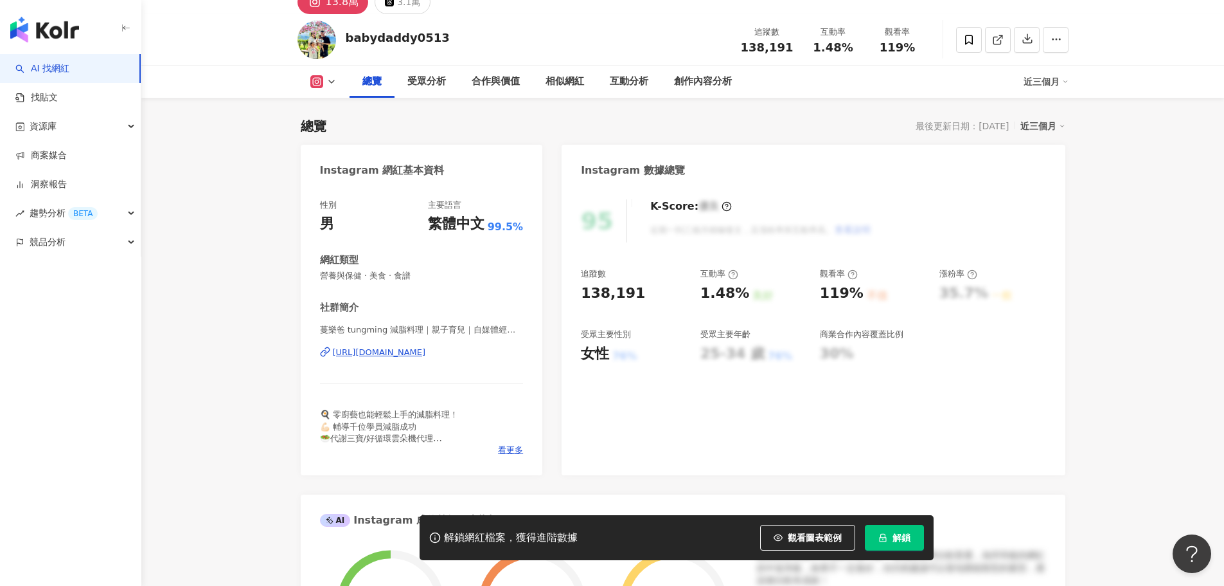
click at [426, 354] on div "https://www.instagram.com/babydaddy0513/" at bounding box center [379, 352] width 93 height 12
click at [505, 451] on span "看更多" at bounding box center [510, 450] width 25 height 12
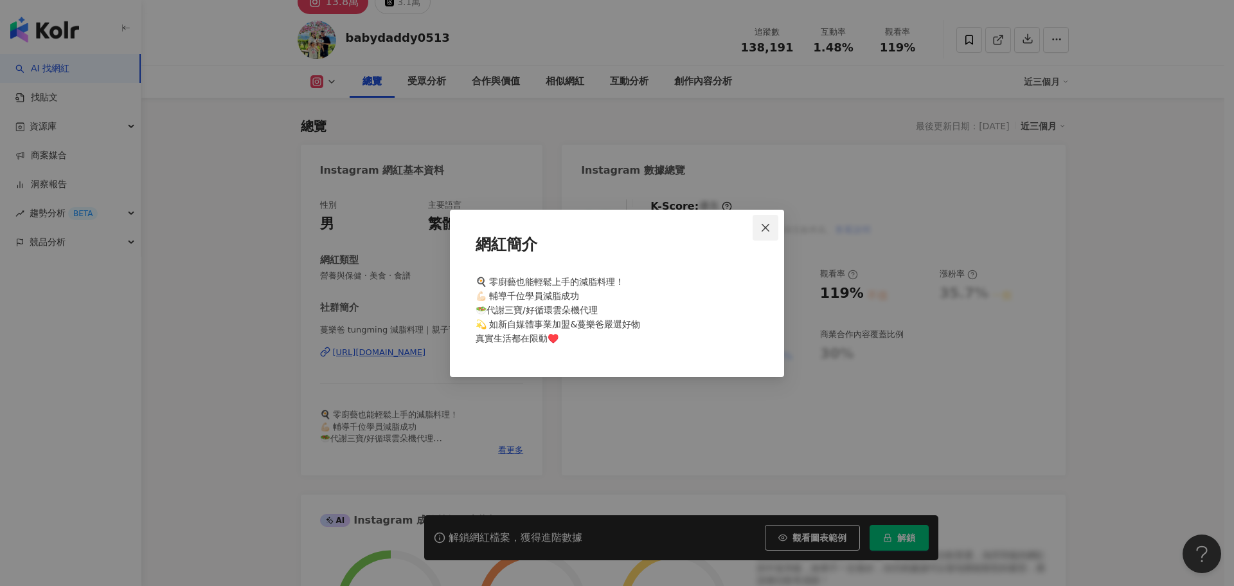
click at [765, 231] on icon "close" at bounding box center [765, 227] width 10 height 10
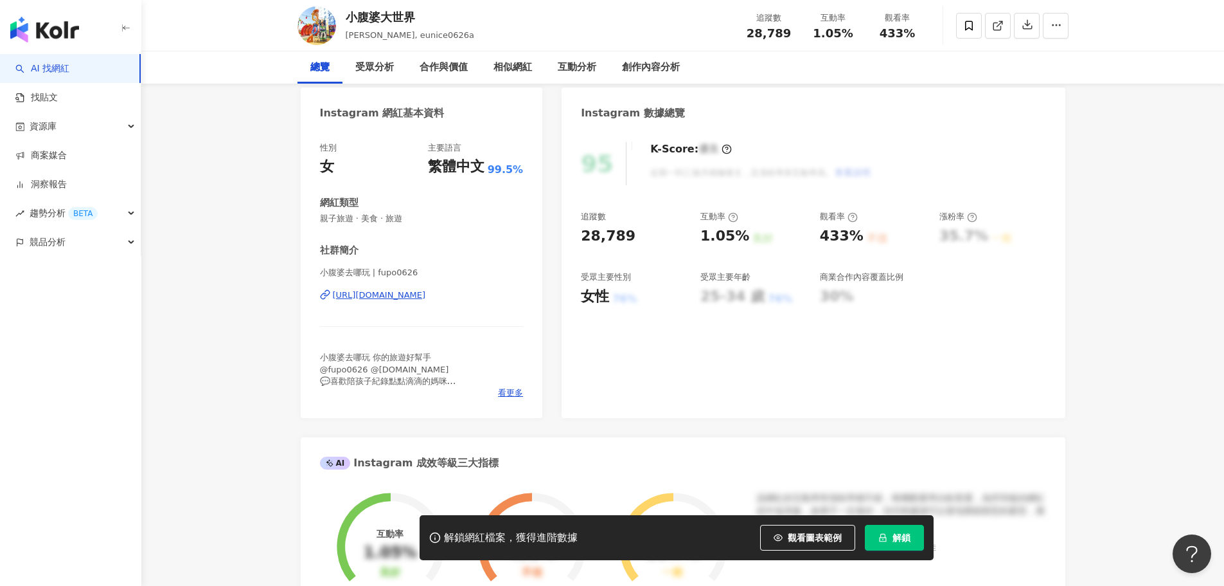
scroll to position [12, 0]
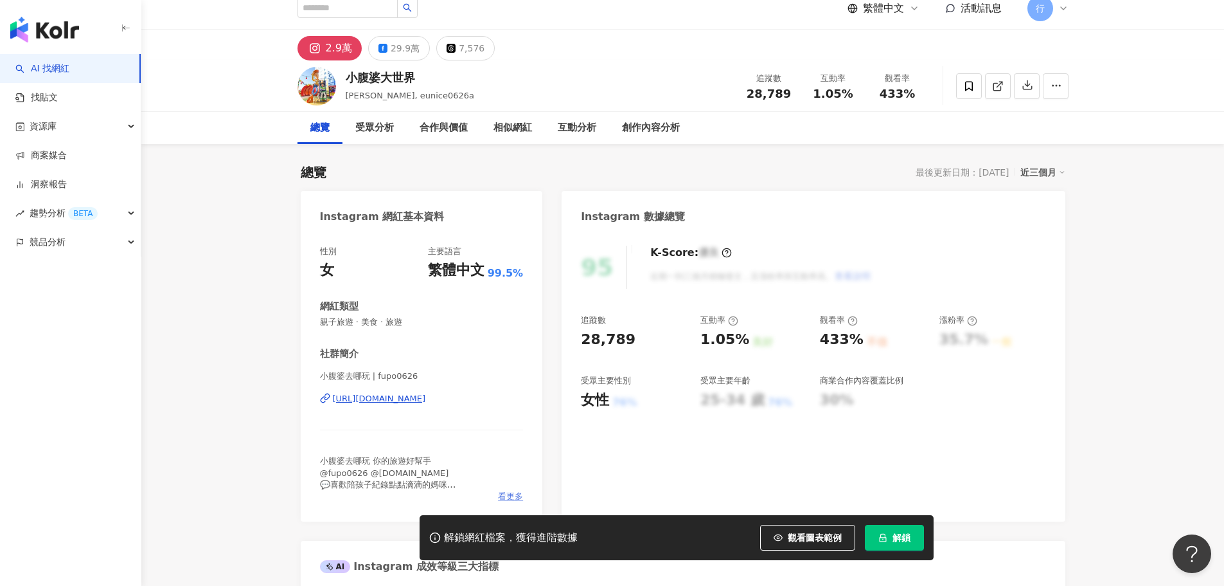
click at [506, 494] on span "看更多" at bounding box center [510, 496] width 25 height 12
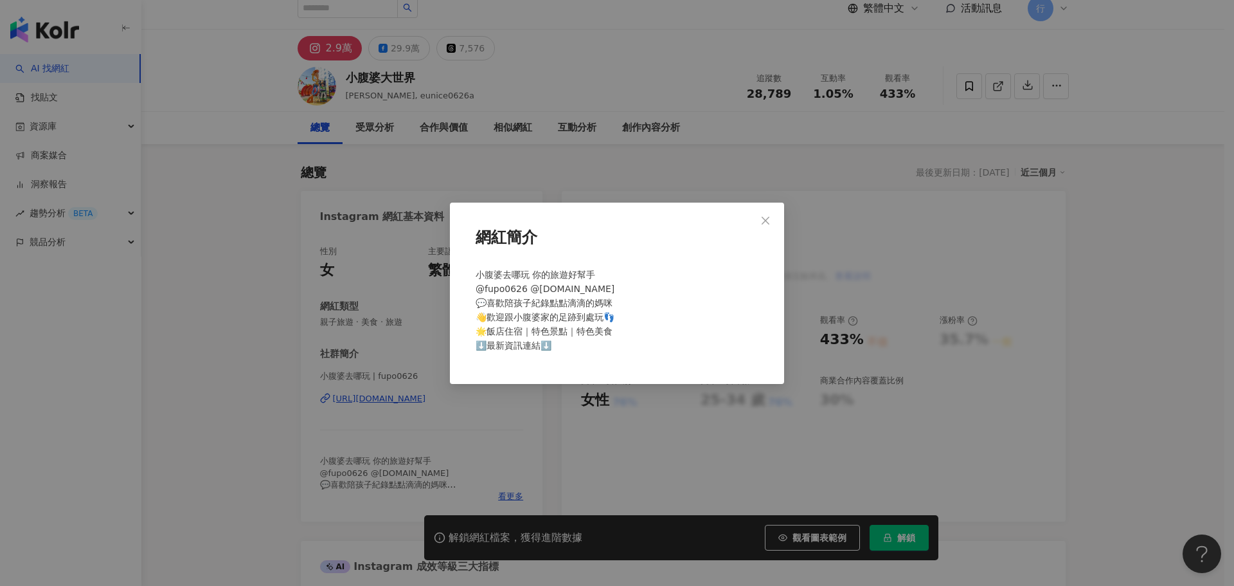
click at [764, 225] on icon "close" at bounding box center [765, 220] width 10 height 10
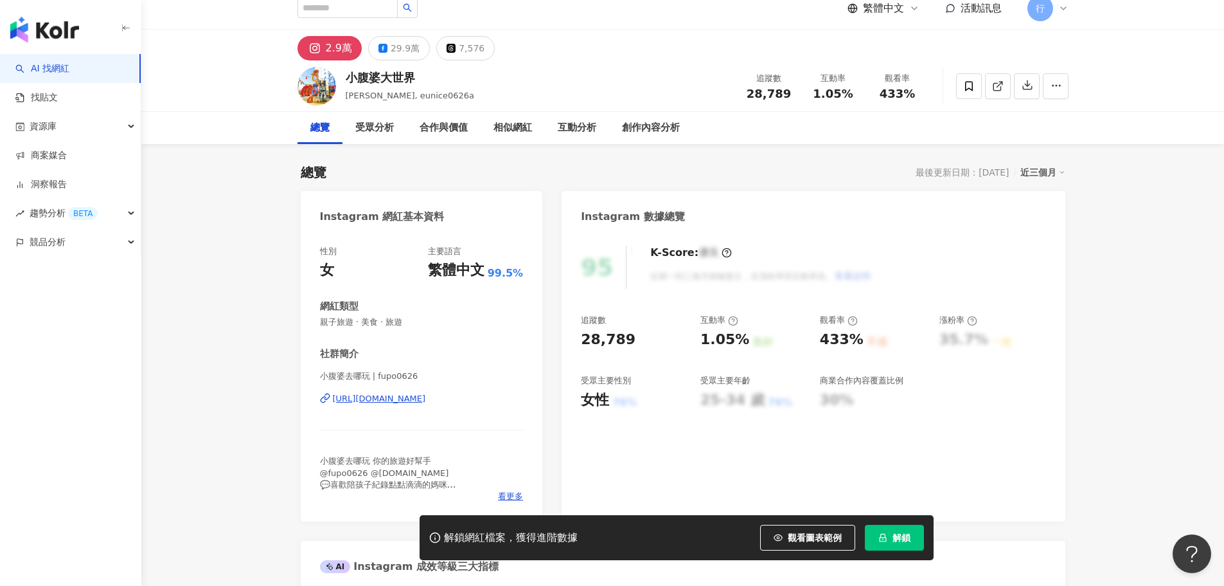
click at [403, 402] on div "https://www.instagram.com/fupo0626/" at bounding box center [379, 399] width 93 height 12
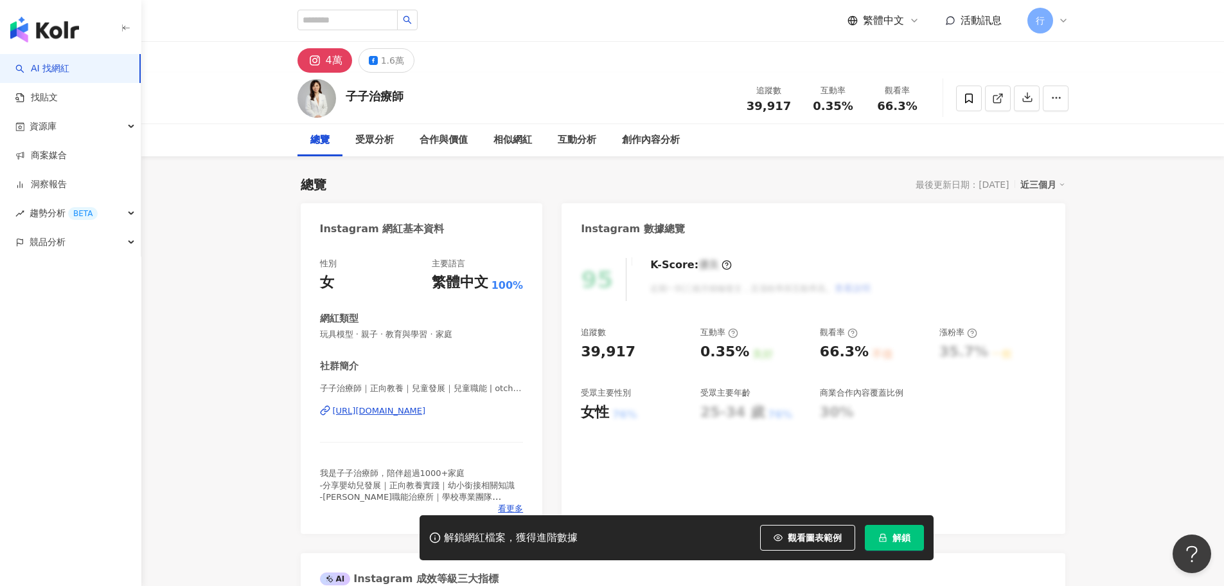
click at [397, 411] on div "[URL][DOMAIN_NAME]" at bounding box center [379, 411] width 93 height 12
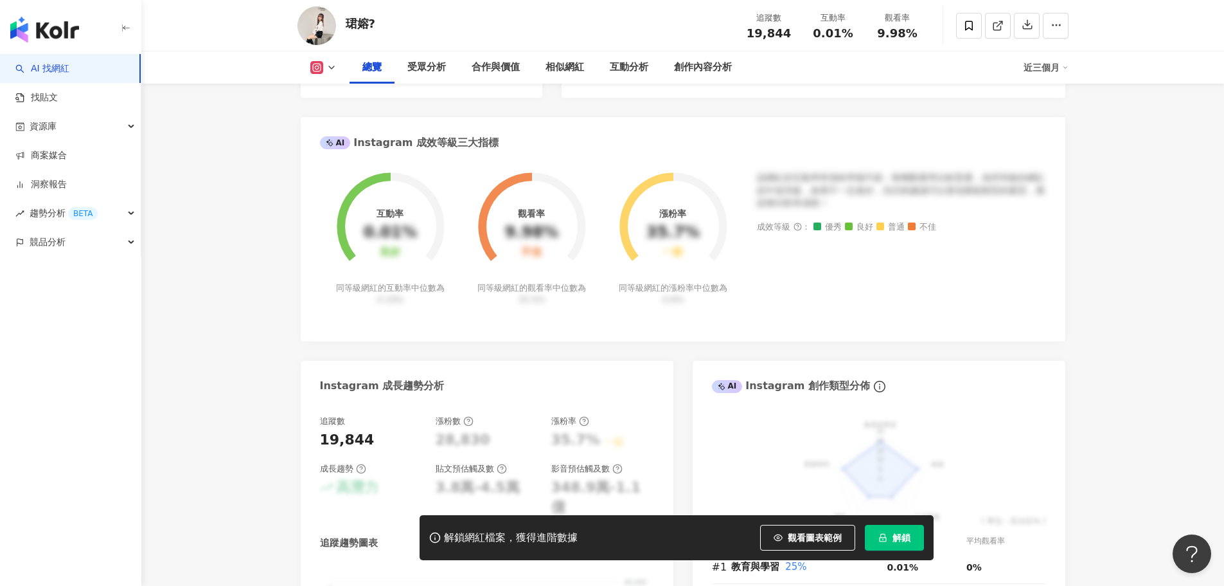
scroll to position [114, 0]
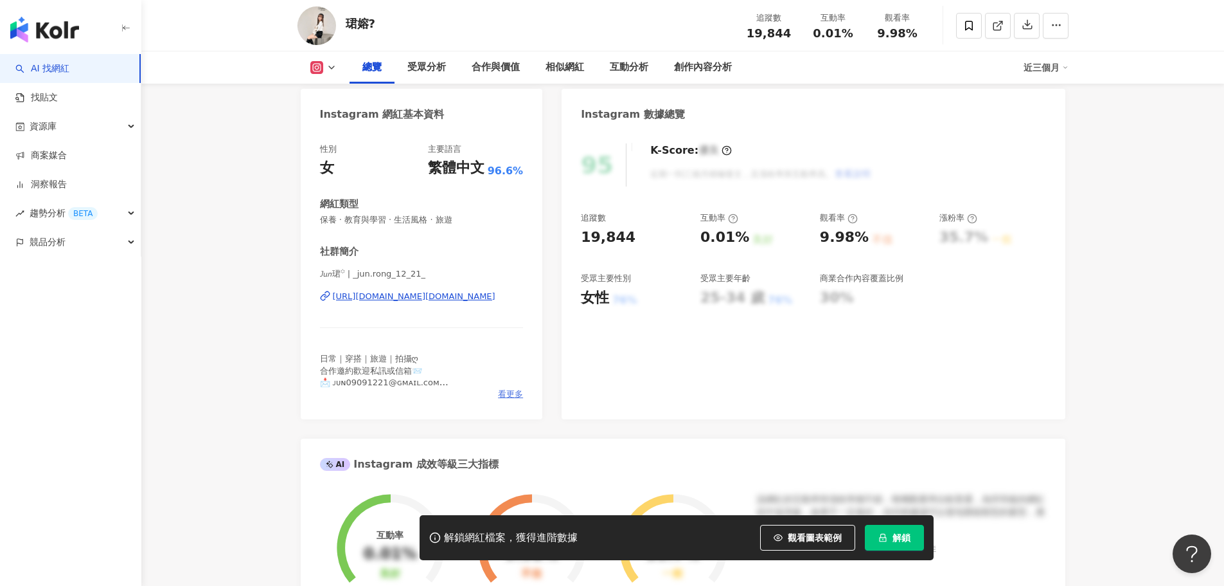
click at [505, 397] on span "看更多" at bounding box center [510, 394] width 25 height 12
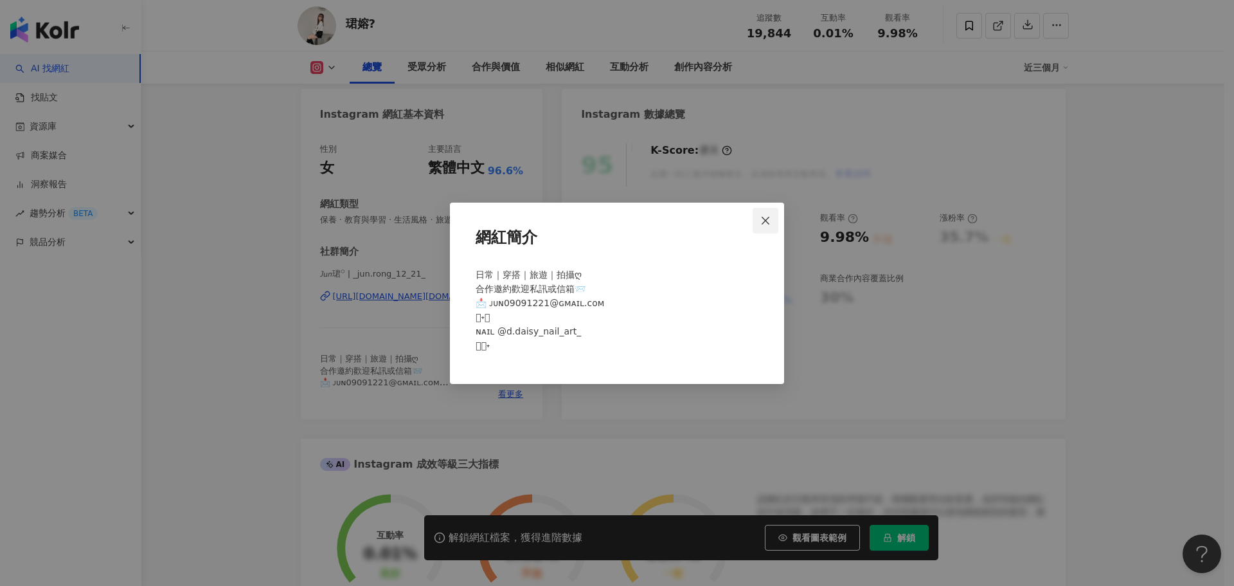
click at [769, 223] on icon "close" at bounding box center [765, 220] width 10 height 10
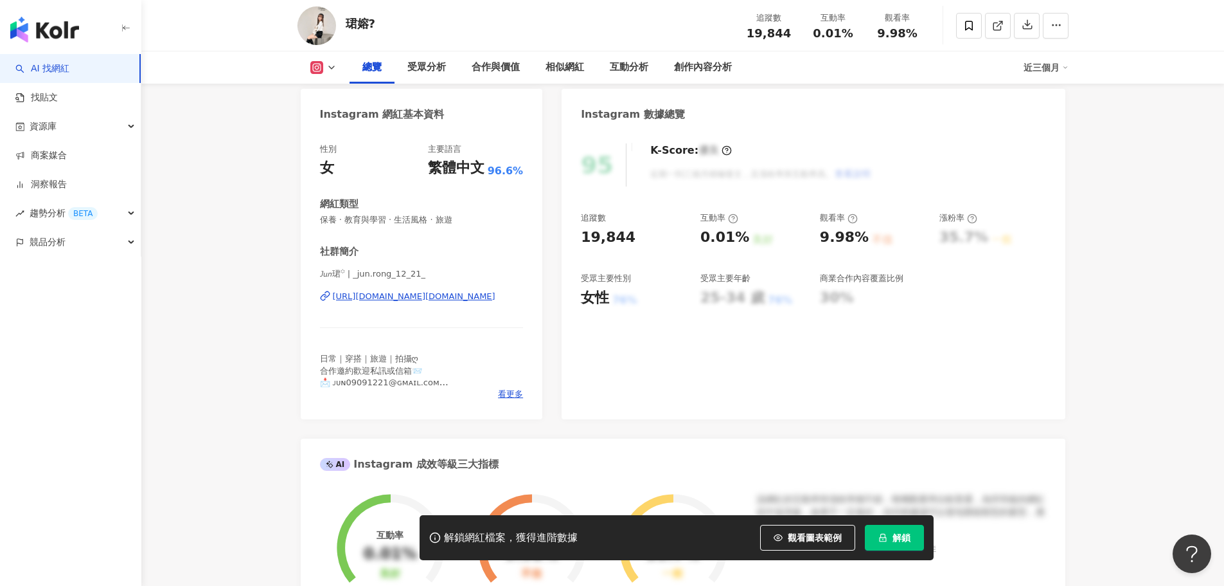
click at [391, 294] on div "https://www.instagram.com/_jun.rong_12_21_/" at bounding box center [414, 297] width 163 height 12
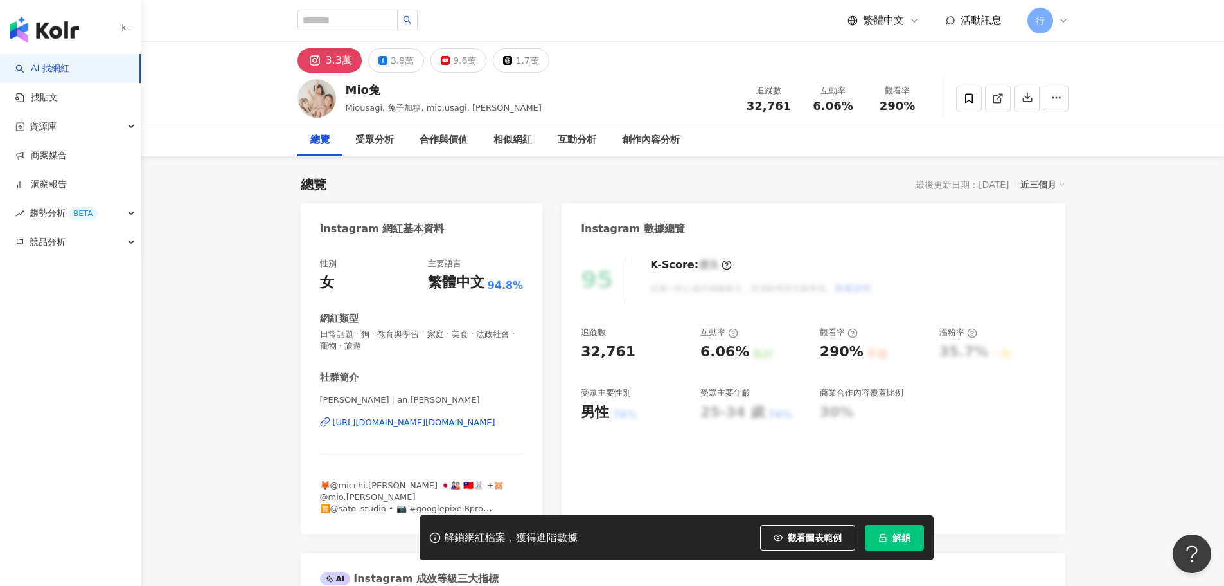
click at [382, 422] on div "[URL][DOMAIN_NAME][DOMAIN_NAME]" at bounding box center [414, 422] width 163 height 12
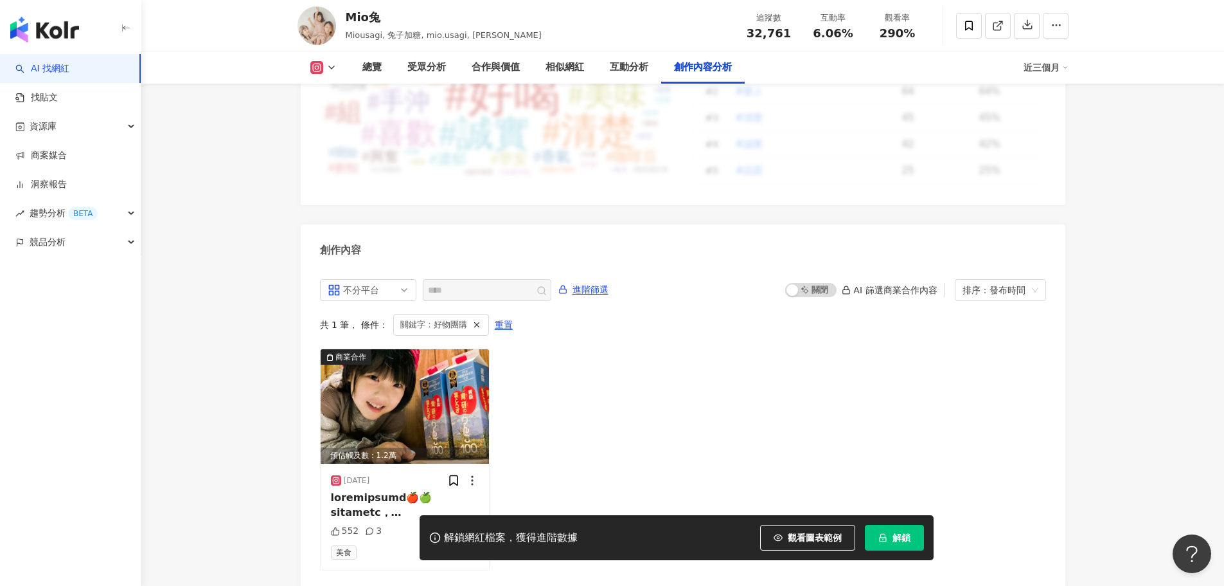
scroll to position [3856, 0]
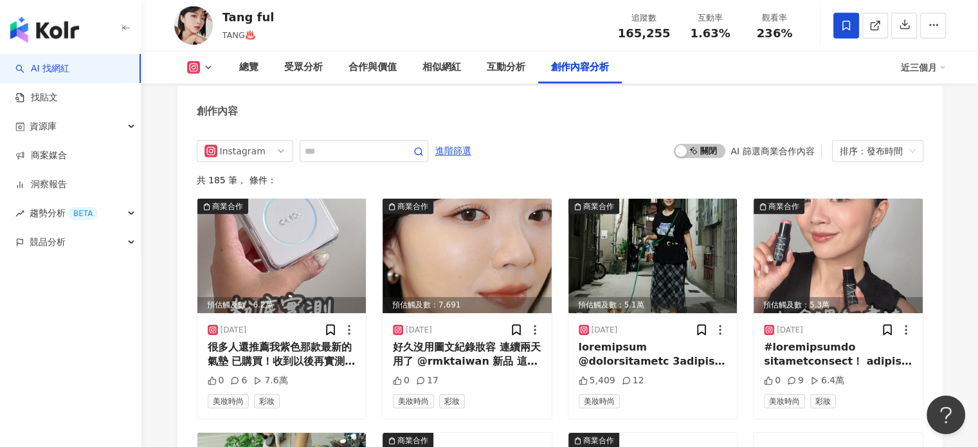
scroll to position [4178, 0]
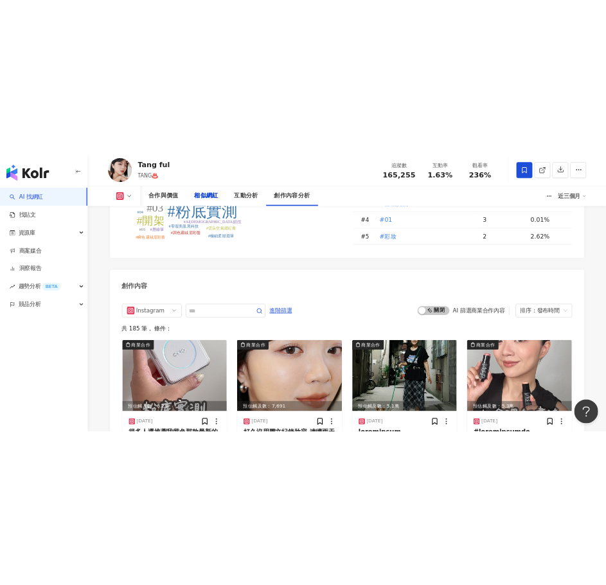
scroll to position [3870, 0]
